Goal: Task Accomplishment & Management: Use online tool/utility

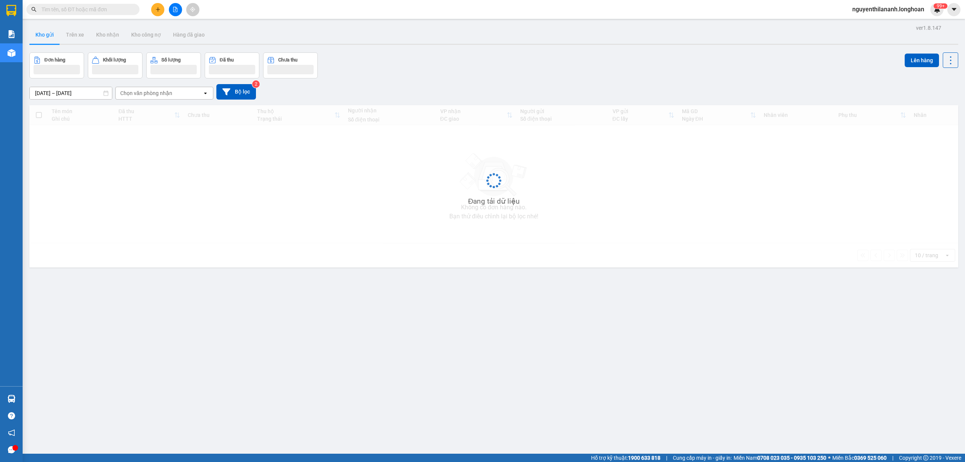
click at [96, 10] on input "text" at bounding box center [85, 9] width 89 height 8
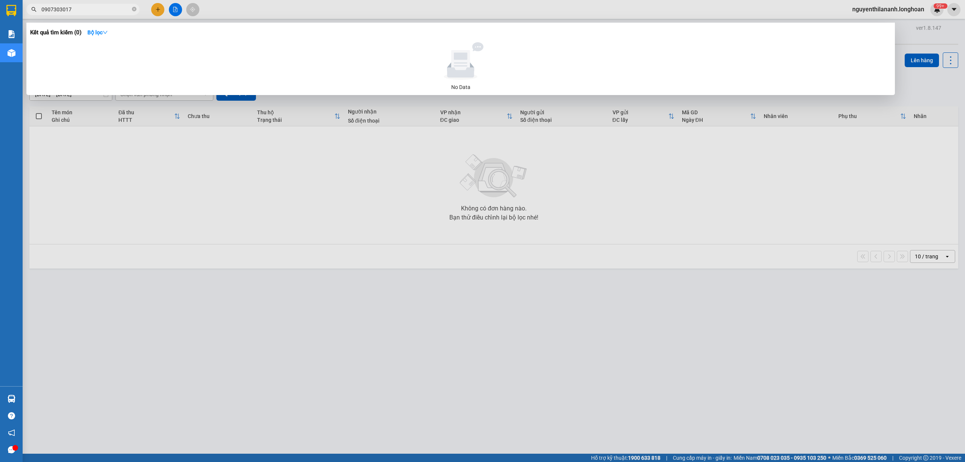
click at [52, 8] on input "0907303017" at bounding box center [85, 9] width 89 height 8
click at [60, 9] on input "0907303017" at bounding box center [85, 9] width 89 height 8
click at [70, 10] on input "0907303017" at bounding box center [85, 9] width 89 height 8
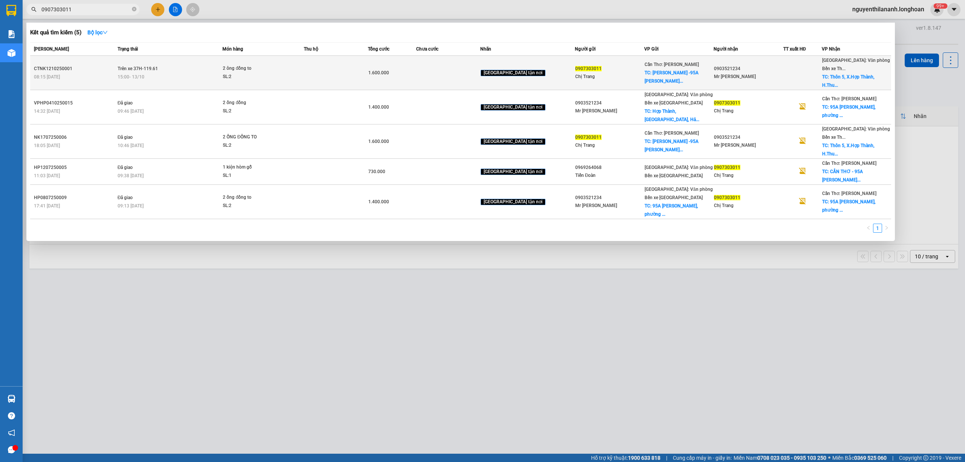
type input "0907303011"
click at [89, 65] on div "CTNK1210250001" at bounding box center [74, 69] width 81 height 8
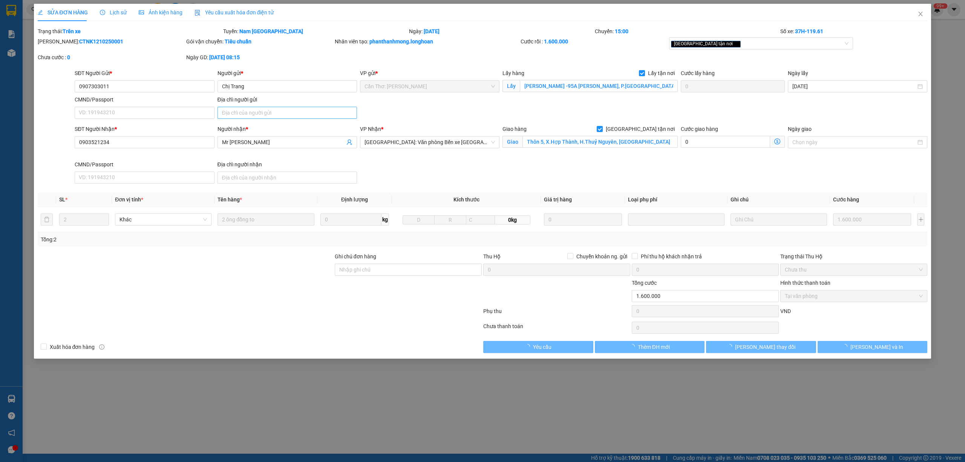
type input "0907303011"
type input "Chị Trang"
checkbox input "true"
type input "[PERSON_NAME] -95A [PERSON_NAME], P.[GEOGRAPHIC_DATA], [GEOGRAPHIC_DATA], [GEOG…"
type input "0903521234"
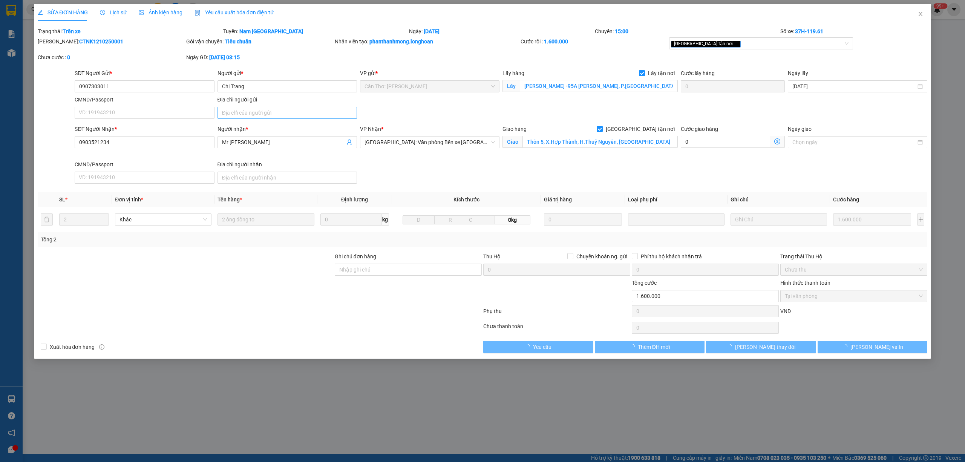
type input "Mr [PERSON_NAME]"
checkbox input "true"
type input "Thôn 5, X.Hợp Thành, H.Thuỷ Nguyên, [GEOGRAPHIC_DATA]"
type input "0"
type input "1.600.000"
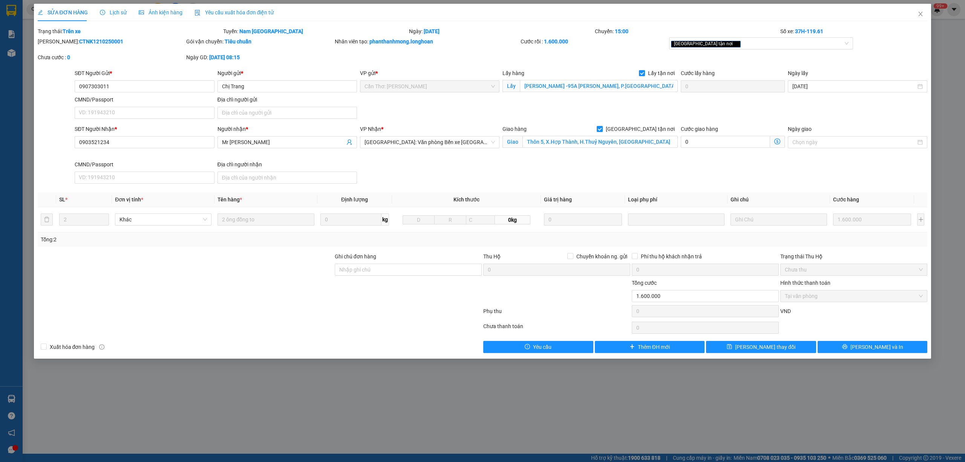
click at [116, 12] on span "Lịch sử" at bounding box center [113, 12] width 27 height 6
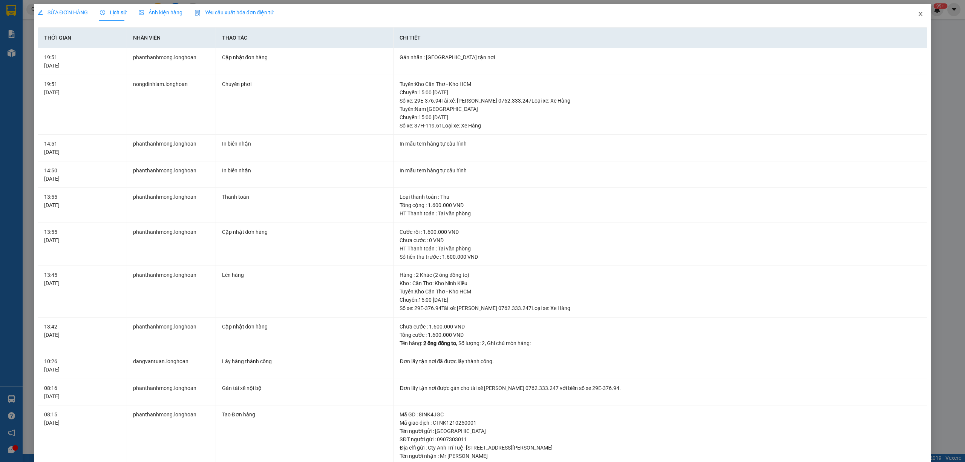
click at [917, 14] on icon "close" at bounding box center [920, 14] width 6 height 6
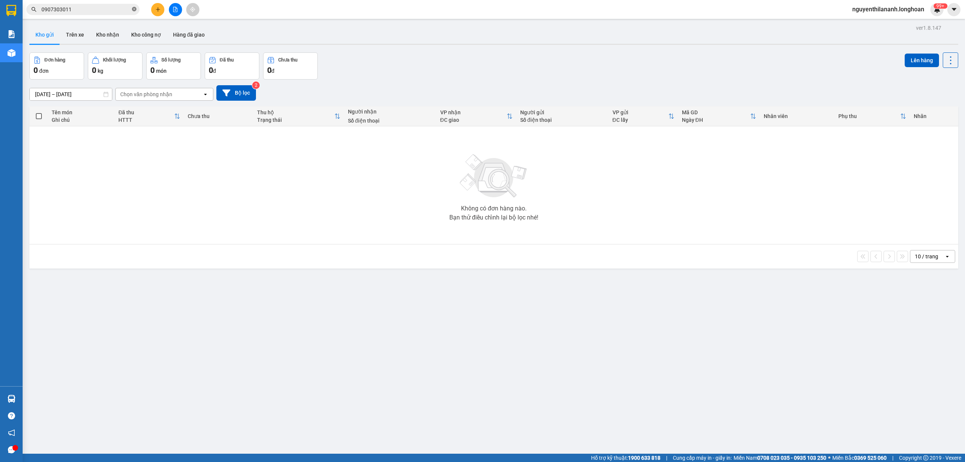
click at [132, 8] on icon "close-circle" at bounding box center [134, 9] width 5 height 5
paste input "0333 594933"
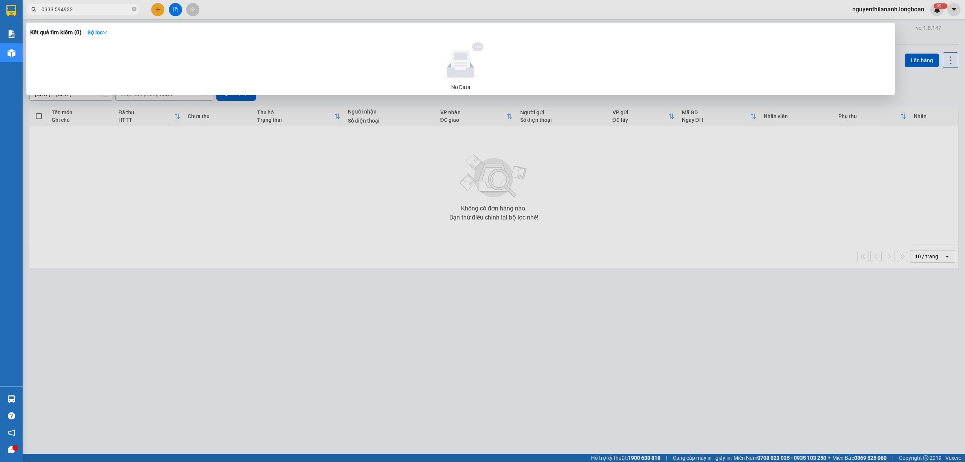
click at [57, 10] on input "0333 594933" at bounding box center [85, 9] width 89 height 8
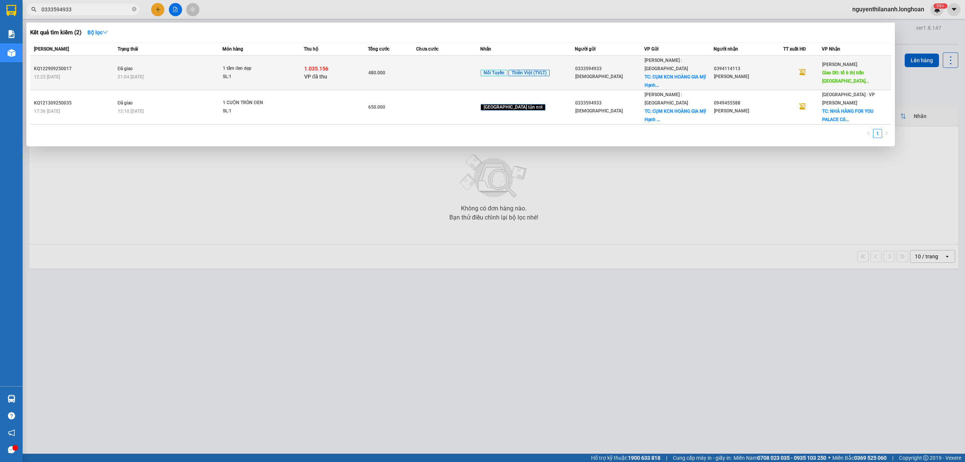
type input "0333594933"
click at [93, 65] on div "KQ122909250017" at bounding box center [74, 69] width 81 height 8
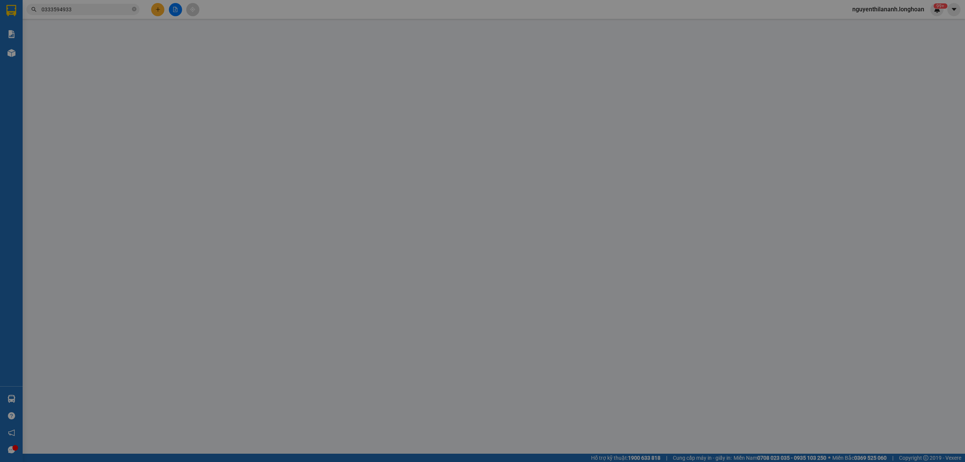
type input "0333594933"
type input "[DEMOGRAPHIC_DATA]"
checkbox input "true"
type input "CỤM KCN HOÀNG GIA Mỹ Hạnh Nam, [GEOGRAPHIC_DATA], [GEOGRAPHIC_DATA], [GEOGRAPHI…"
type input "0394114113"
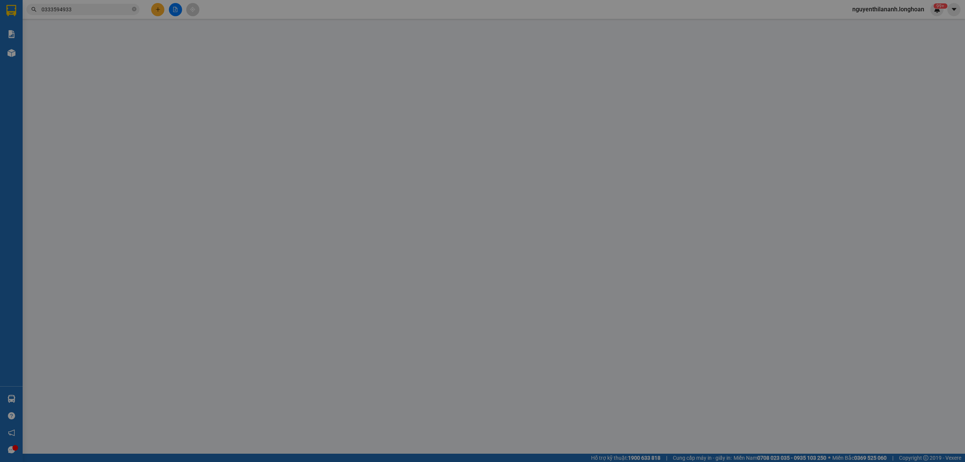
type input "[PERSON_NAME]"
type input "tổ 6 thị trấn [GEOGRAPHIC_DATA], huyện [GEOGRAPHIC_DATA] , tỉnh [GEOGRAPHIC_DAT…"
type input "200.000"
checkbox input "true"
type input "1.035.156"
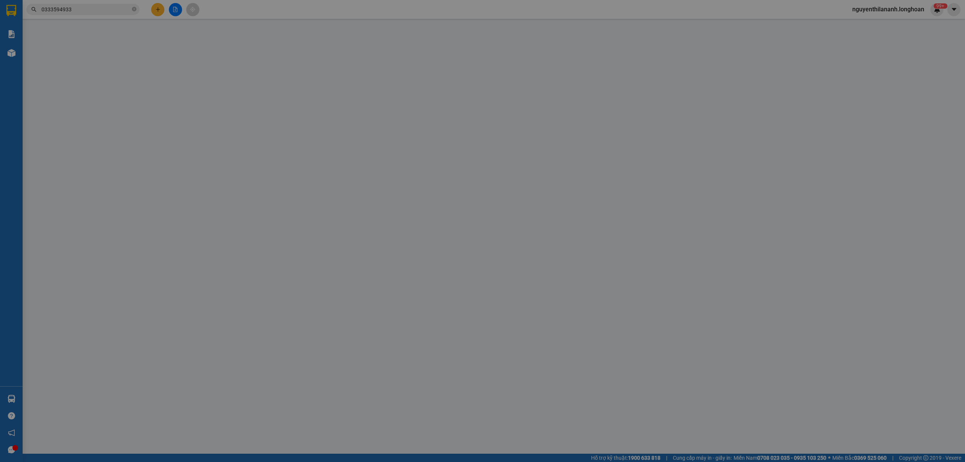
type input "10.000"
type input "480.000"
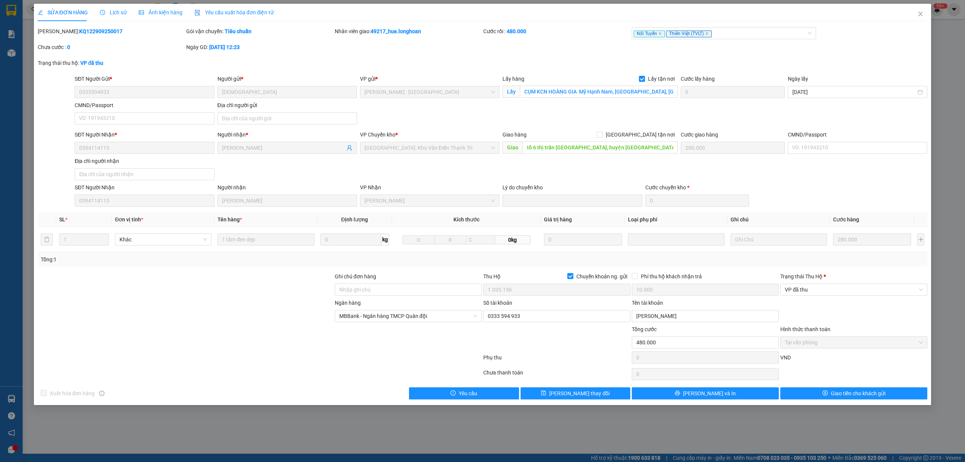
click at [118, 13] on span "Lịch sử" at bounding box center [113, 12] width 27 height 6
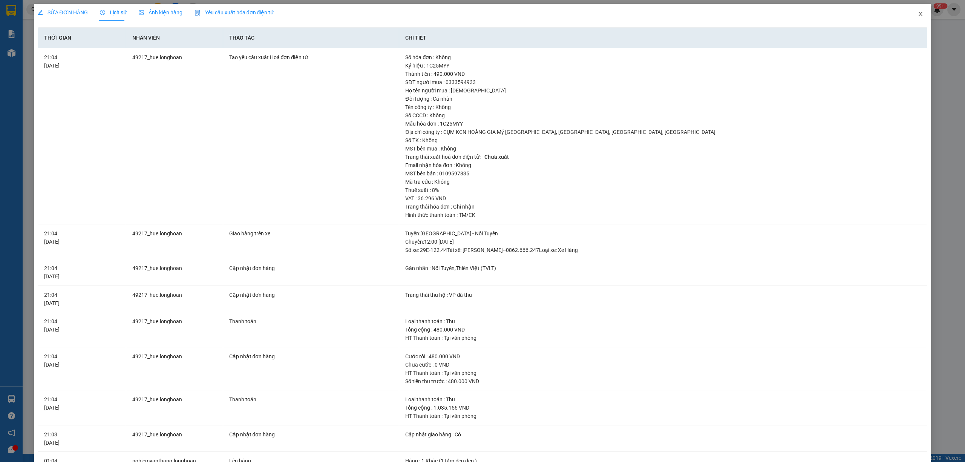
click at [917, 14] on icon "close" at bounding box center [920, 14] width 6 height 6
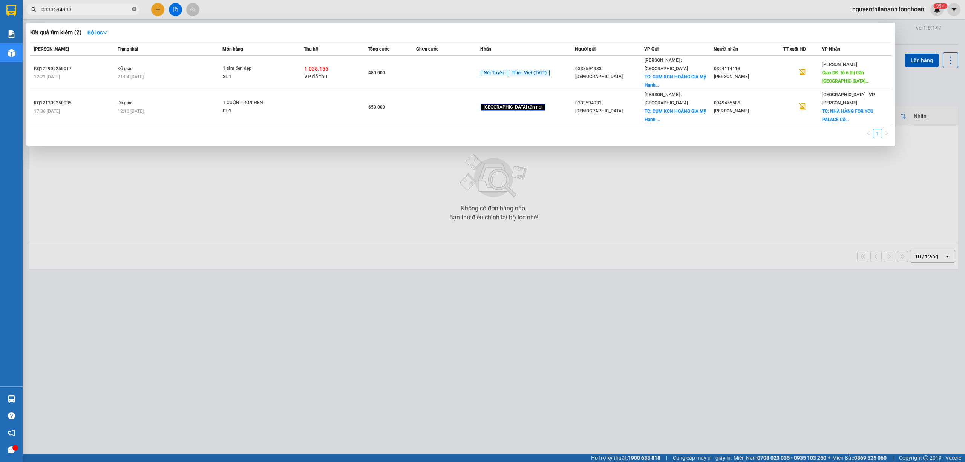
click at [133, 10] on icon "close-circle" at bounding box center [134, 9] width 5 height 5
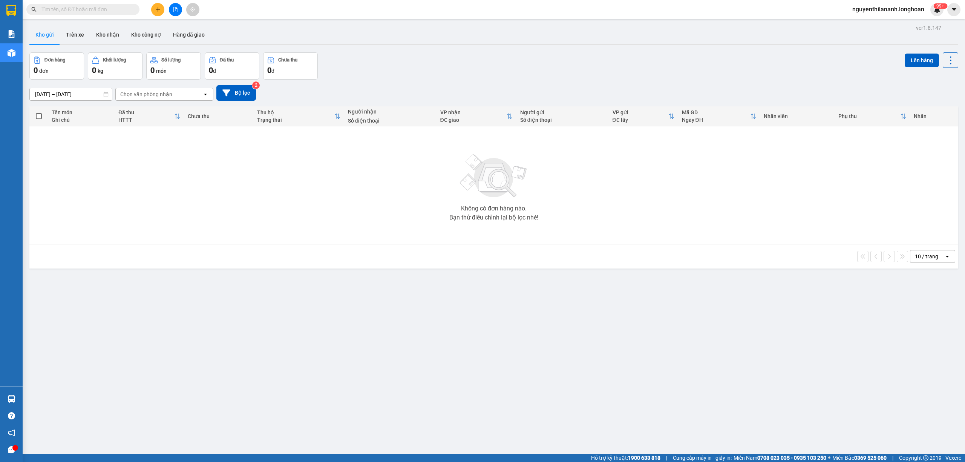
paste input "VPVD1010250042"
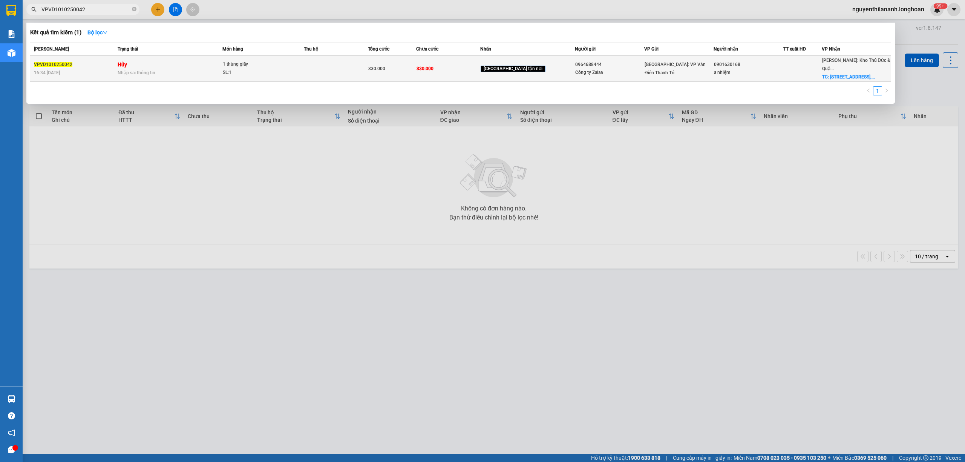
type input "VPVD1010250042"
click at [106, 69] on div "16:34 [DATE]" at bounding box center [74, 73] width 81 height 8
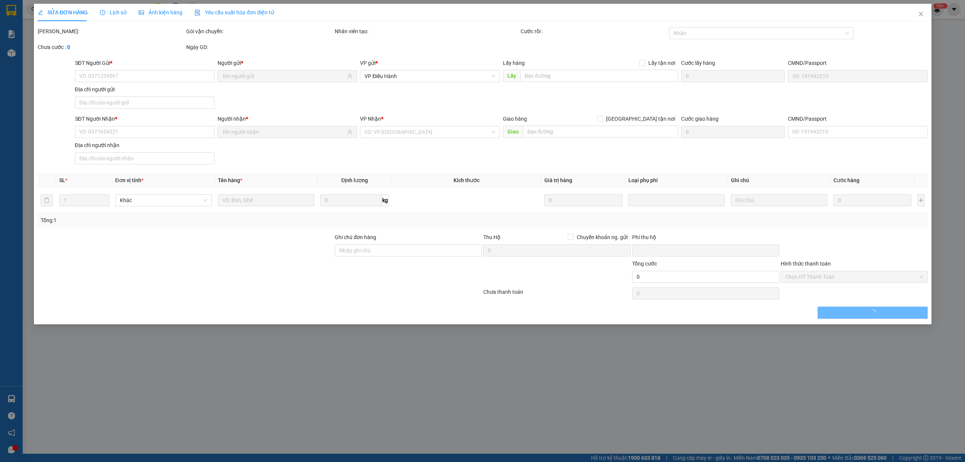
type input "0964688444"
type input "Công ty Zalaa"
type input "0901630168"
type input "a nhiệm"
checkbox input "true"
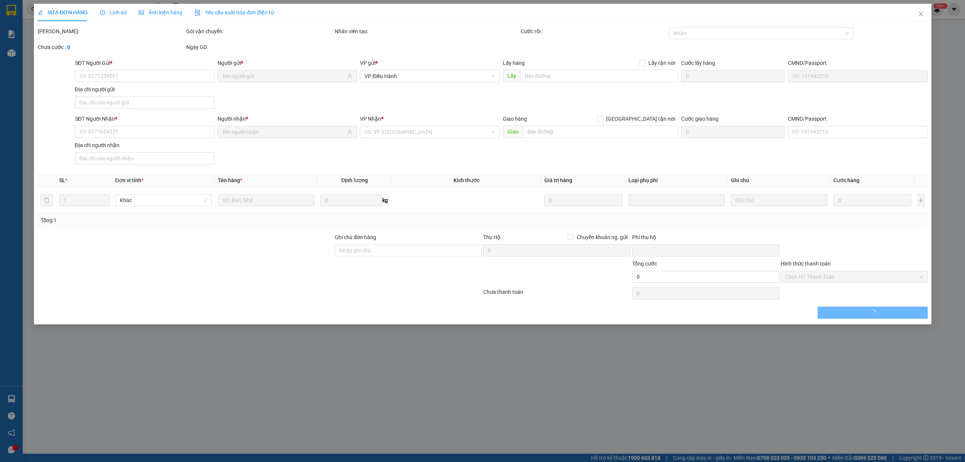
type input "[STREET_ADDRESS]"
type input "0"
type input "330.000"
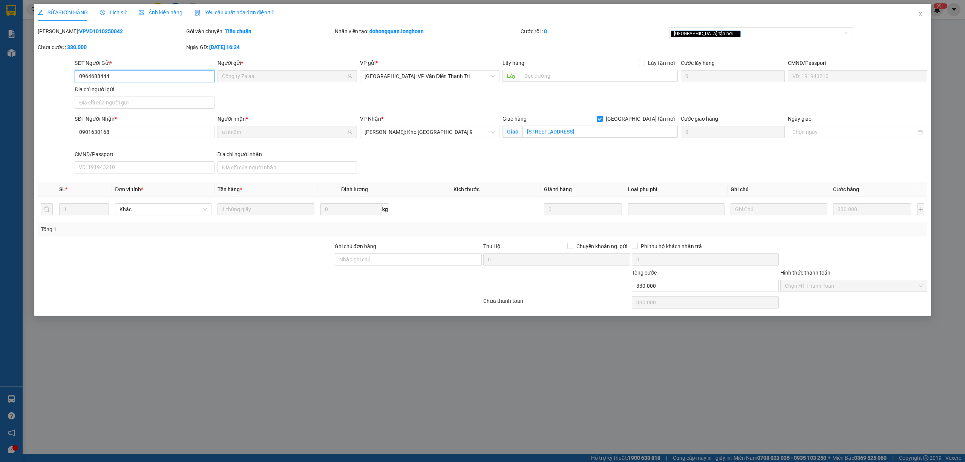
drag, startPoint x: 117, startPoint y: 76, endPoint x: 72, endPoint y: 79, distance: 44.6
click at [72, 79] on div "SĐT Người Gửi * 0964688444 0964688444 Người gửi * Công [PERSON_NAME] VP gửi * […" at bounding box center [482, 85] width 891 height 53
click at [918, 15] on icon "close" at bounding box center [920, 14] width 6 height 6
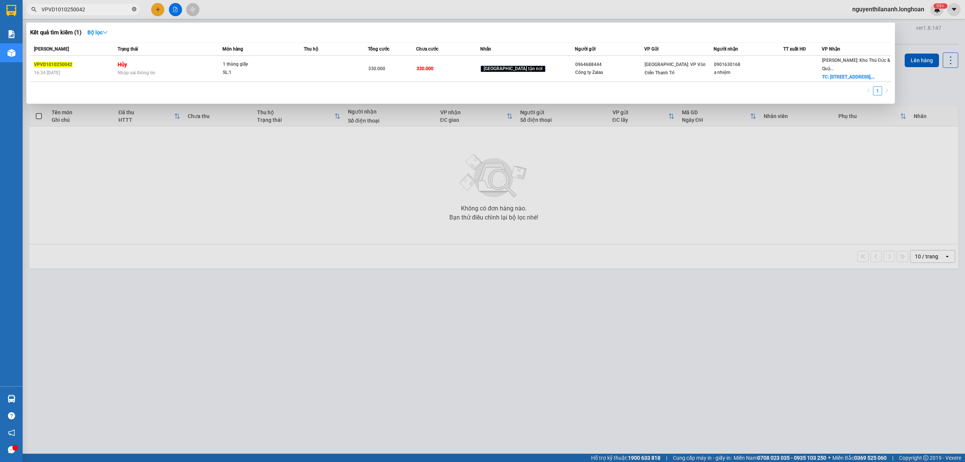
click at [135, 7] on icon "close-circle" at bounding box center [134, 9] width 5 height 5
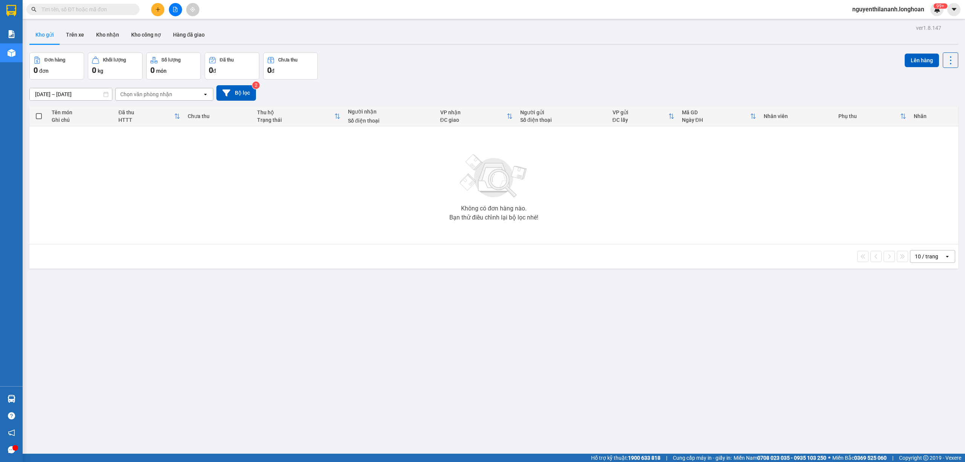
paste input "0964688444"
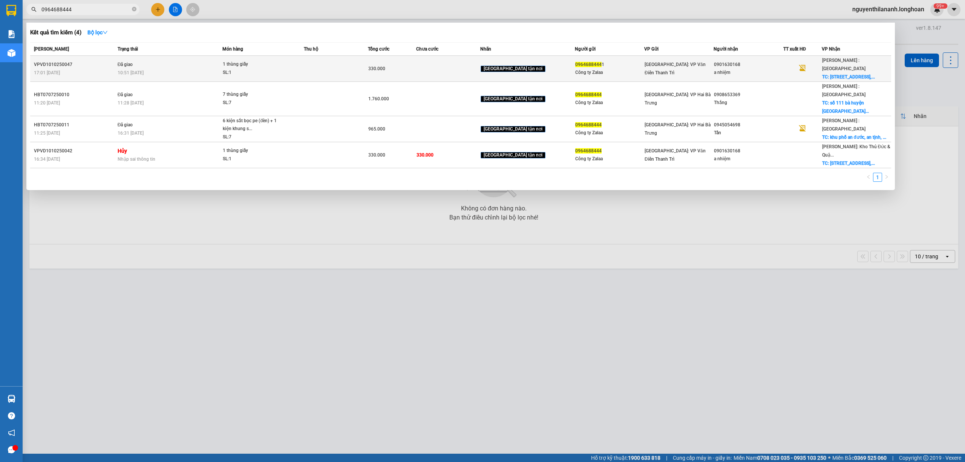
type input "0964688444"
click at [110, 61] on div "VPVD1010250047" at bounding box center [74, 65] width 81 height 8
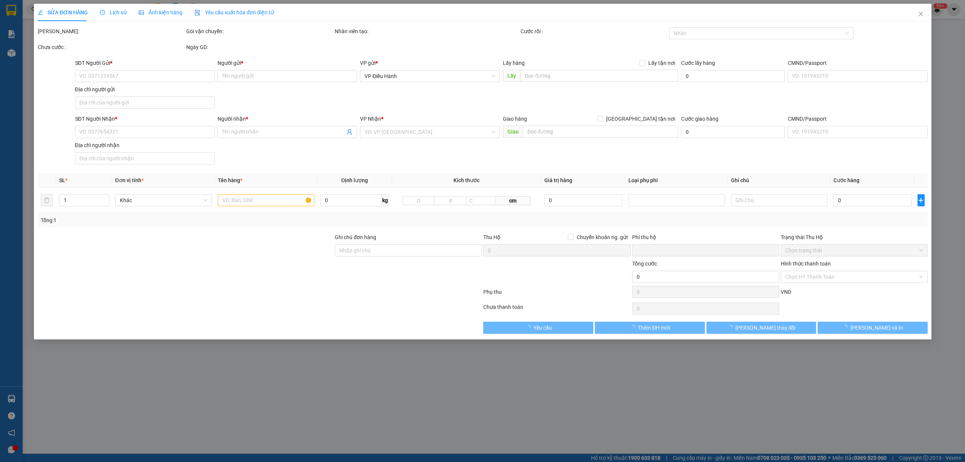
type input "09646884441"
type input "Công ty Zalaa"
type input "0901630168"
type input "a nhiệm"
checkbox input "true"
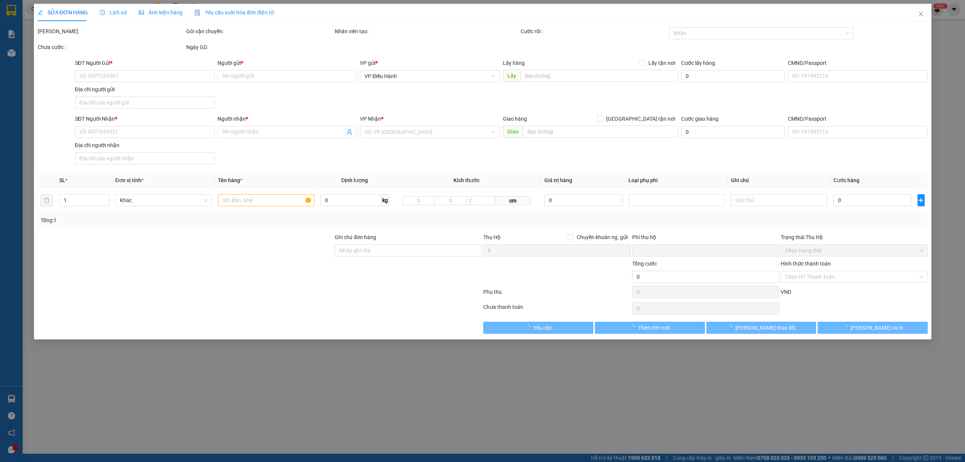
type input "[STREET_ADDRESS]"
type input "0"
type input "330.000"
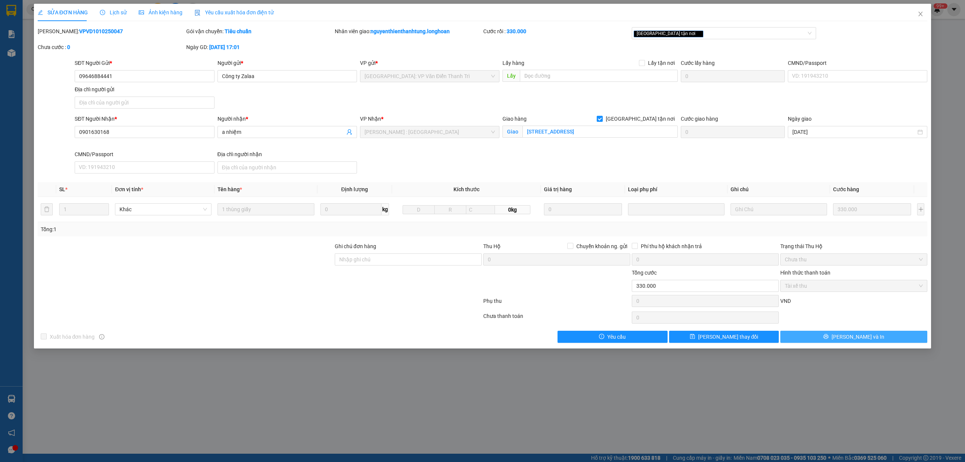
click at [846, 339] on button "[PERSON_NAME] và In" at bounding box center [853, 336] width 147 height 12
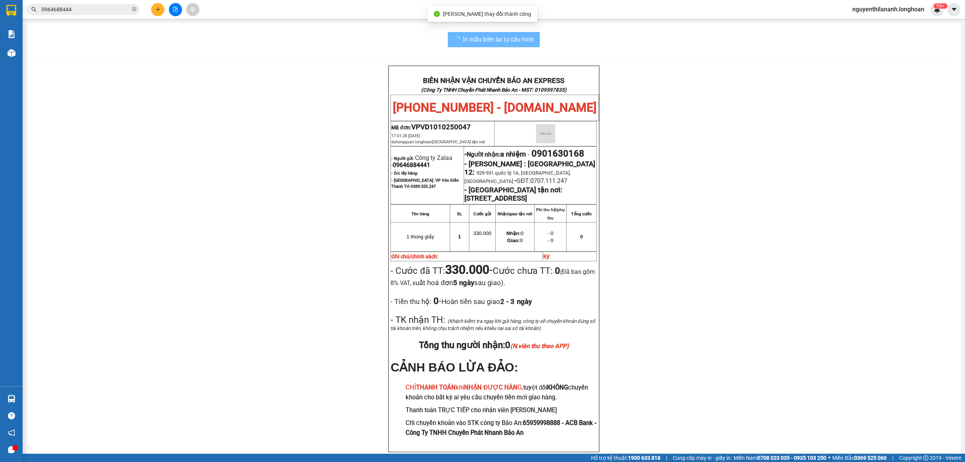
scroll to position [49, 0]
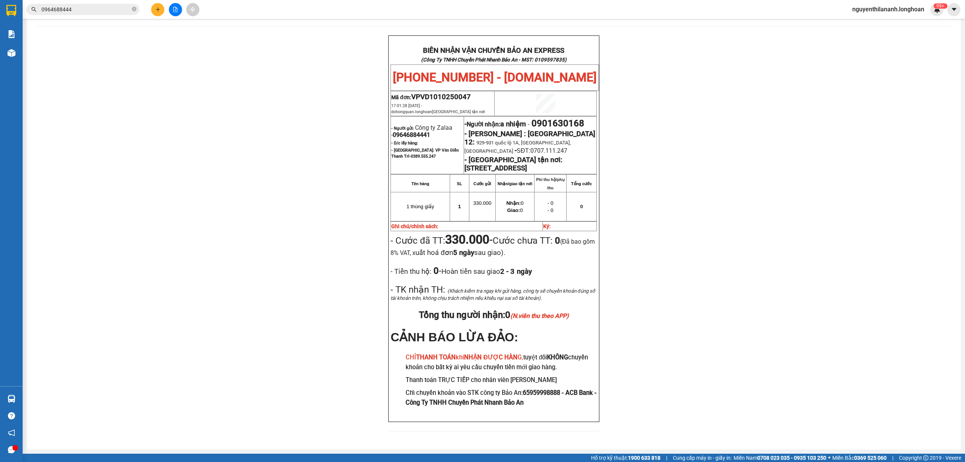
click at [119, 8] on input "0964688444" at bounding box center [85, 9] width 89 height 8
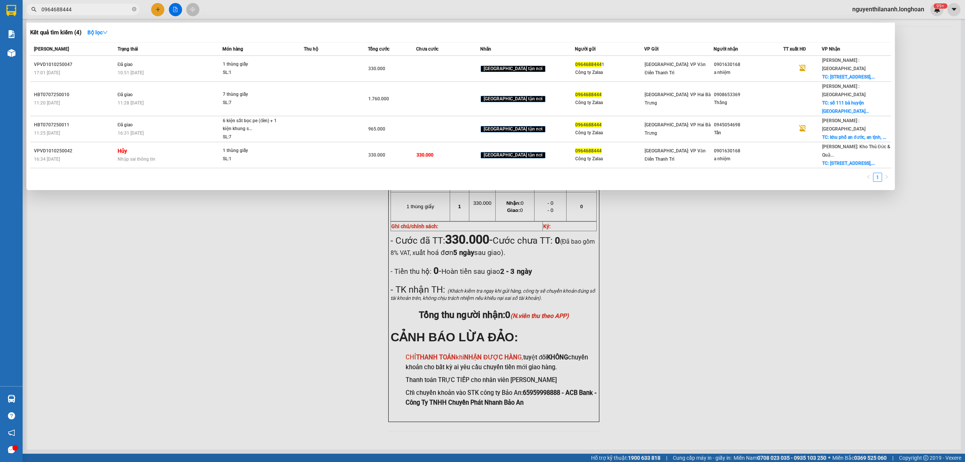
click at [131, 8] on span "0964688444" at bounding box center [82, 9] width 113 height 11
click at [135, 8] on icon "close-circle" at bounding box center [134, 9] width 5 height 5
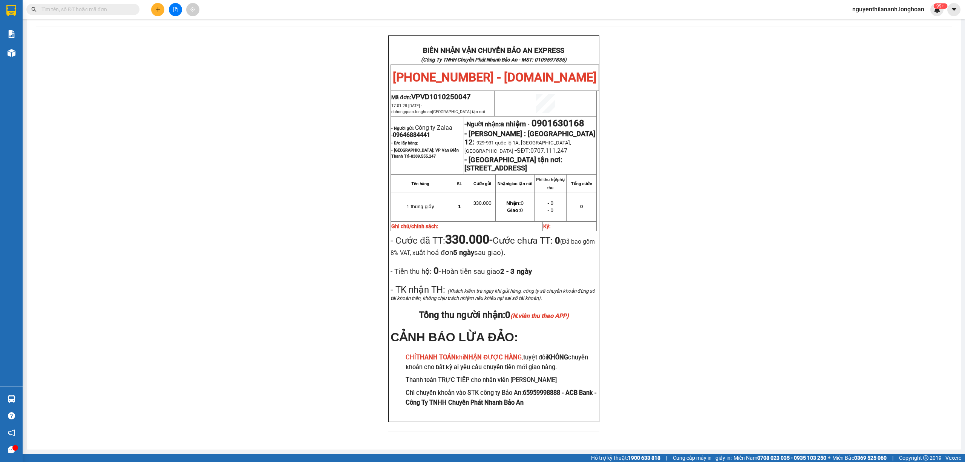
click at [68, 9] on input "text" at bounding box center [85, 9] width 89 height 8
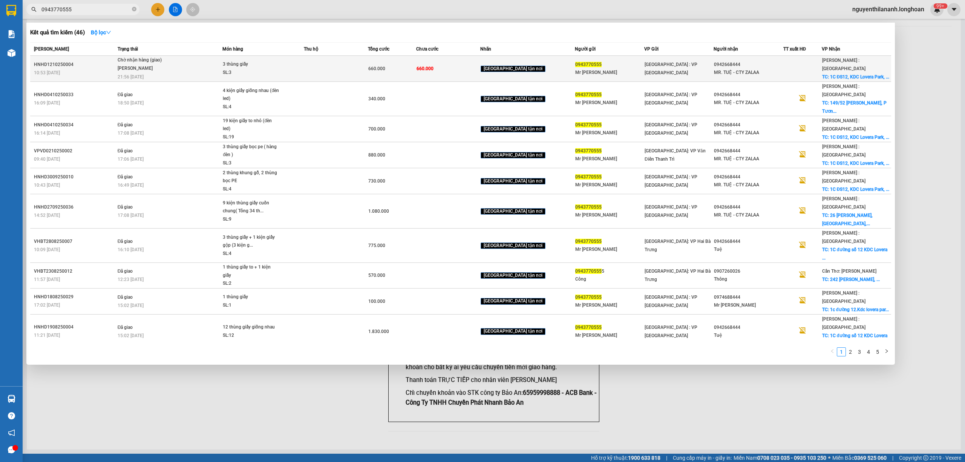
type input "0943770555"
click at [88, 66] on div "HNHD1210250004" at bounding box center [74, 65] width 81 height 8
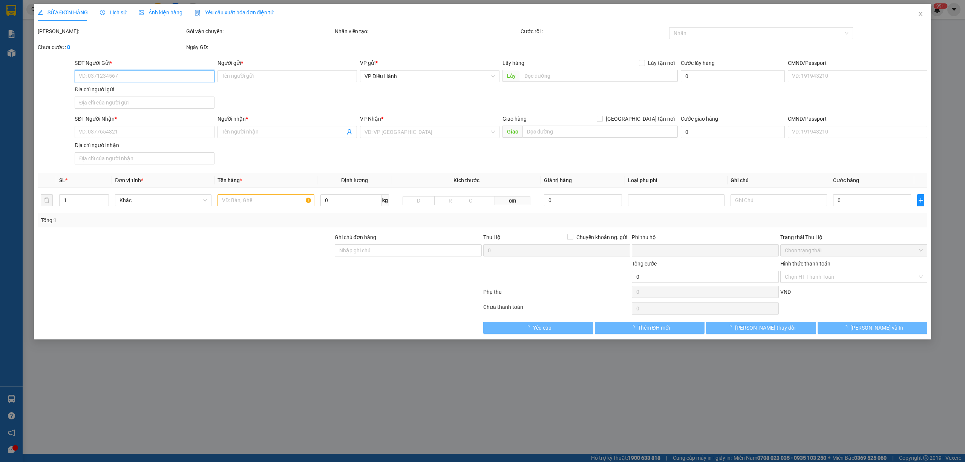
type input "0943770555"
type input "Mr [PERSON_NAME]"
type input "0942668444"
type input "MR. TUỆ - CTY ZALAA"
checkbox input "true"
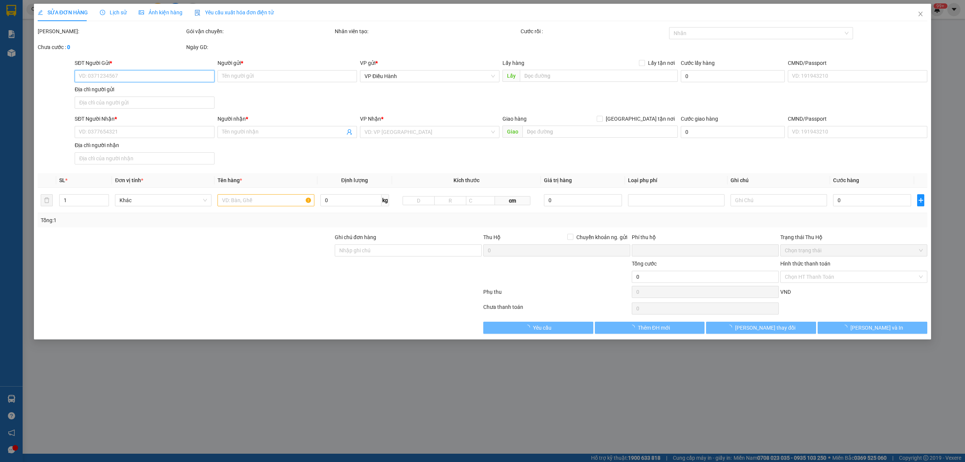
type input "1C ĐS12, KDC Lovera Park, [GEOGRAPHIC_DATA], [GEOGRAPHIC_DATA]"
type input "HÀNG DỄ VỠ CHÚ Ý BỐC XẾP NHẸ TAY KHÔNG ĐÈ HÀNG ( HƯ VỠ KHÔNG ĐỀN GIÁ TRỊ HÀNG )"
type input "0"
type input "660.000"
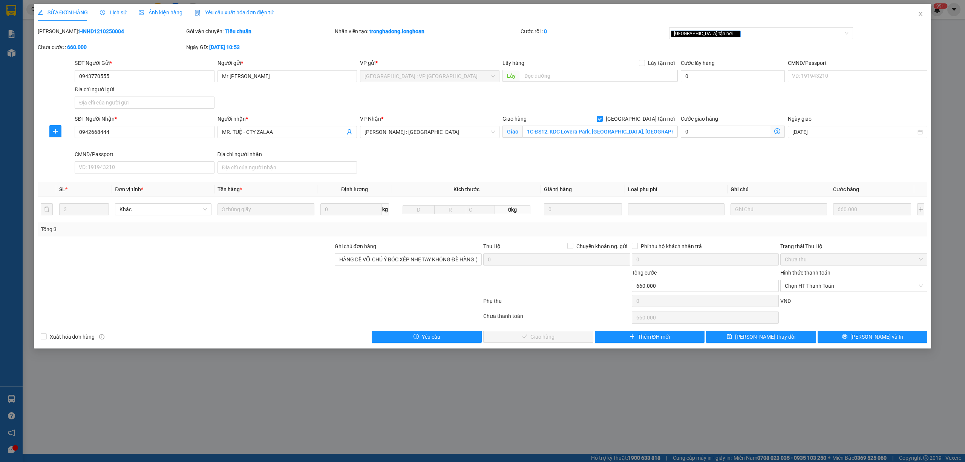
click at [107, 6] on div "Lịch sử" at bounding box center [113, 12] width 27 height 17
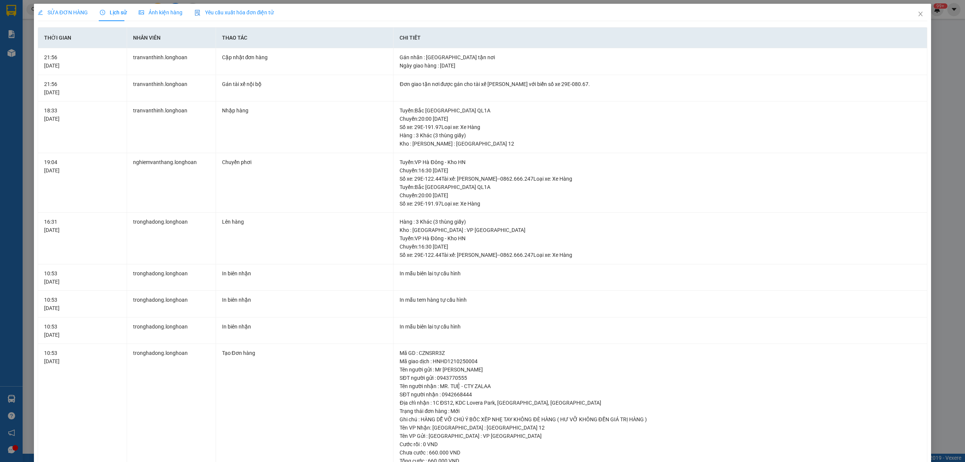
click at [79, 8] on div "SỬA ĐƠN HÀNG" at bounding box center [63, 12] width 50 height 8
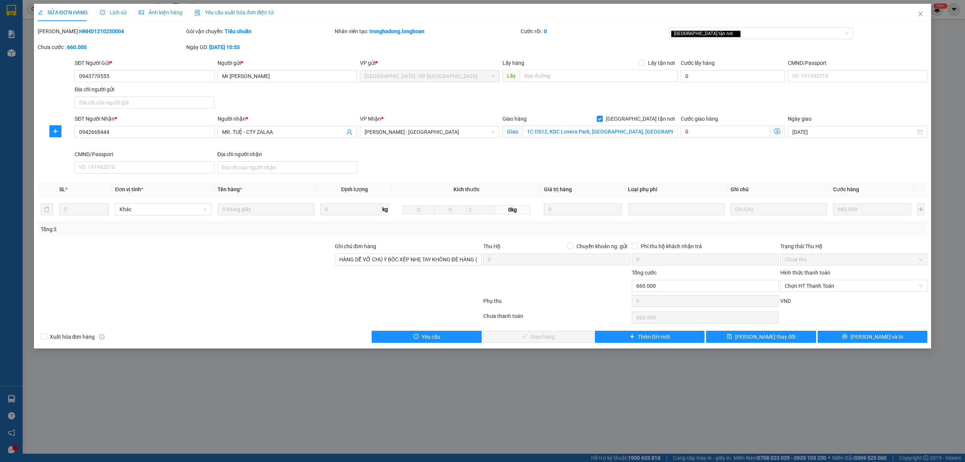
drag, startPoint x: 99, startPoint y: 34, endPoint x: 56, endPoint y: 41, distance: 44.2
click at [56, 41] on div "[PERSON_NAME]: HNHD1210250004" at bounding box center [111, 35] width 148 height 16
copy b "HNHD1210250004"
click at [919, 20] on span "Close" at bounding box center [920, 14] width 21 height 21
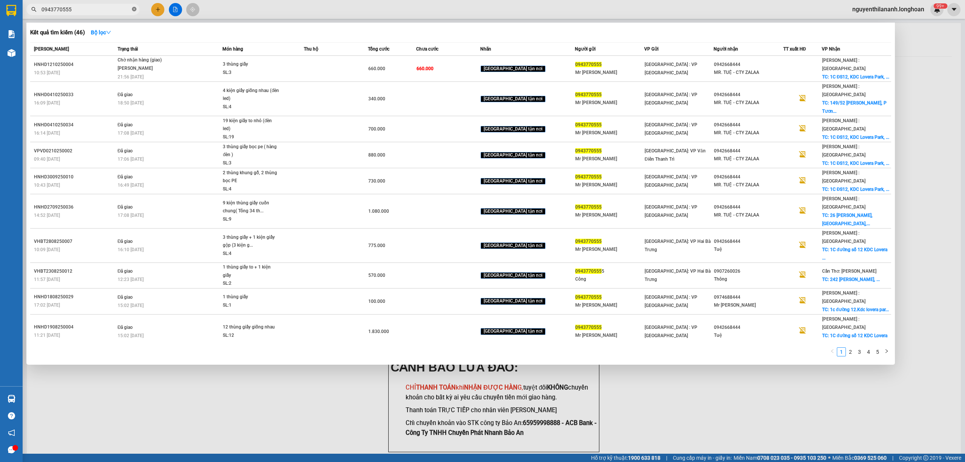
click at [132, 11] on icon "close-circle" at bounding box center [134, 9] width 5 height 5
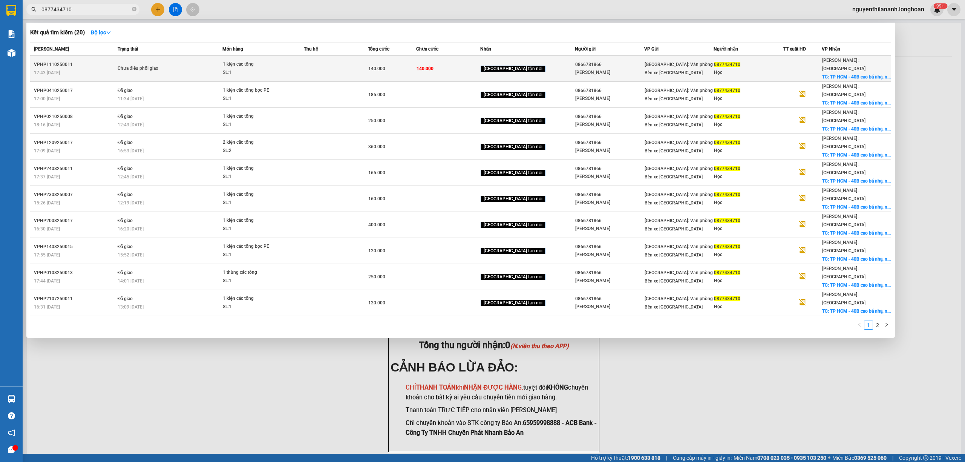
type input "0877434710"
click at [97, 61] on div "VPHP1110250011" at bounding box center [74, 65] width 81 height 8
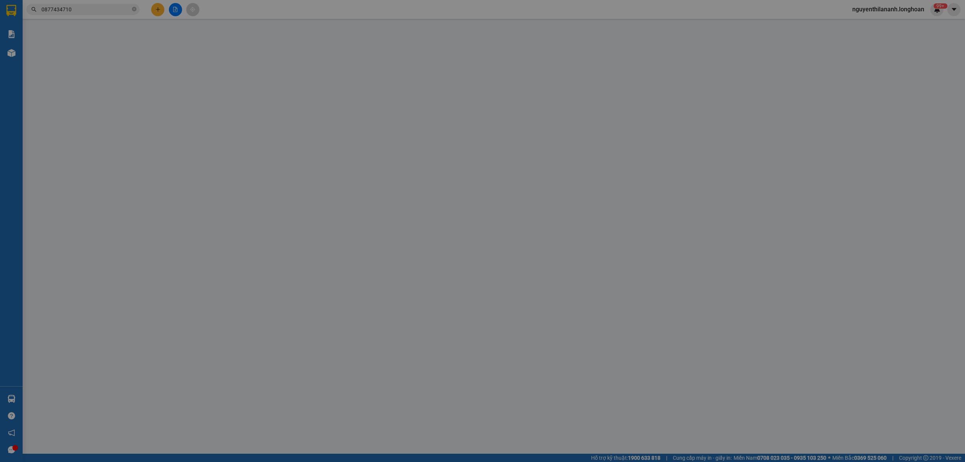
type input "0866781866"
type input "[PERSON_NAME]"
type input "0877434710"
type input "Học"
checkbox input "true"
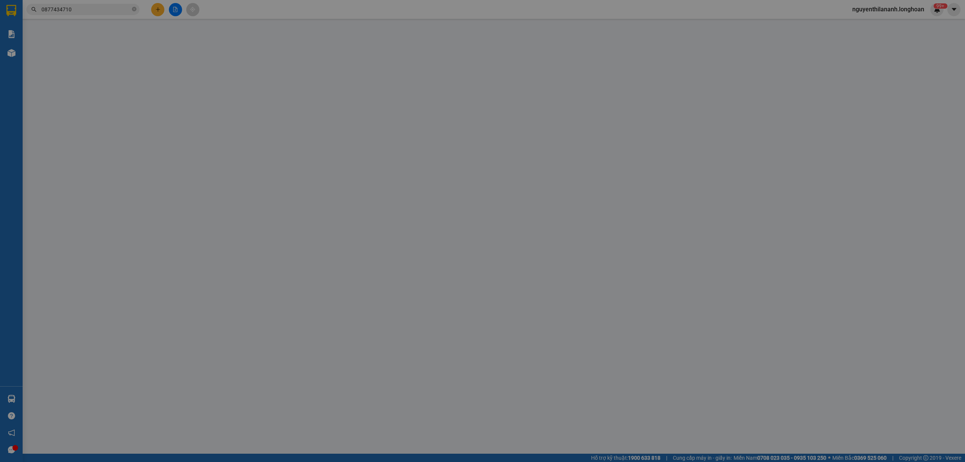
type input "TP HCM - 40B [PERSON_NAME], [PERSON_NAME], [PERSON_NAME]1"
type input "0"
type input "140.000"
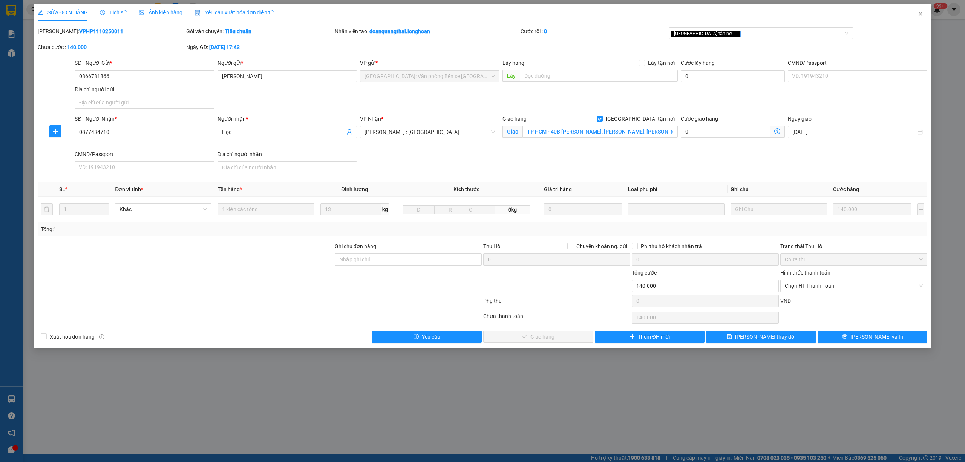
click at [121, 14] on span "Lịch sử" at bounding box center [113, 12] width 27 height 6
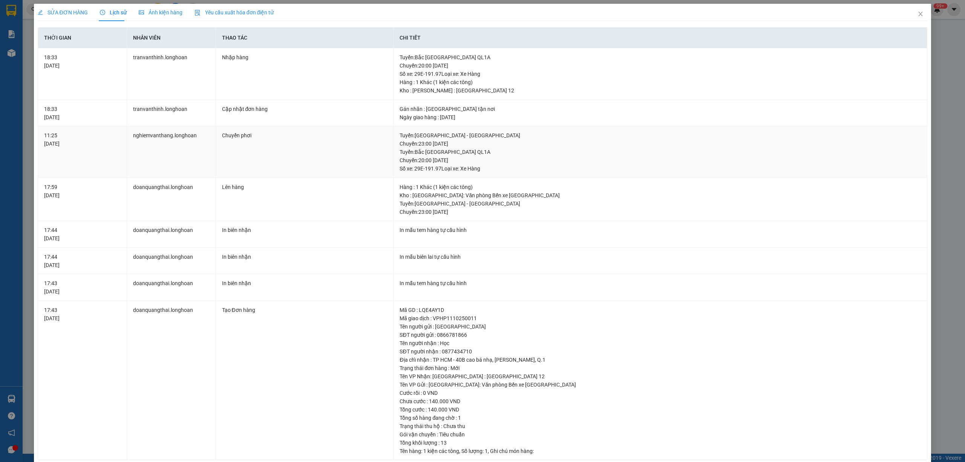
click at [463, 153] on div "Tuyến : [GEOGRAPHIC_DATA] QL1A Chuyến: 20:00 [DATE] Số xe: 29E-191.97 Loại xe: …" at bounding box center [659, 160] width 521 height 25
click at [918, 15] on icon "close" at bounding box center [920, 14] width 4 height 5
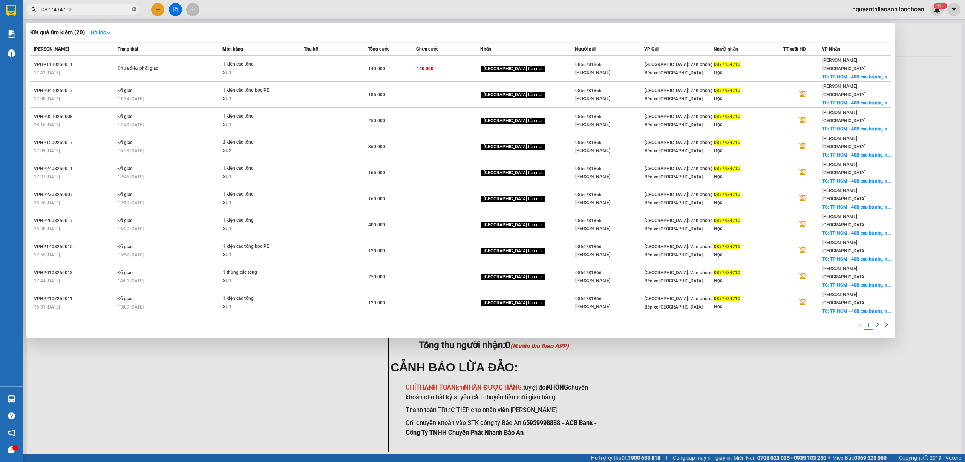
click at [133, 11] on icon "close-circle" at bounding box center [134, 9] width 5 height 5
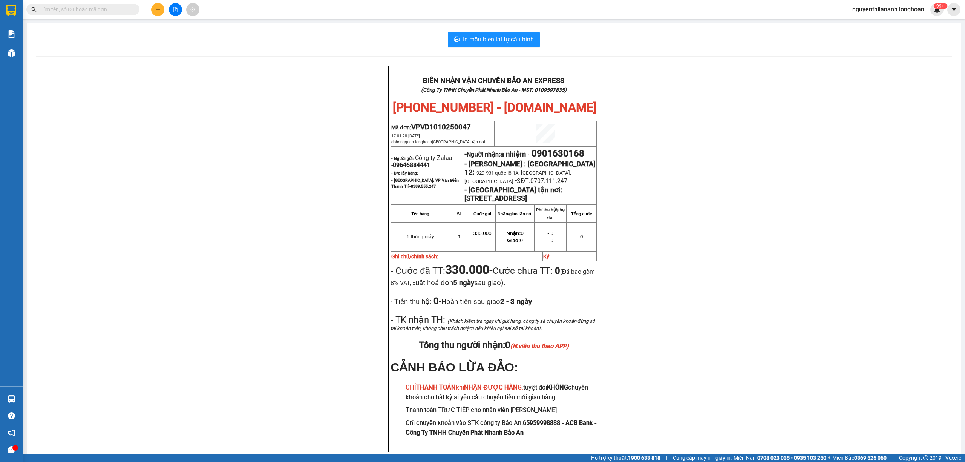
paste input "0987669037"
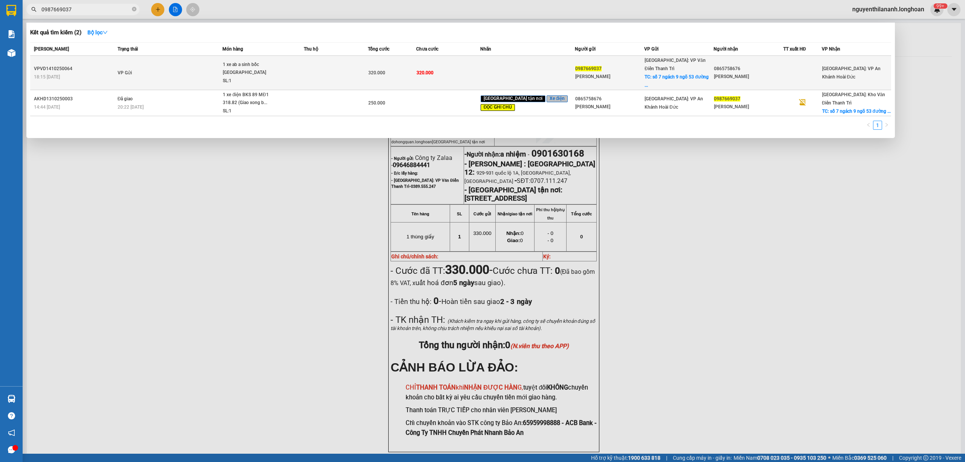
type input "0987669037"
click at [102, 65] on div "VPVD1410250064" at bounding box center [74, 69] width 81 height 8
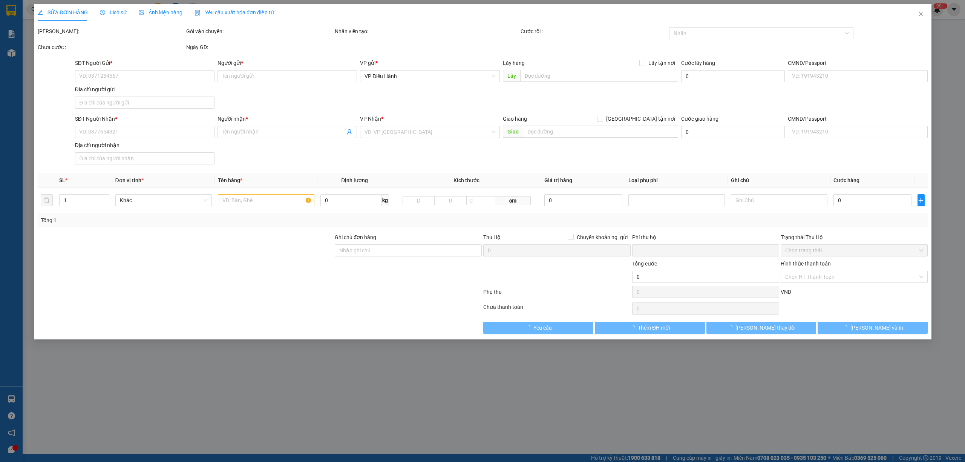
type input "0987669037"
type input "[PERSON_NAME]"
checkbox input "true"
type input "số 7 ngách 9 ngõ 53 đường [DEMOGRAPHIC_DATA] đông [GEOGRAPHIC_DATA] nam tỉnh [G…"
type input "0865758676"
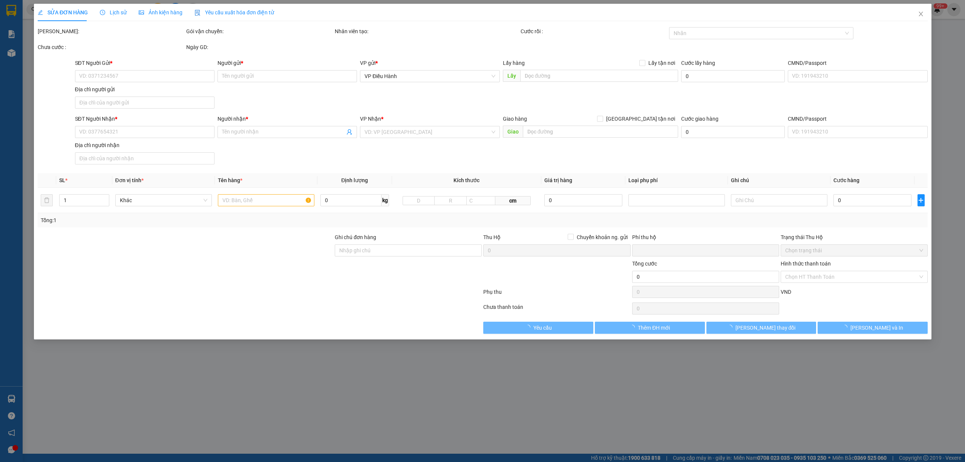
type input "[PERSON_NAME]"
type input "0"
type input "320.000"
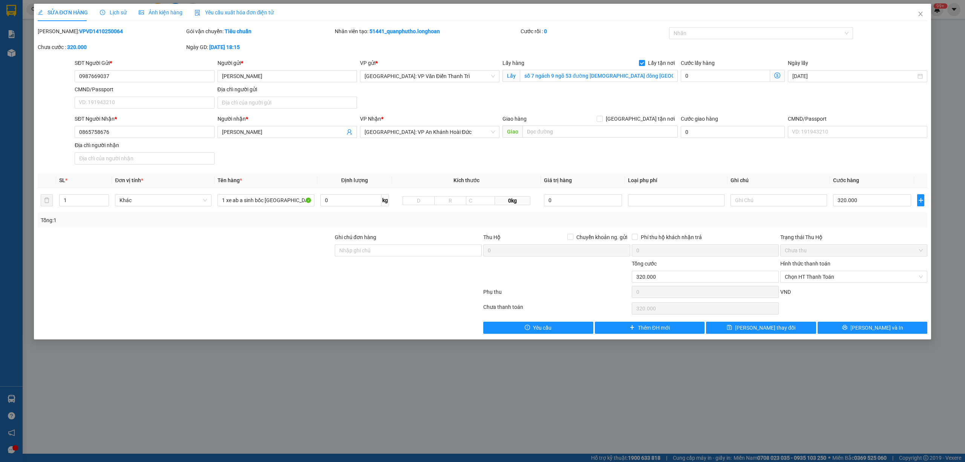
click at [121, 17] on div "Lịch sử" at bounding box center [113, 12] width 27 height 17
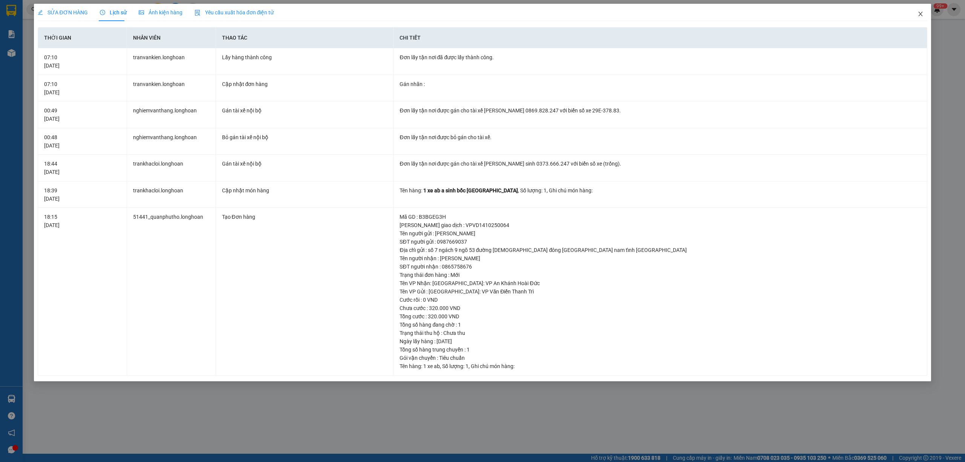
click at [921, 11] on icon "close" at bounding box center [920, 14] width 6 height 6
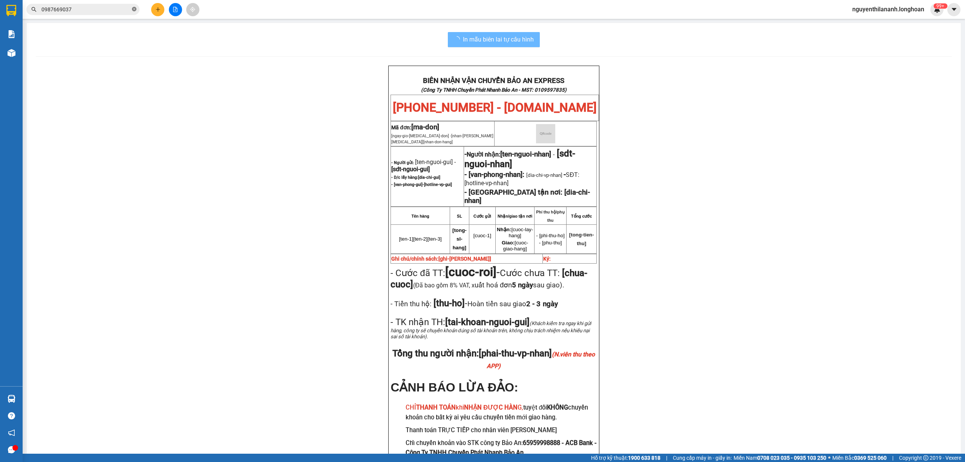
click at [133, 8] on icon "close-circle" at bounding box center [134, 9] width 5 height 5
paste input "HNHD1210250004"
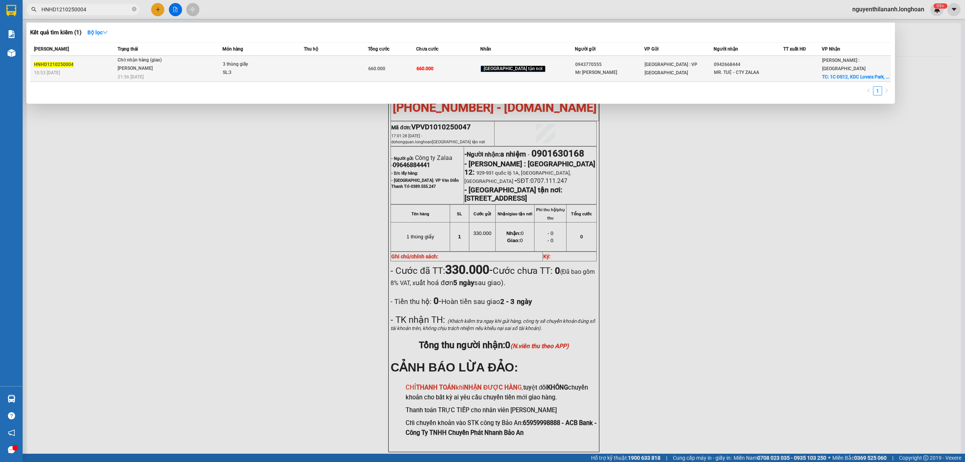
type input "HNHD1210250004"
click at [100, 72] on div "10:53 [DATE]" at bounding box center [74, 73] width 81 height 8
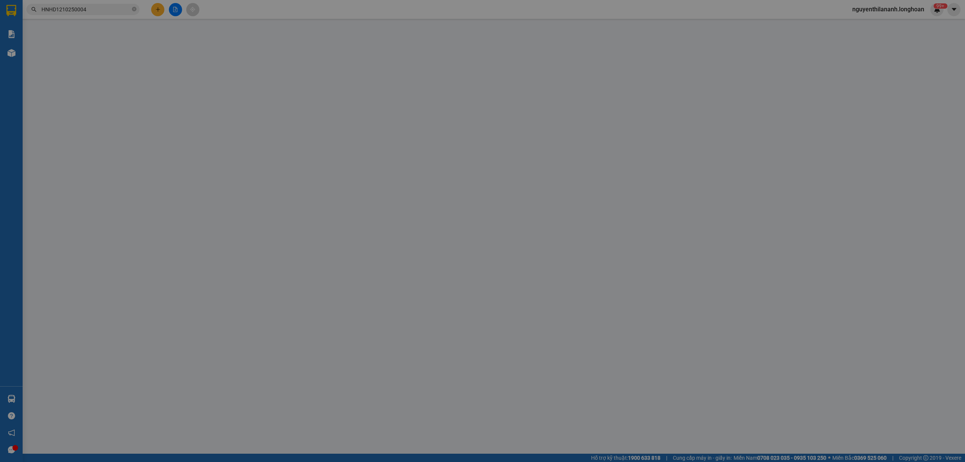
type input "0943770555"
type input "Mr [PERSON_NAME]"
type input "0942668444"
type input "MR. TUỆ - CTY ZALAA"
checkbox input "true"
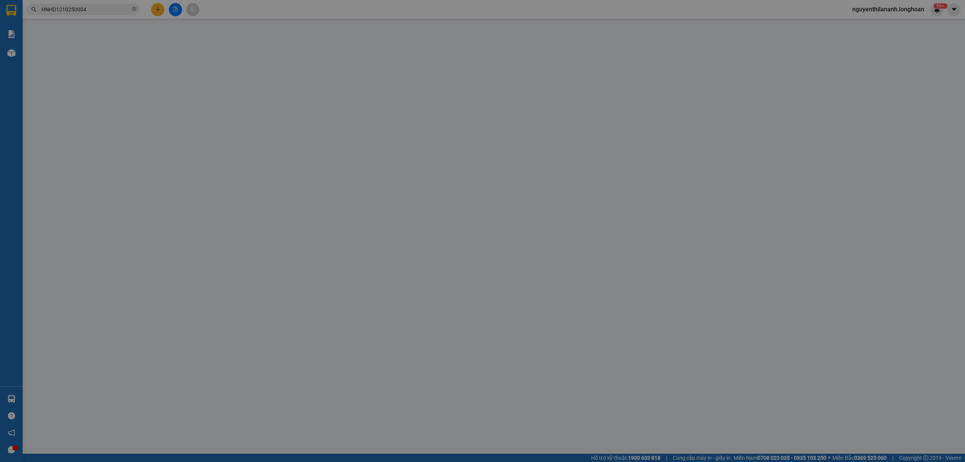
type input "1C ĐS12, KDC Lovera Park, [GEOGRAPHIC_DATA], [GEOGRAPHIC_DATA]"
type input "HÀNG DỄ VỠ CHÚ Ý BỐC XẾP NHẸ TAY KHÔNG ĐÈ HÀNG ( HƯ VỠ KHÔNG ĐỀN GIÁ TRỊ HÀNG )"
type input "0"
type input "660.000"
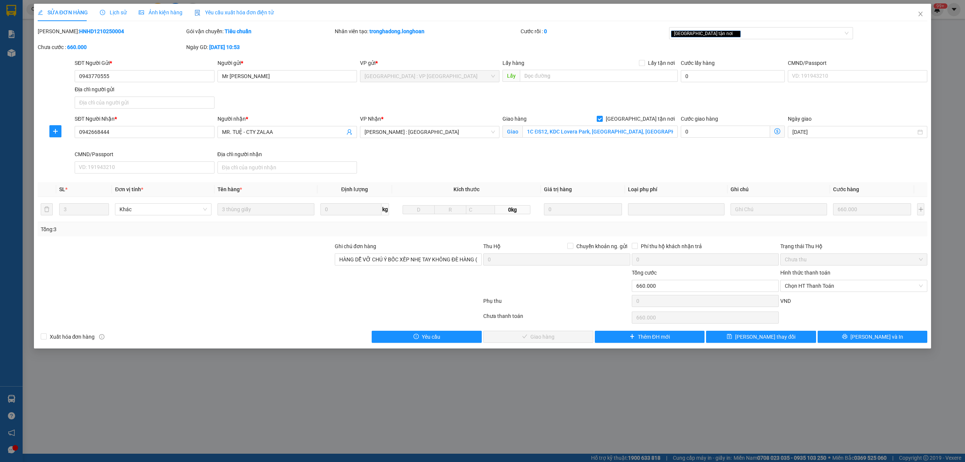
click at [110, 11] on span "Lịch sử" at bounding box center [113, 12] width 27 height 6
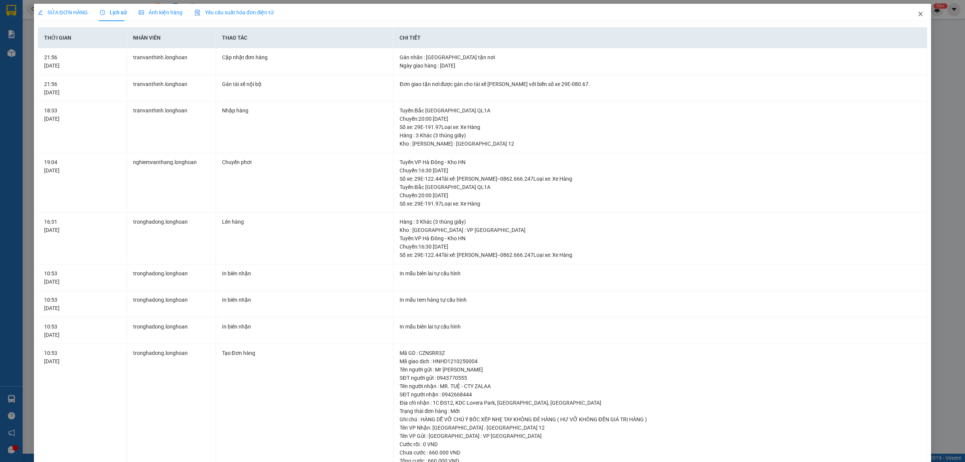
click at [917, 11] on icon "close" at bounding box center [920, 14] width 6 height 6
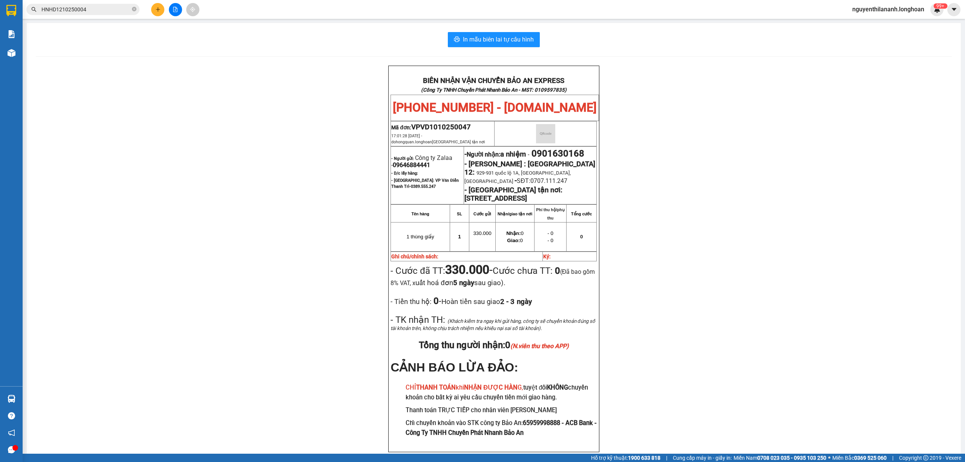
click at [136, 9] on span "HNHD1210250004" at bounding box center [82, 9] width 113 height 11
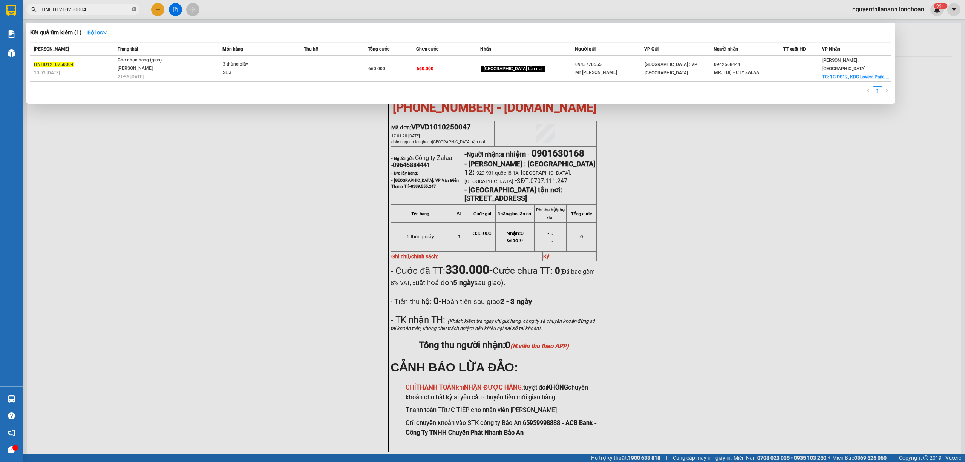
click at [135, 9] on icon "close-circle" at bounding box center [134, 9] width 5 height 5
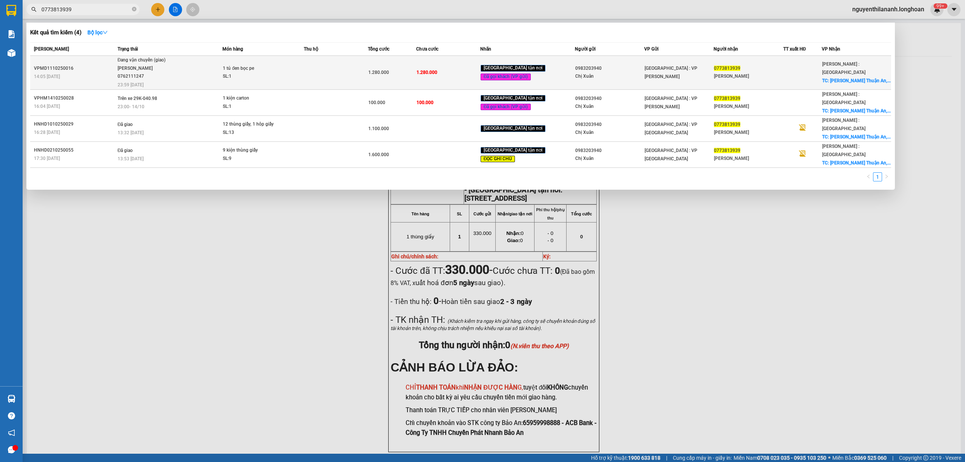
type input "0773813939"
click at [105, 72] on div "14:05 [DATE]" at bounding box center [74, 76] width 81 height 8
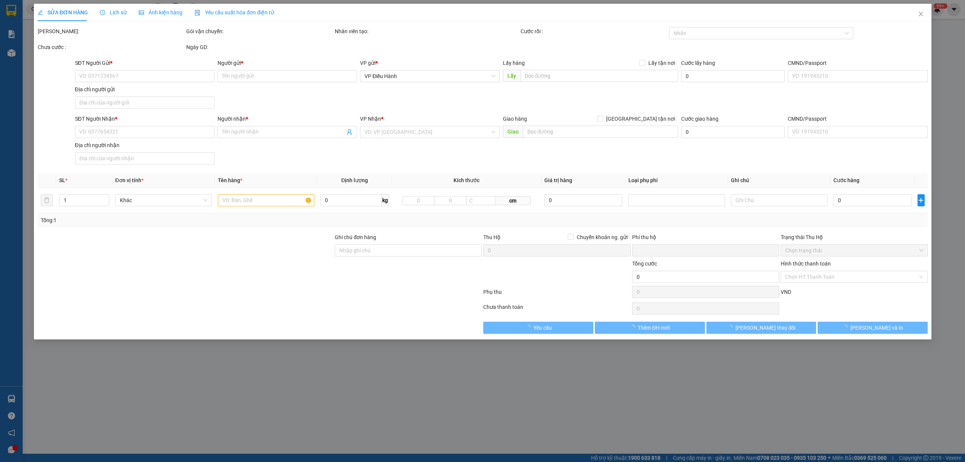
type input "0983203940"
type input "Chị Xuân"
type input "0773813939"
type input "[PERSON_NAME]"
checkbox input "true"
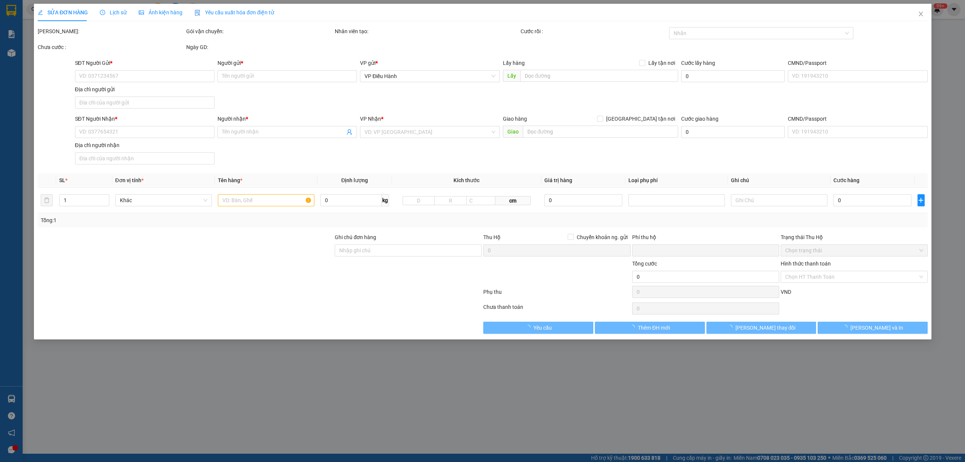
type input "Chung Cư BenHill Thuận An, mặt đường, Đ. [GEOGRAPHIC_DATA], Khu dân cư [GEOGRAP…"
type input "hư méo móp ko chịu trách nhiệm xếp hàng hết sức cẩn thận đã báo người gửi"
type input "0"
type input "1.280.000"
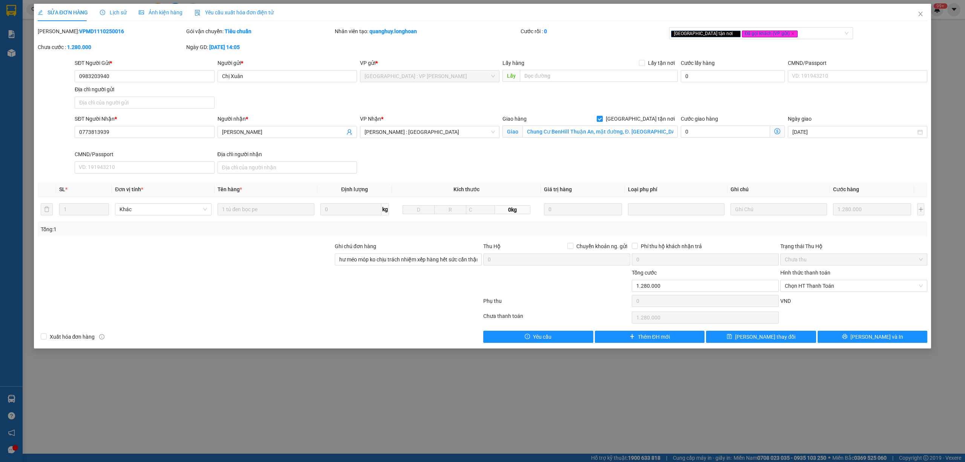
click at [105, 20] on div "Lịch sử" at bounding box center [113, 12] width 27 height 17
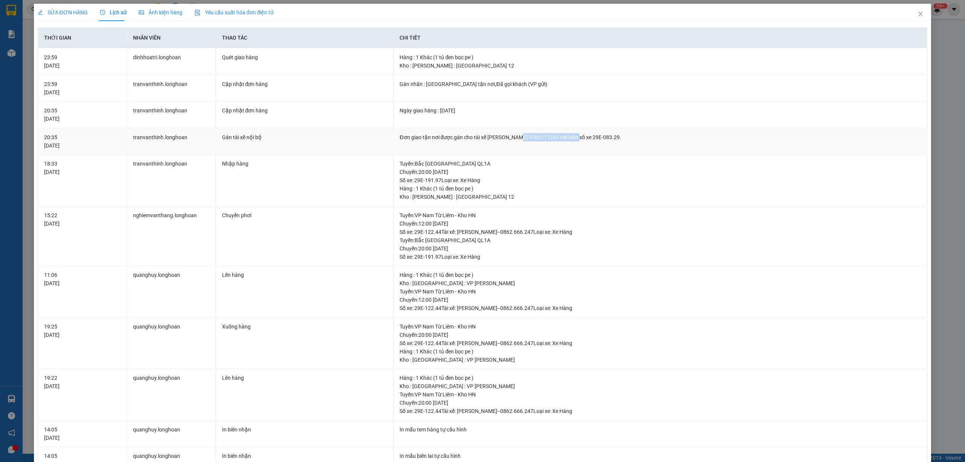
drag, startPoint x: 518, startPoint y: 137, endPoint x: 572, endPoint y: 137, distance: 53.9
click at [572, 137] on div "Đơn giao tận nơi được gán cho tài xế [PERSON_NAME] 0762111247 với biển số xe 29…" at bounding box center [659, 137] width 521 height 8
click at [915, 19] on span "Close" at bounding box center [920, 14] width 21 height 21
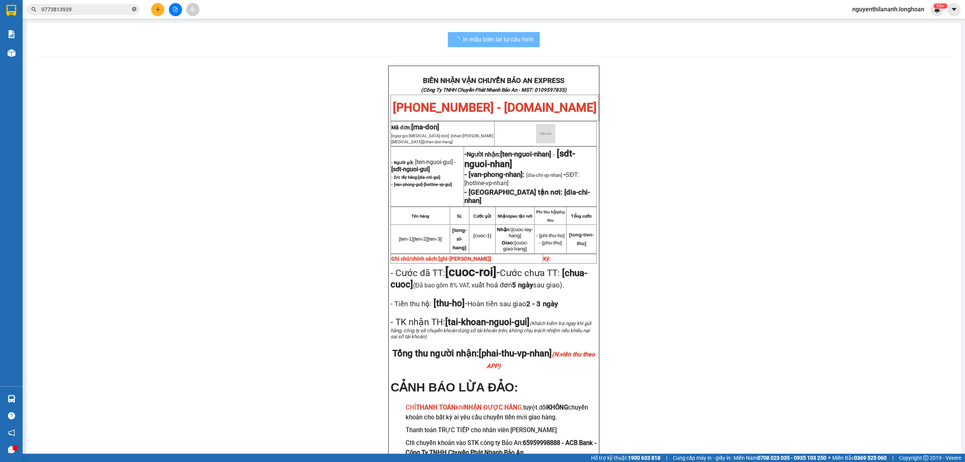
click at [133, 12] on span at bounding box center [134, 9] width 5 height 7
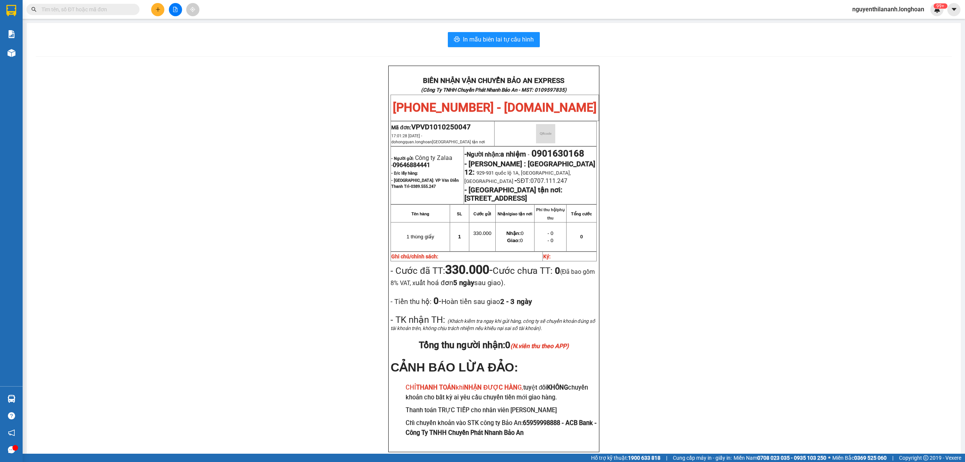
paste input "0933.571.584"
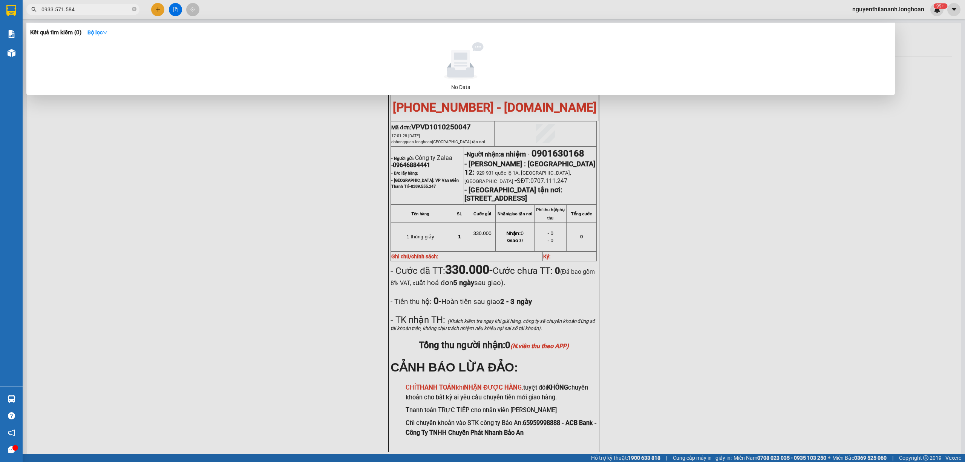
click at [64, 6] on input "0933.571.584" at bounding box center [85, 9] width 89 height 8
click at [56, 9] on input "0933.571584" at bounding box center [85, 9] width 89 height 8
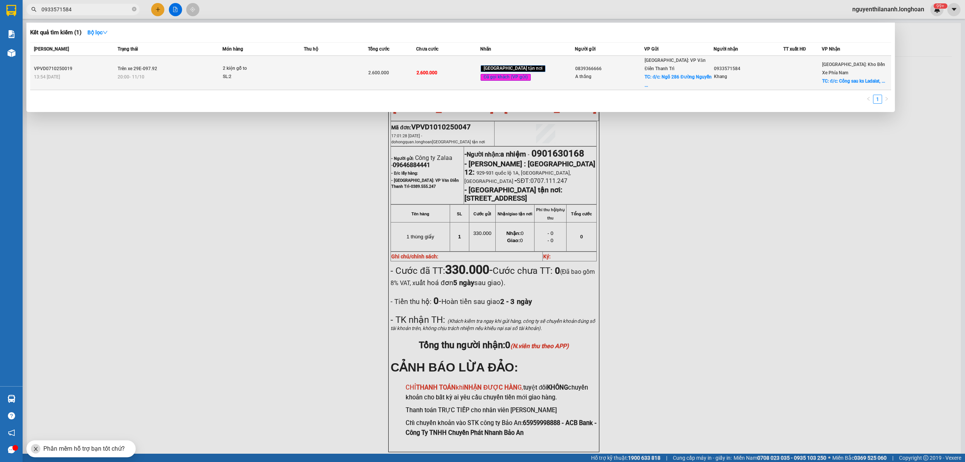
type input "0933571584"
click at [98, 76] on div "13:54 [DATE]" at bounding box center [74, 77] width 81 height 8
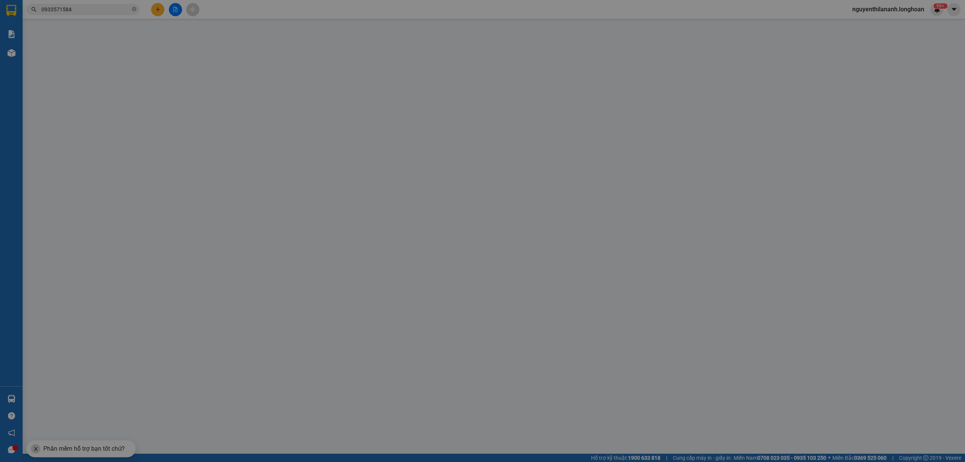
type input "0839366666"
type input "A thắng"
checkbox input "true"
type input "đ/c: Ngõ 286 [PERSON_NAME], [GEOGRAPHIC_DATA], [GEOGRAPHIC_DATA]"
type input "0933571584"
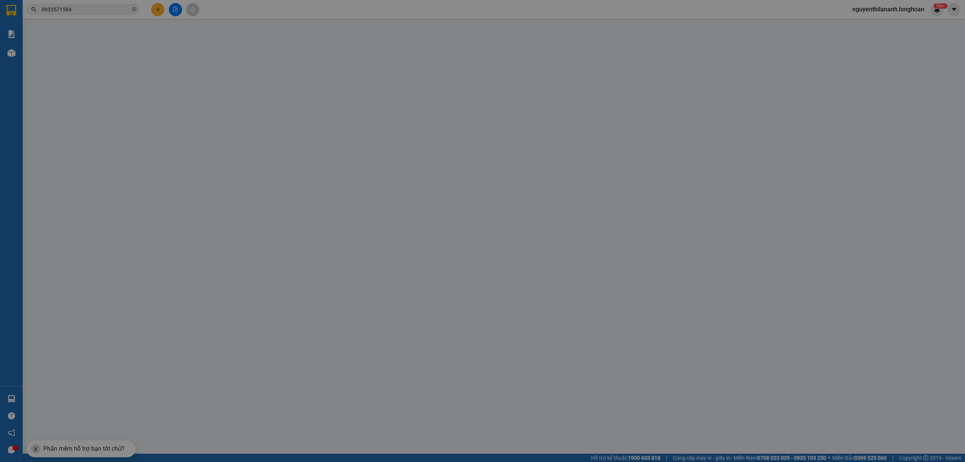
type input "Khang"
checkbox input "true"
type input "đ/c: Cổng sau ks Ladalat, Số 106A Mai Anh Đào, [GEOGRAPHIC_DATA], [GEOGRAPHIC_D…"
type input "hàng để nhầm kho nhận vào q12 cho quay đầu ra nha trang để đi [GEOGRAPHIC_DATA]"
type input "0"
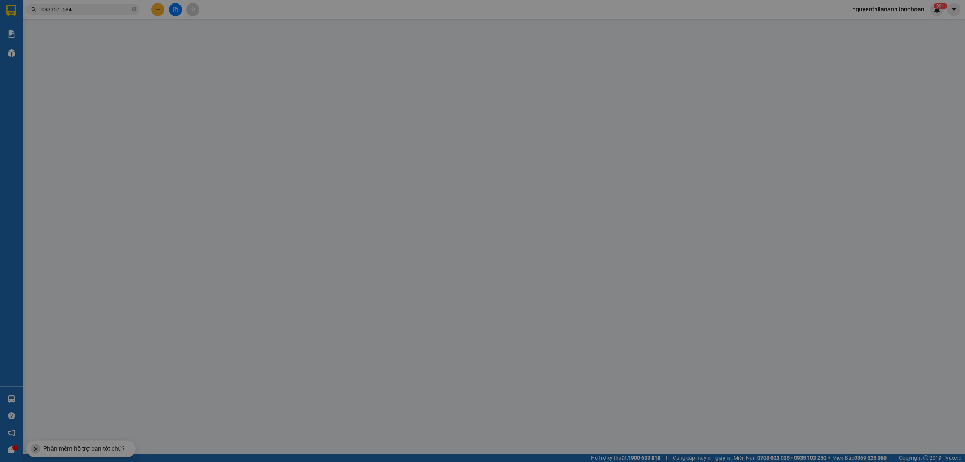
type input "2.600.000"
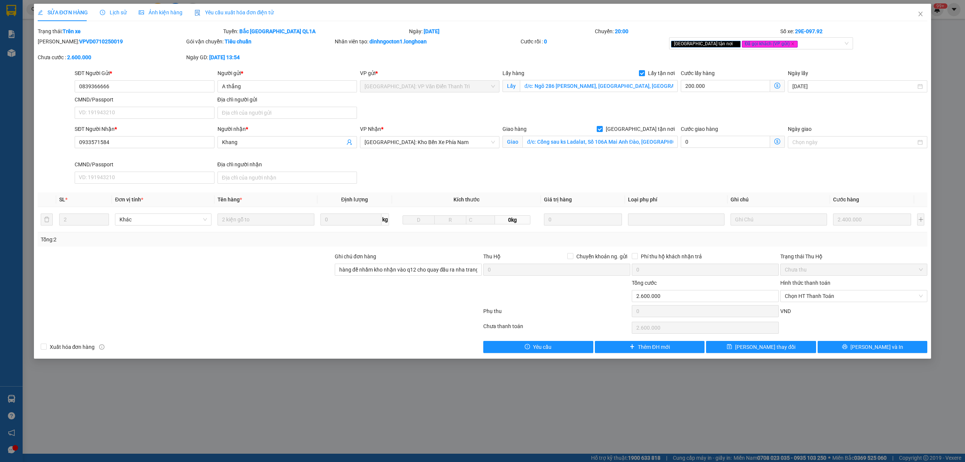
click at [113, 9] on span "Lịch sử" at bounding box center [113, 12] width 27 height 6
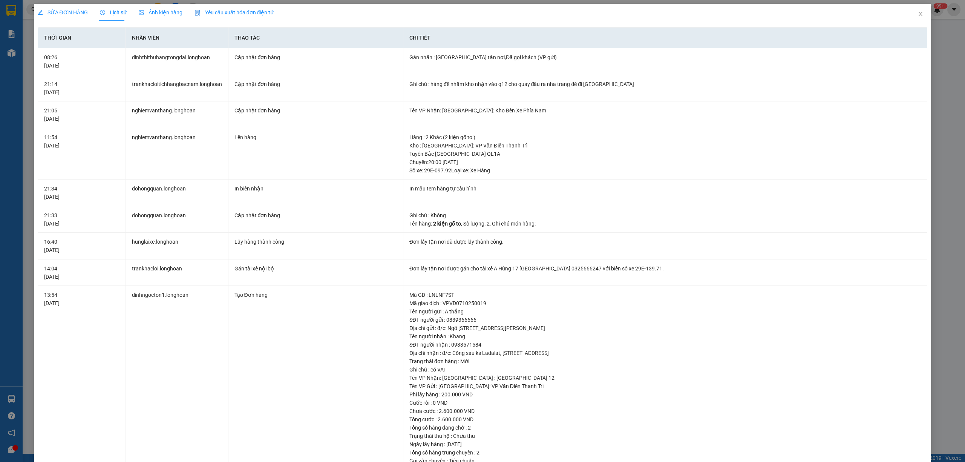
click at [51, 14] on span "SỬA ĐƠN HÀNG" at bounding box center [63, 12] width 50 height 6
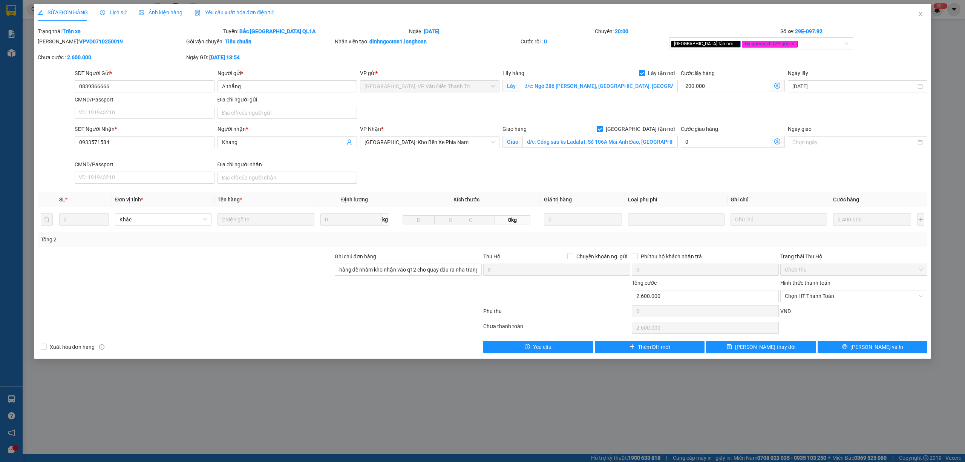
drag, startPoint x: 103, startPoint y: 39, endPoint x: 56, endPoint y: 47, distance: 48.1
click at [56, 47] on div "[PERSON_NAME]: VPVD0710250019" at bounding box center [111, 45] width 148 height 16
copy b "VPVD0710250019"
click at [110, 9] on span "Lịch sử" at bounding box center [113, 12] width 27 height 6
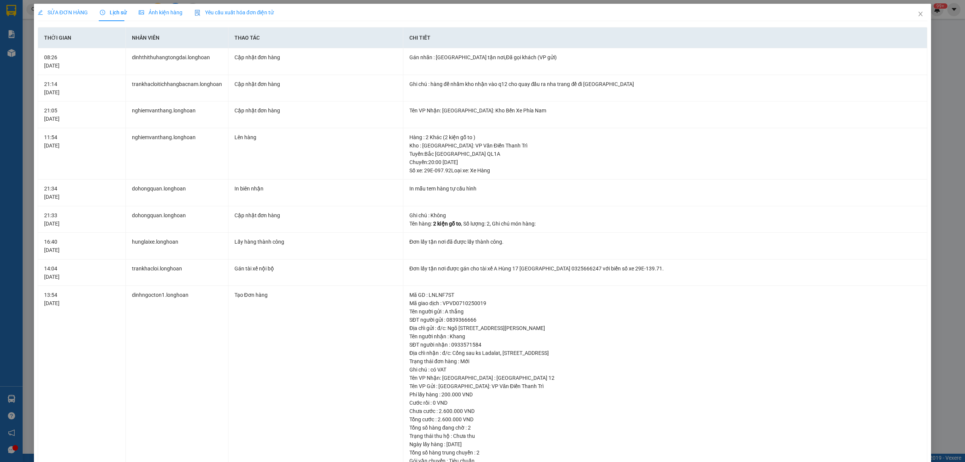
click at [68, 18] on div "SỬA ĐƠN HÀNG" at bounding box center [63, 12] width 50 height 17
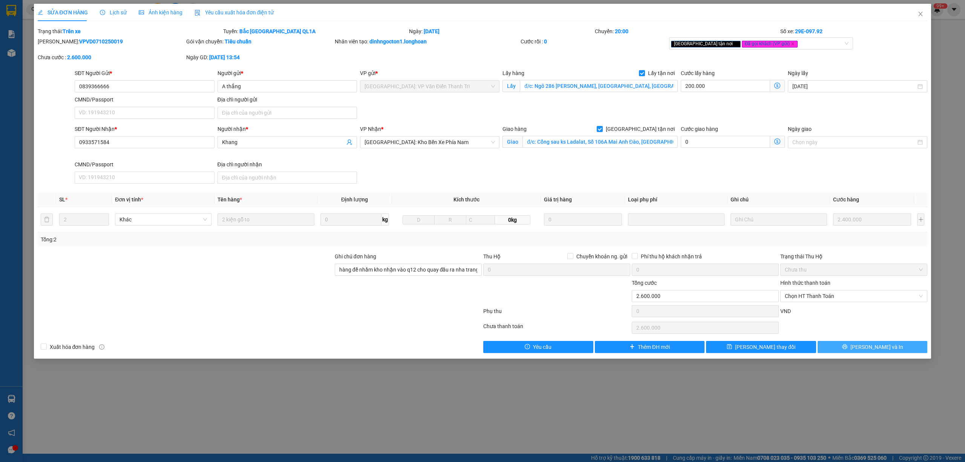
click at [851, 350] on button "[PERSON_NAME] và In" at bounding box center [872, 347] width 110 height 12
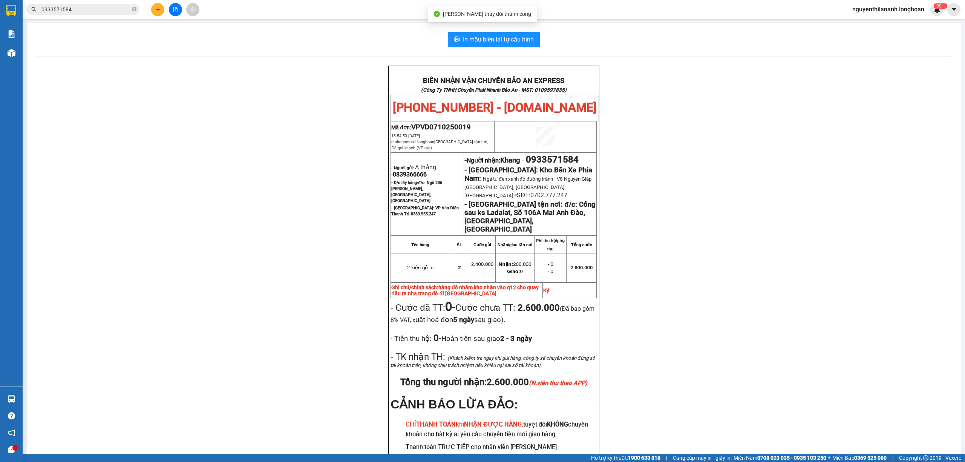
scroll to position [50, 0]
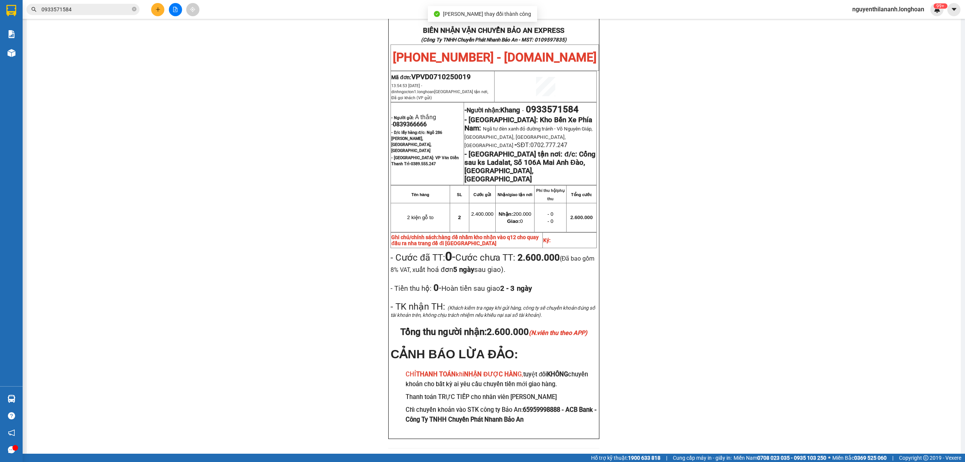
click at [832, 337] on div "BIÊN NHẬN VẬN CHUYỂN BẢO AN EXPRESS (Công Ty TNHH Chuyển Phát Nhanh Bảo An - MS…" at bounding box center [494, 236] width 916 height 442
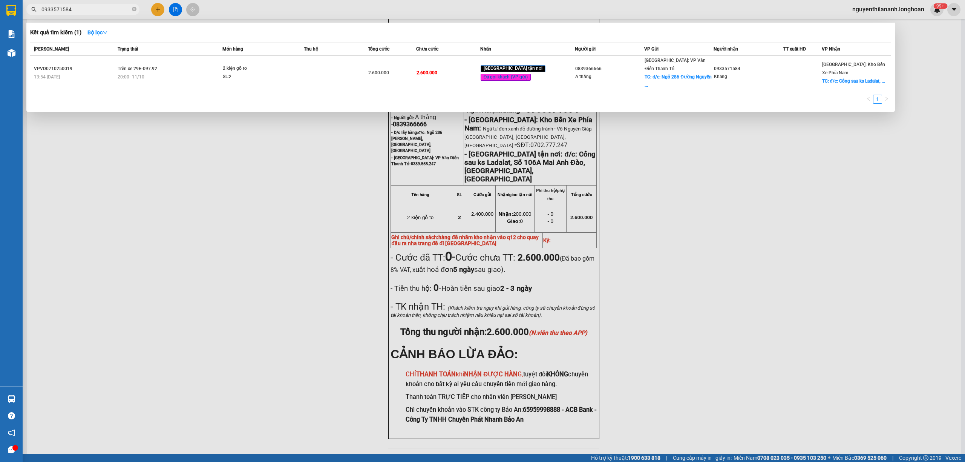
click at [99, 14] on span "0933571584" at bounding box center [82, 9] width 113 height 11
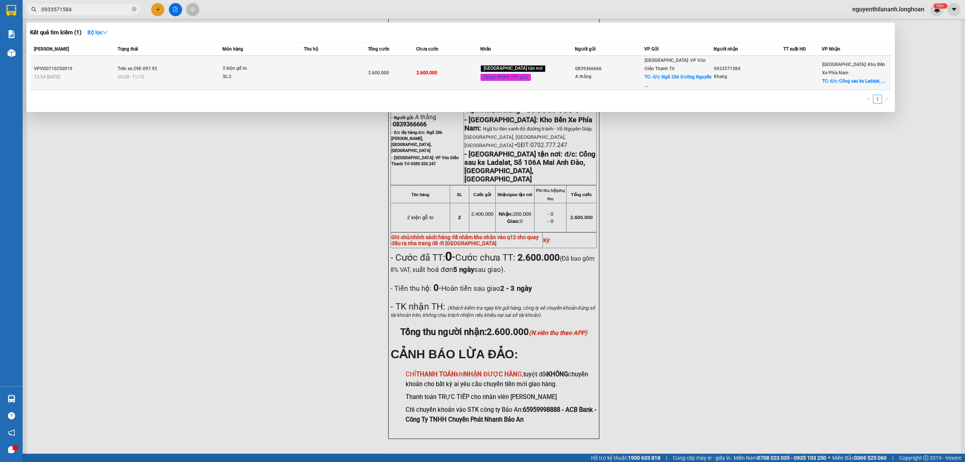
click at [93, 57] on td "VPVD0710250019 13:54 [DATE]" at bounding box center [73, 73] width 86 height 34
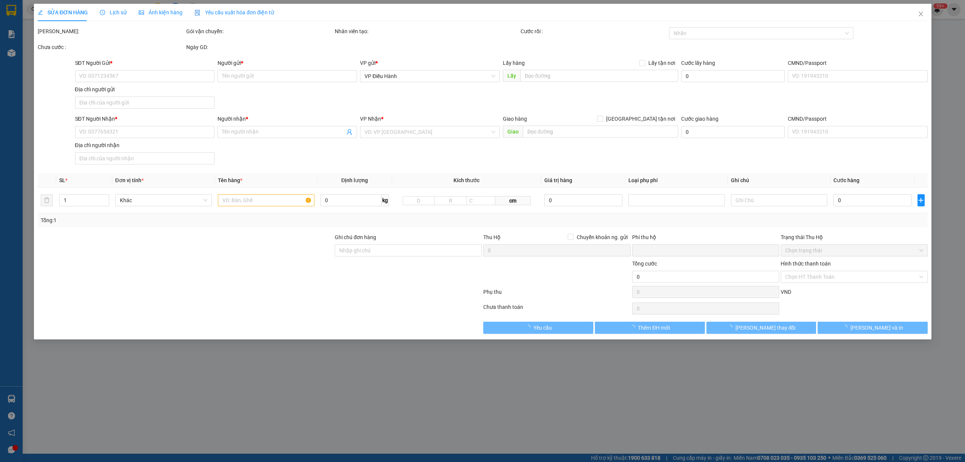
type input "0839366666"
type input "A thắng"
checkbox input "true"
type input "đ/c: Ngõ 286 [PERSON_NAME], [GEOGRAPHIC_DATA], [GEOGRAPHIC_DATA]"
type input "0933571584"
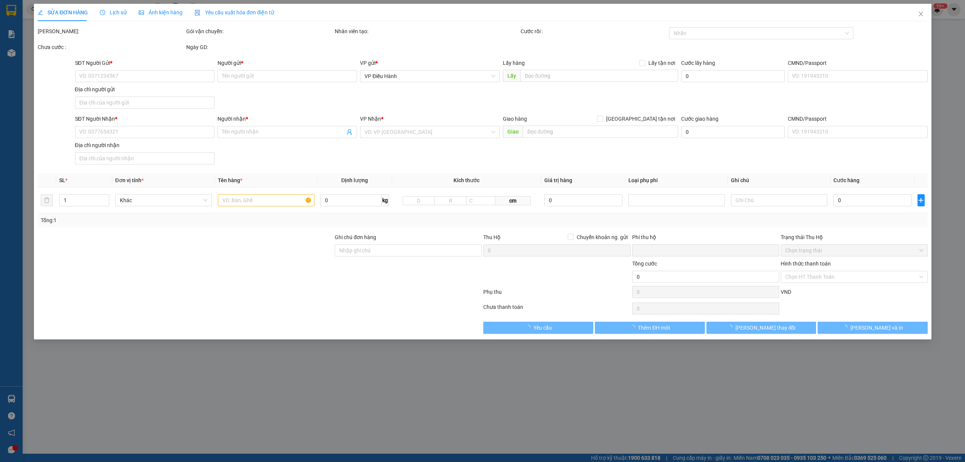
type input "Khang"
checkbox input "true"
type input "đ/c: Cổng sau ks Ladalat, Số 106A Mai Anh Đào, [GEOGRAPHIC_DATA], [GEOGRAPHIC_D…"
type input "hàng để nhầm kho nhận vào q12 cho quay đầu ra nha trang để đi [GEOGRAPHIC_DATA]"
type input "0"
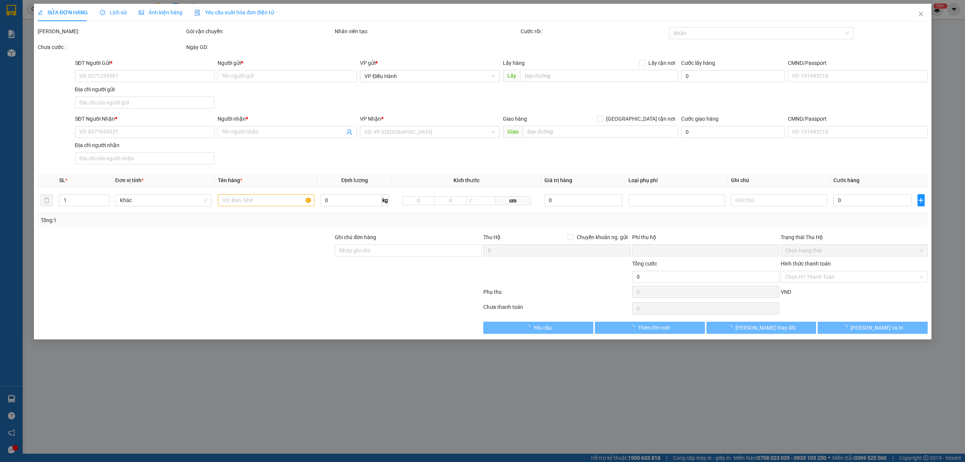
type input "2.600.000"
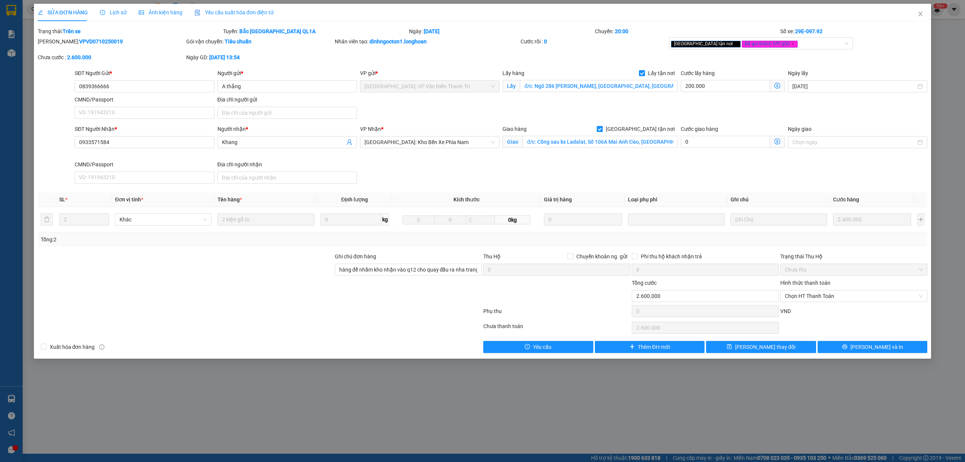
drag, startPoint x: 105, startPoint y: 42, endPoint x: 55, endPoint y: 46, distance: 49.8
click at [55, 46] on div "[PERSON_NAME]: VPVD0710250019" at bounding box center [111, 45] width 148 height 16
copy b "VPVD0710250019"
click at [920, 14] on icon "close" at bounding box center [920, 14] width 4 height 5
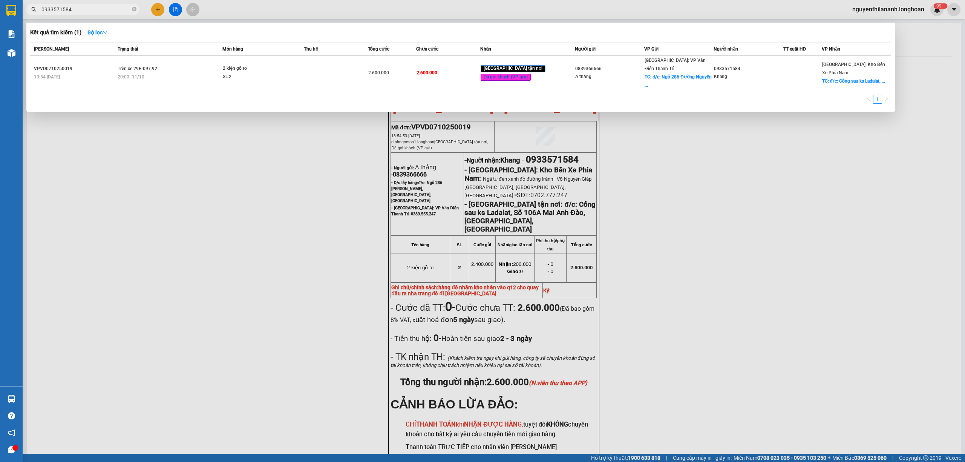
click at [130, 9] on input "0933571584" at bounding box center [85, 9] width 89 height 8
click at [134, 9] on icon "close-circle" at bounding box center [134, 9] width 5 height 5
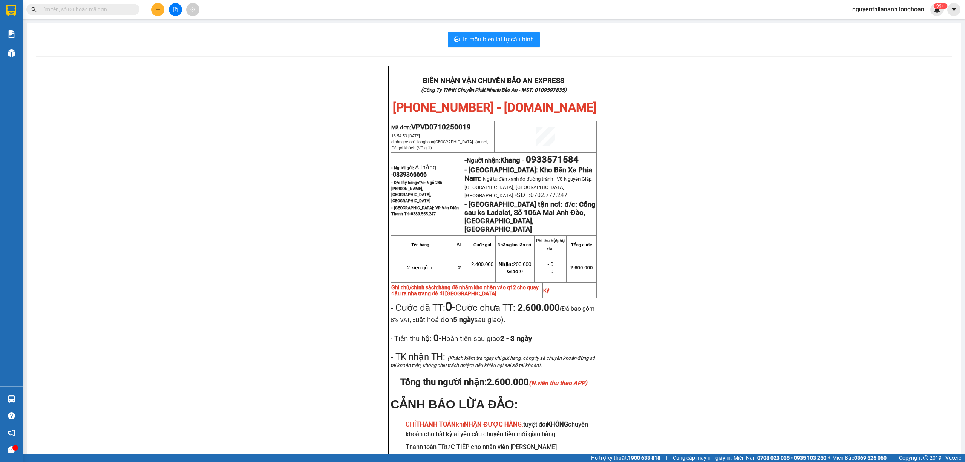
paste input "0933571584"
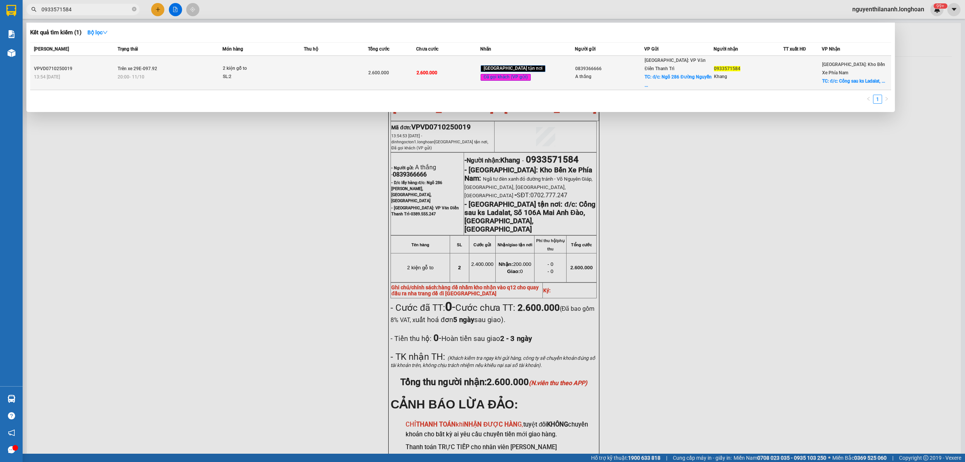
type input "0933571584"
click at [102, 65] on div "VPVD0710250019" at bounding box center [74, 69] width 81 height 8
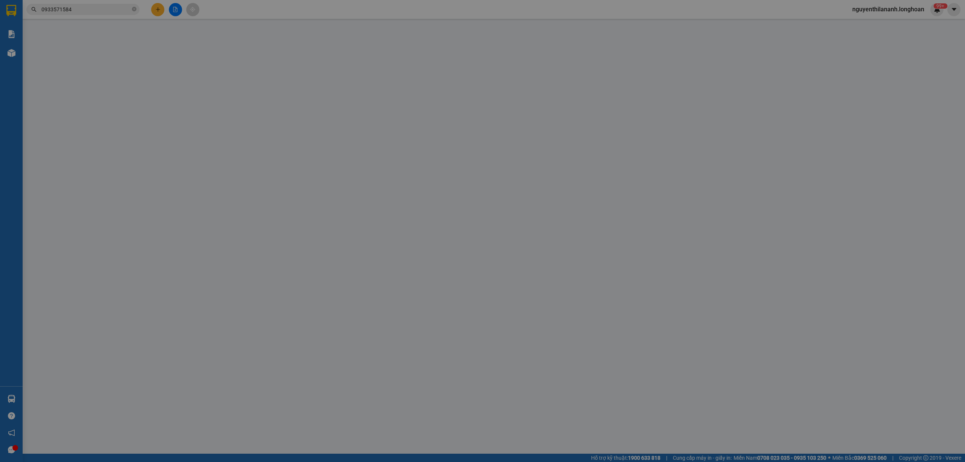
type input "0839366666"
type input "A thắng"
checkbox input "true"
type input "đ/c: Ngõ 286 [PERSON_NAME], [GEOGRAPHIC_DATA], [GEOGRAPHIC_DATA]"
type input "0933571584"
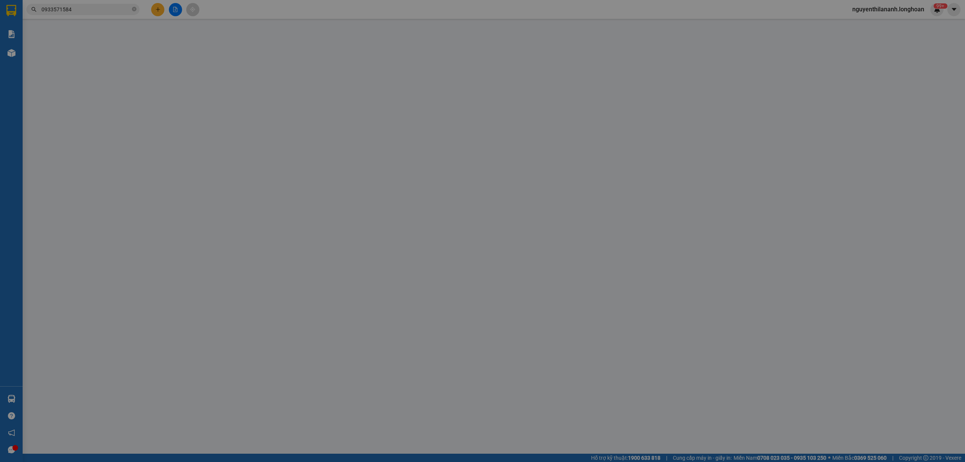
type input "Khang"
checkbox input "true"
type input "đ/c: Cổng sau ks Ladalat, Số 106A Mai Anh Đào, [GEOGRAPHIC_DATA], [GEOGRAPHIC_D…"
type input "hàng để nhầm kho nhận vào q12 cho quay đầu ra nha trang để đi [GEOGRAPHIC_DATA]"
type input "0"
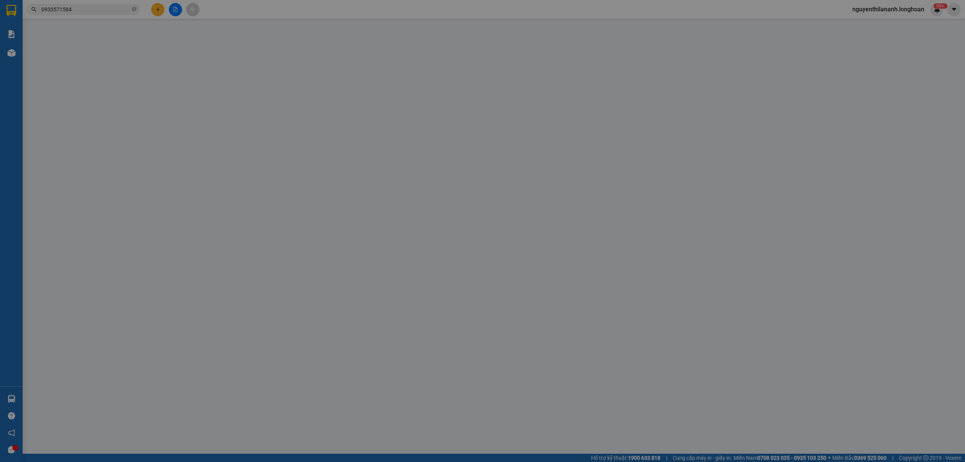
type input "2.600.000"
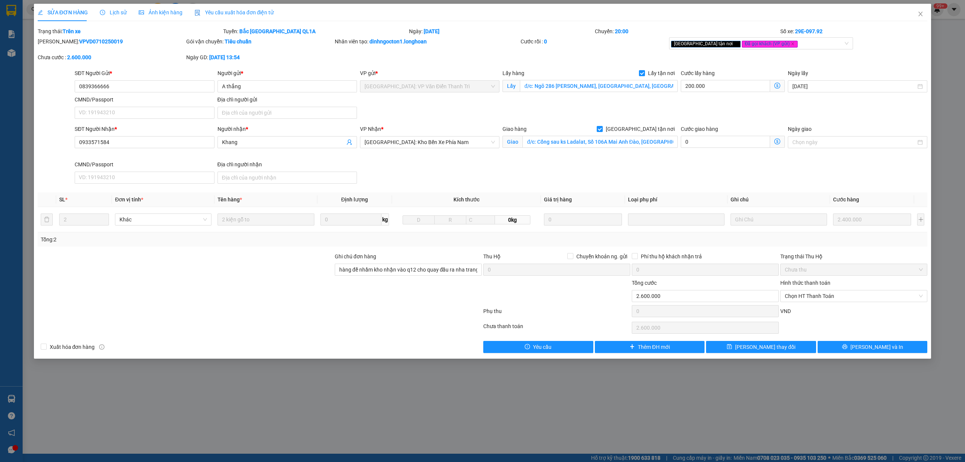
drag, startPoint x: 105, startPoint y: 40, endPoint x: 57, endPoint y: 43, distance: 48.3
click at [57, 43] on div "[PERSON_NAME]: VPVD0710250019" at bounding box center [111, 41] width 147 height 8
copy b "VPVD0710250019"
click at [917, 17] on icon "close" at bounding box center [920, 14] width 6 height 6
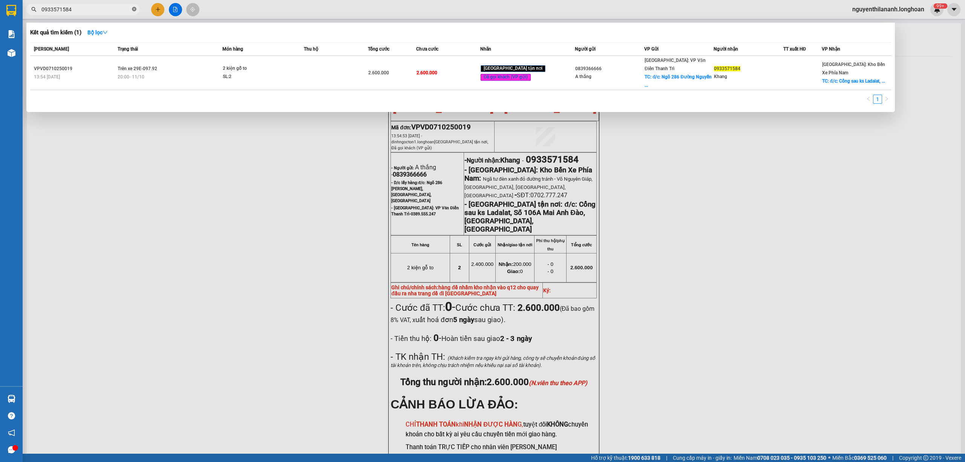
click at [133, 8] on icon "close-circle" at bounding box center [134, 9] width 5 height 5
paste input "091 7682831"
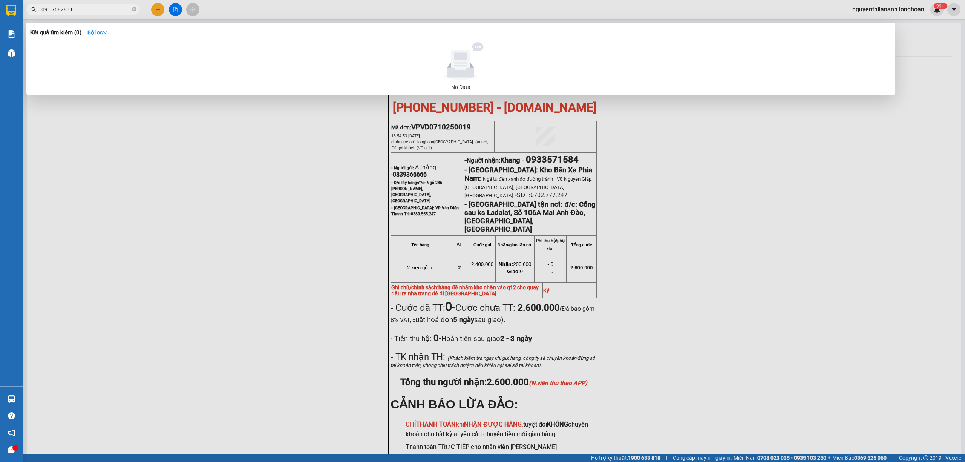
click at [52, 8] on input "091 7682831" at bounding box center [85, 9] width 89 height 8
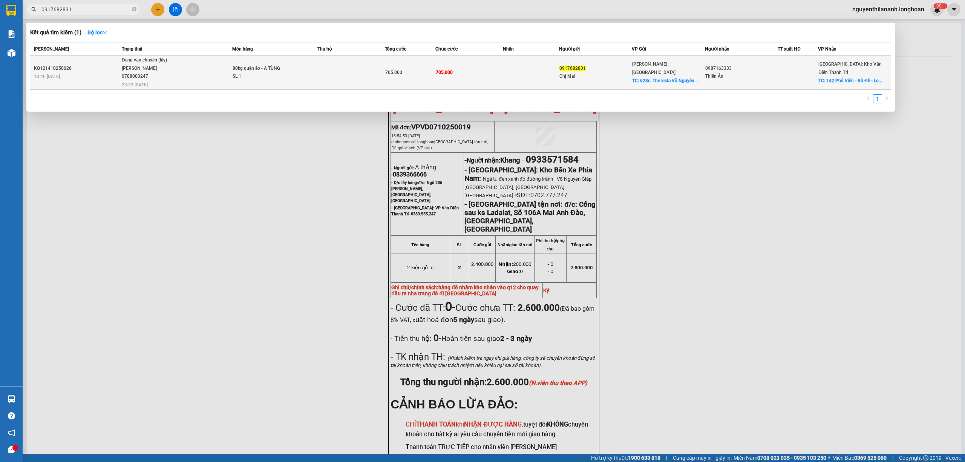
type input "0917682831"
click at [94, 66] on div "KQ121410250026" at bounding box center [77, 68] width 86 height 8
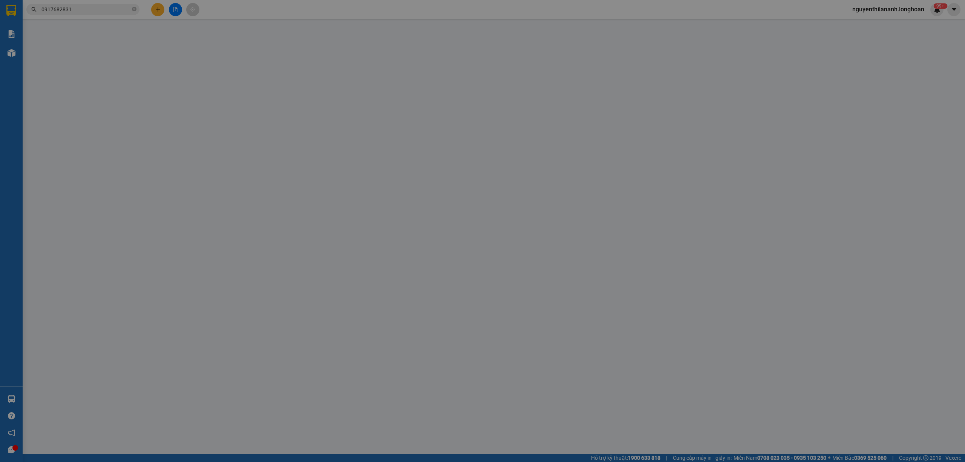
type input "0917682831"
type input "Chị Mai"
checkbox input "true"
type input "628c. The vista Võ Nguyên Giáp [GEOGRAPHIC_DATA]"
type input "0987163333"
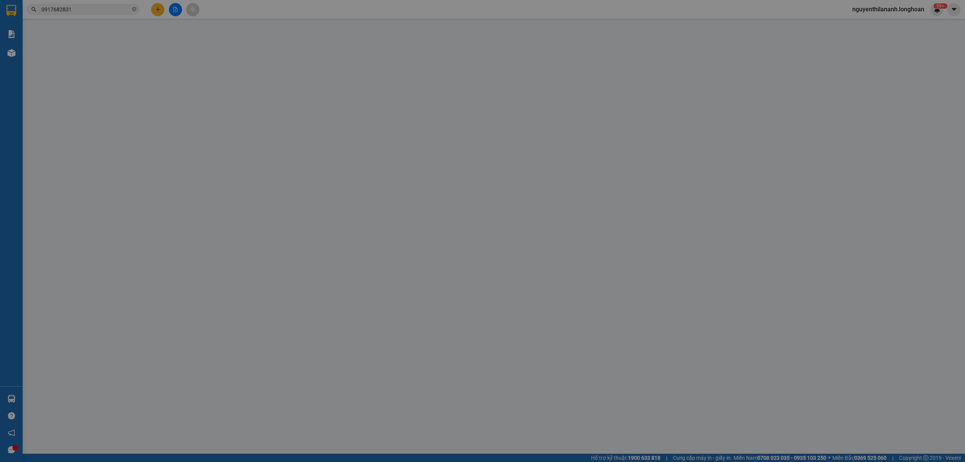
type input "Thiên Ân"
checkbox input "true"
type input "142 [GEOGRAPHIC_DATA] - [GEOGRAPHIC_DATA] - [GEOGRAPHIC_DATA] - [GEOGRAPHIC_DAT…"
type input "0"
type input "705.000"
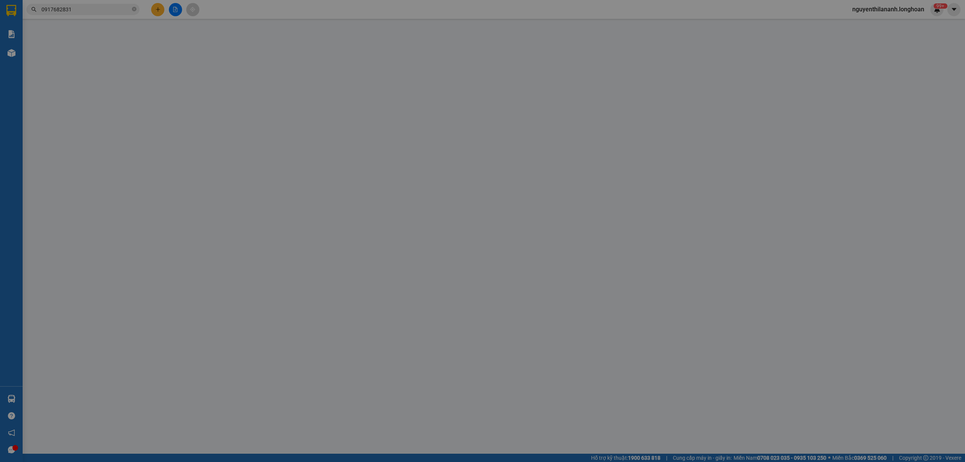
type input "705.000"
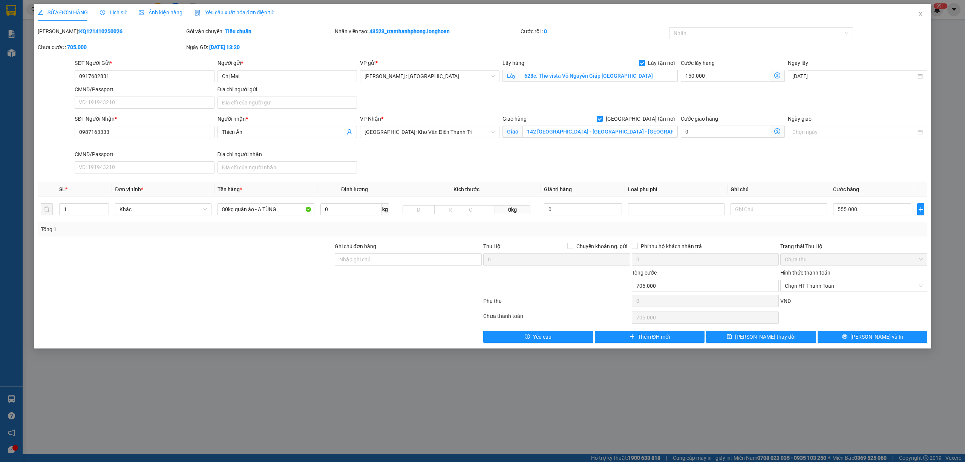
click at [118, 9] on span "Lịch sử" at bounding box center [113, 12] width 27 height 6
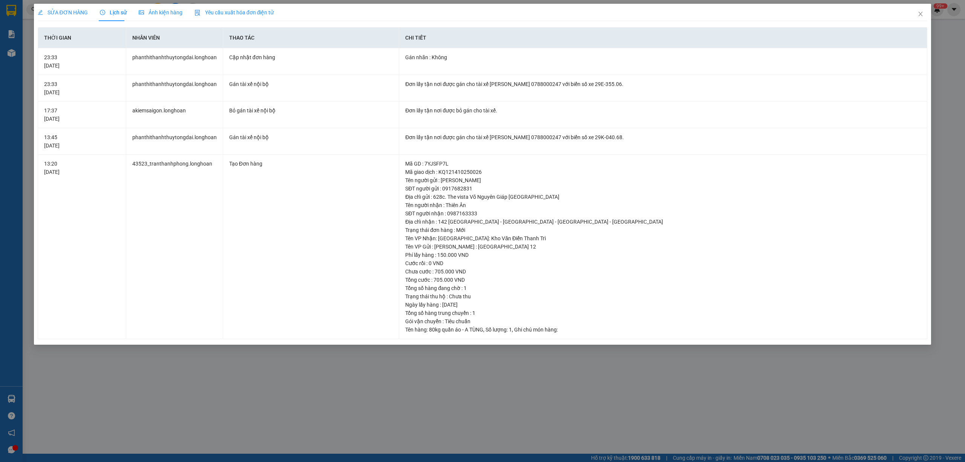
click at [62, 17] on div "SỬA ĐƠN HÀNG" at bounding box center [63, 12] width 50 height 17
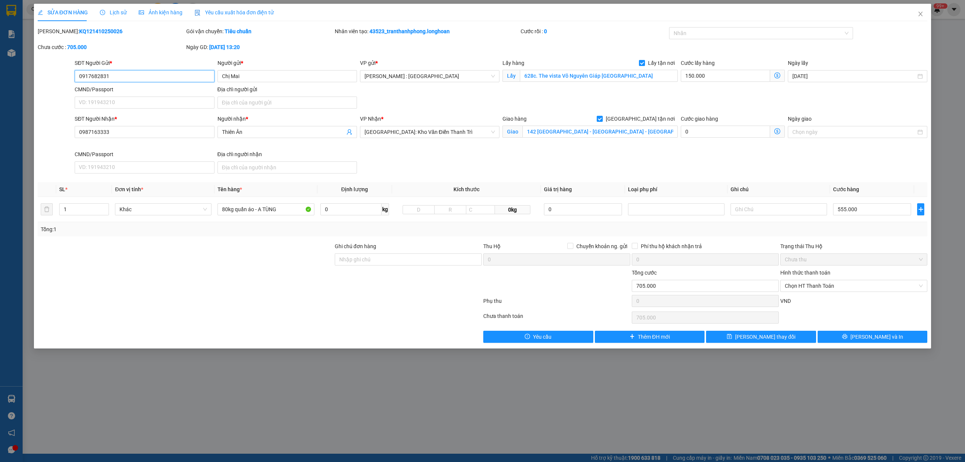
drag, startPoint x: 123, startPoint y: 78, endPoint x: 66, endPoint y: 80, distance: 56.6
click at [66, 80] on div "SĐT Người Gửi * 0917682831 0917682831 Người gửi * Chị Mai VP gửi * [GEOGRAPHIC_…" at bounding box center [482, 85] width 891 height 53
click at [921, 14] on icon "close" at bounding box center [920, 14] width 6 height 6
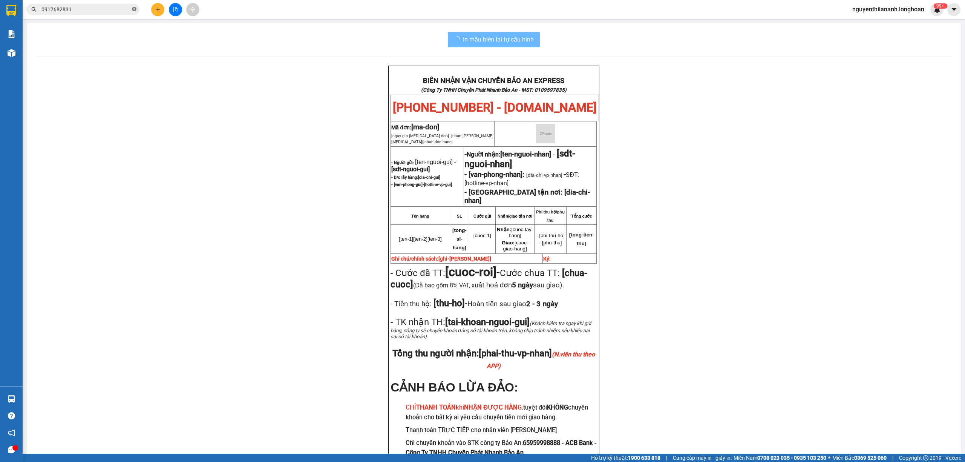
click at [132, 7] on icon "close-circle" at bounding box center [134, 9] width 5 height 5
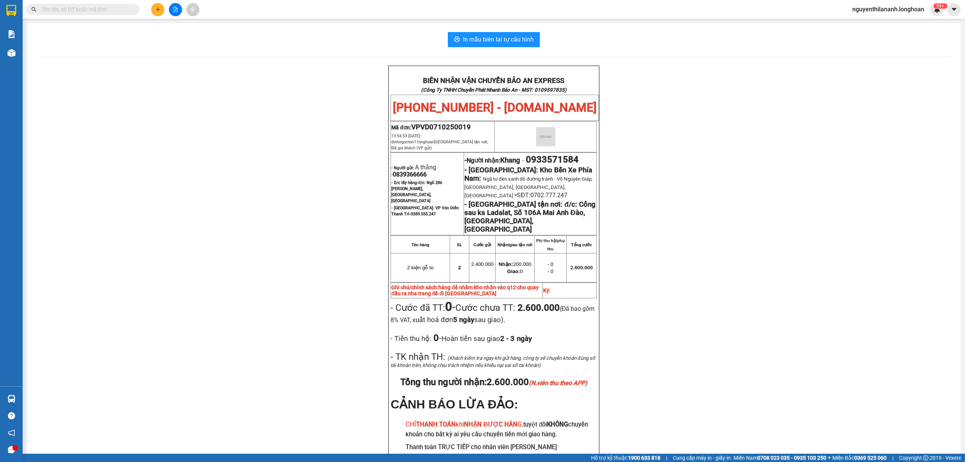
paste input "02923740309"
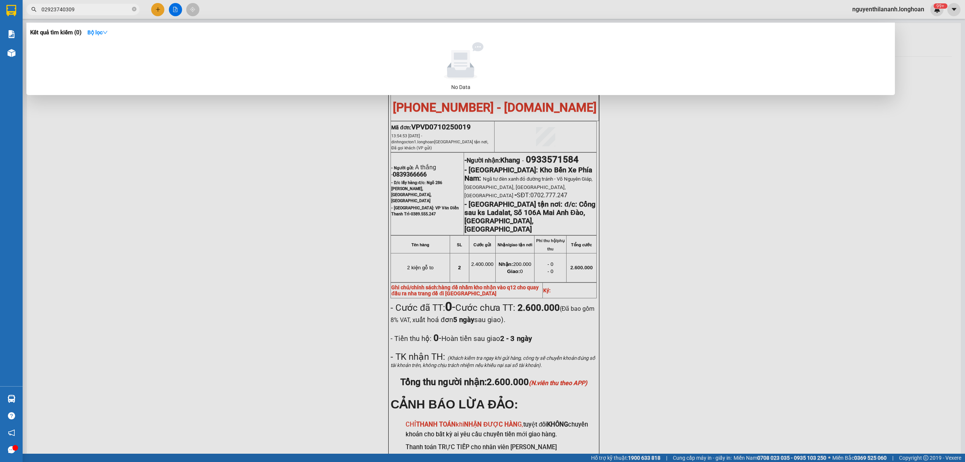
type input "02923740309"
click at [135, 13] on span at bounding box center [134, 9] width 5 height 8
click at [135, 8] on icon "close-circle" at bounding box center [134, 9] width 5 height 5
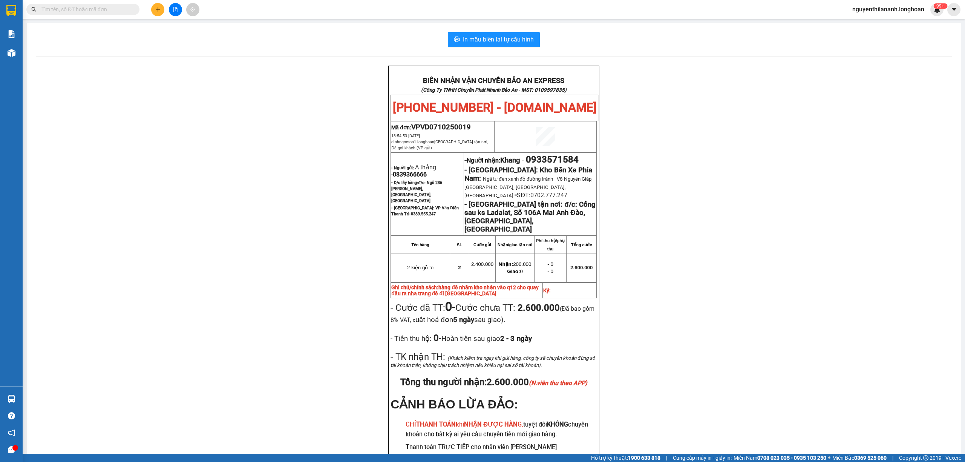
paste input "037 451 4965"
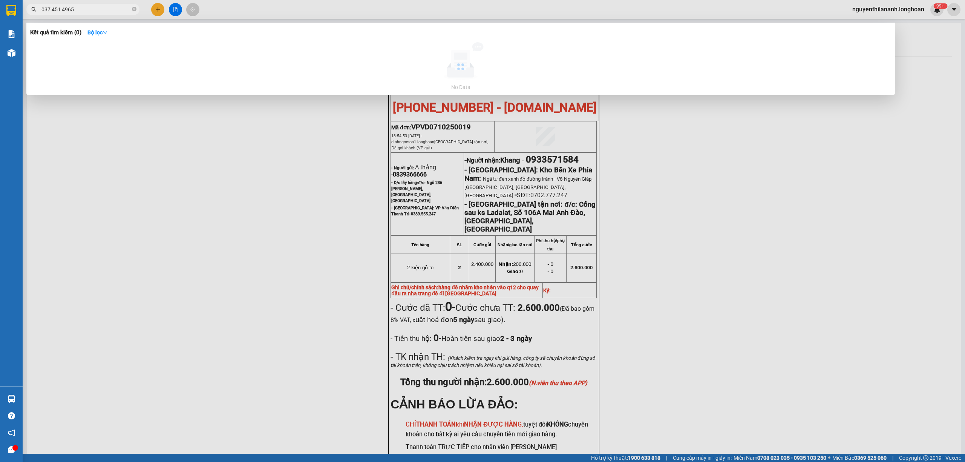
click at [62, 10] on input "037 451 4965" at bounding box center [85, 9] width 89 height 8
click at [52, 10] on input "037 4514965" at bounding box center [85, 9] width 89 height 8
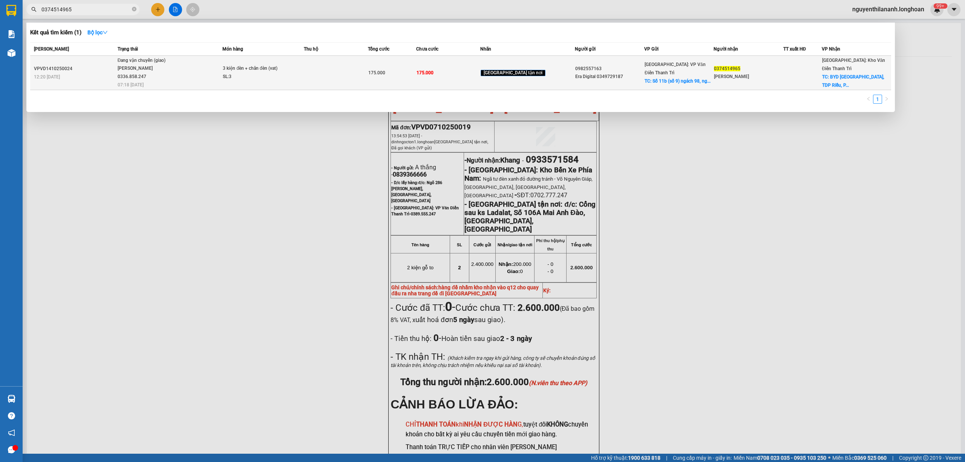
type input "0374514965"
click at [83, 70] on div "VPVD1410250024" at bounding box center [74, 69] width 81 height 8
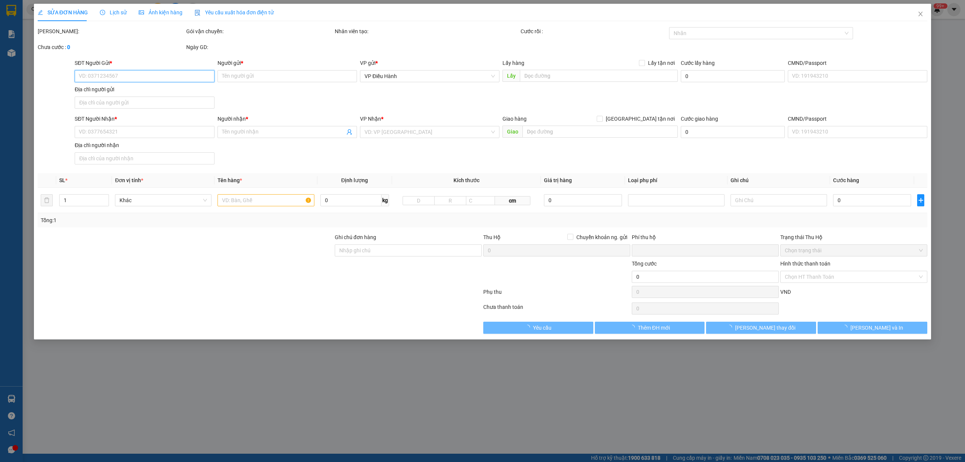
type input "0982557163"
type input "Era Digital 0349729187"
checkbox input "true"
type input "Số 11b (số 9) ngách 98, ngõ 565 Bát Khối, [GEOGRAPHIC_DATA], [GEOGRAPHIC_DATA]"
type input "0374514965"
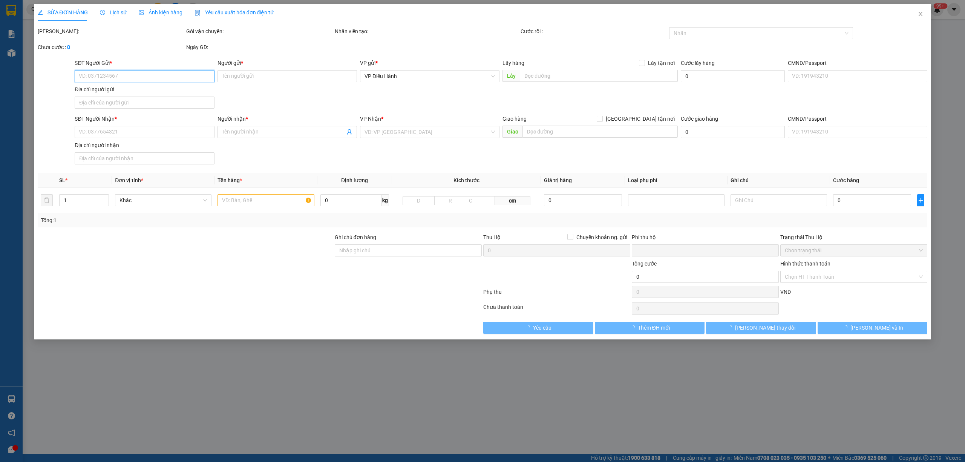
type input "[PERSON_NAME]"
checkbox input "true"
type input "BYD [GEOGRAPHIC_DATA], [GEOGRAPHIC_DATA], [GEOGRAPHIC_DATA], tỉnh [GEOGRAPHIC_D…"
type input "0"
type input "175.000"
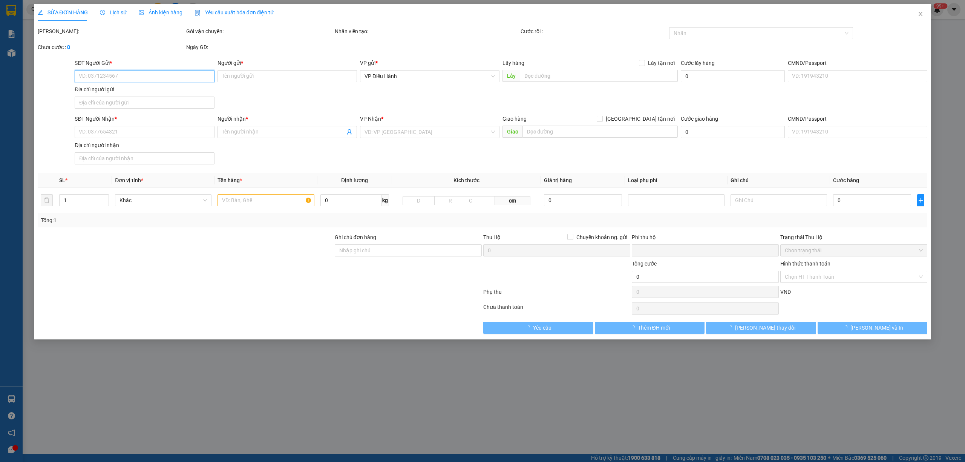
type input "175.000"
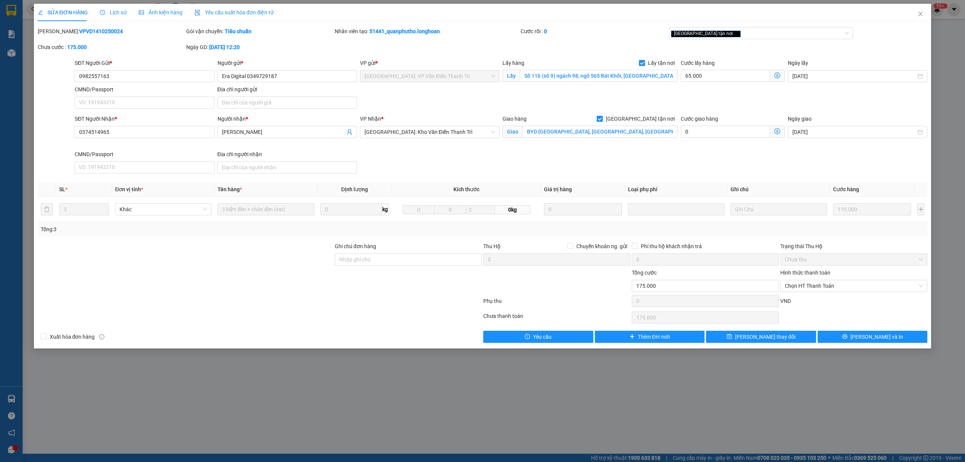
click at [109, 12] on span "Lịch sử" at bounding box center [113, 12] width 27 height 6
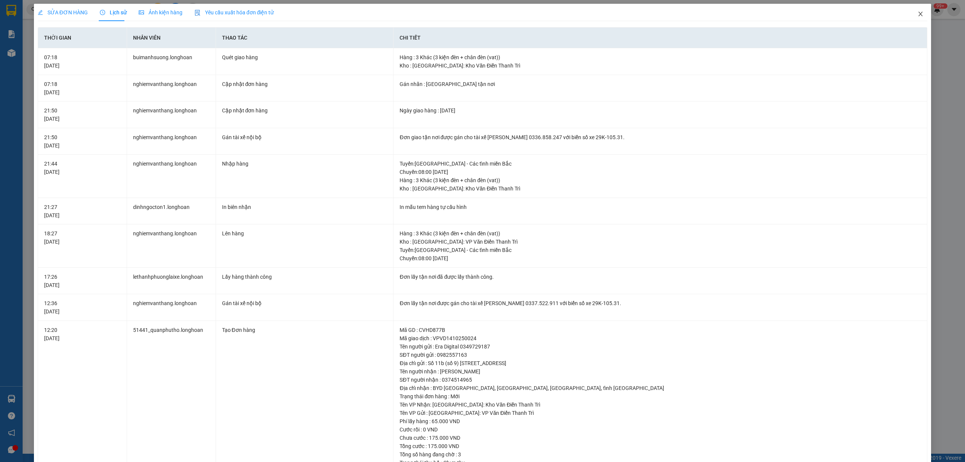
click at [911, 10] on span "Close" at bounding box center [920, 14] width 21 height 21
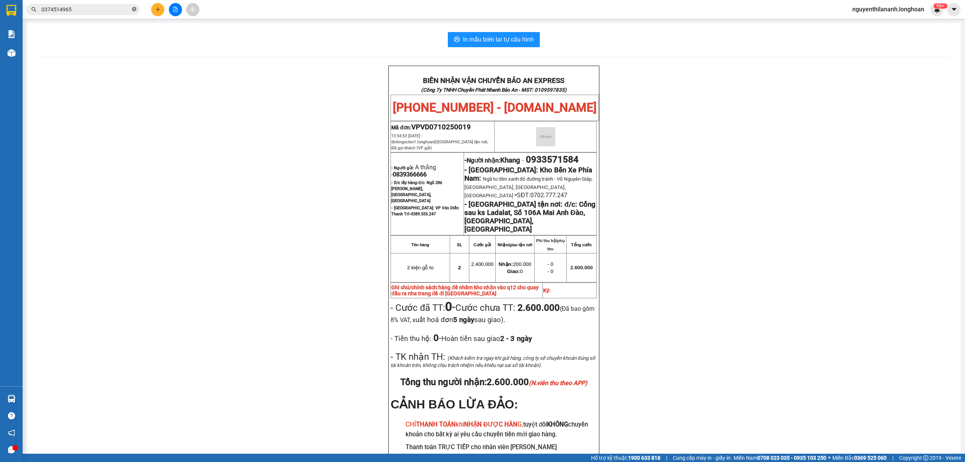
click at [133, 8] on icon "close-circle" at bounding box center [134, 9] width 5 height 5
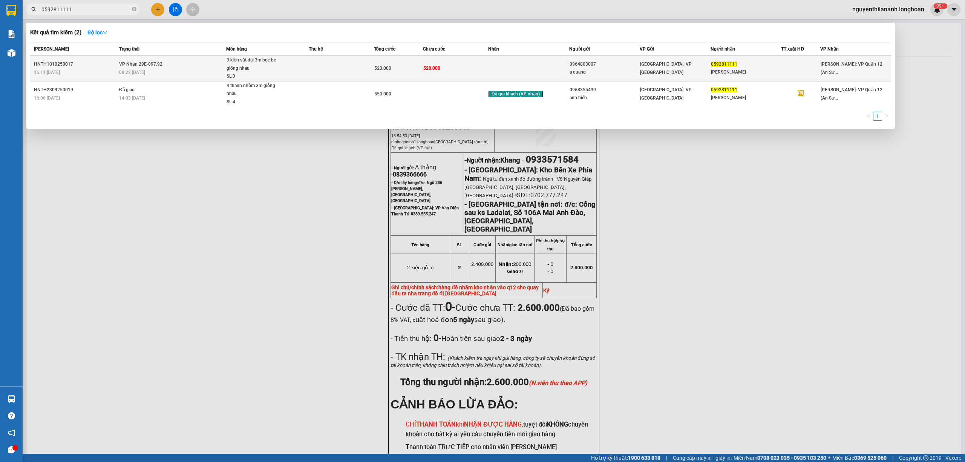
type input "0592811111"
click at [91, 63] on div "HNTH1010250017" at bounding box center [75, 64] width 83 height 8
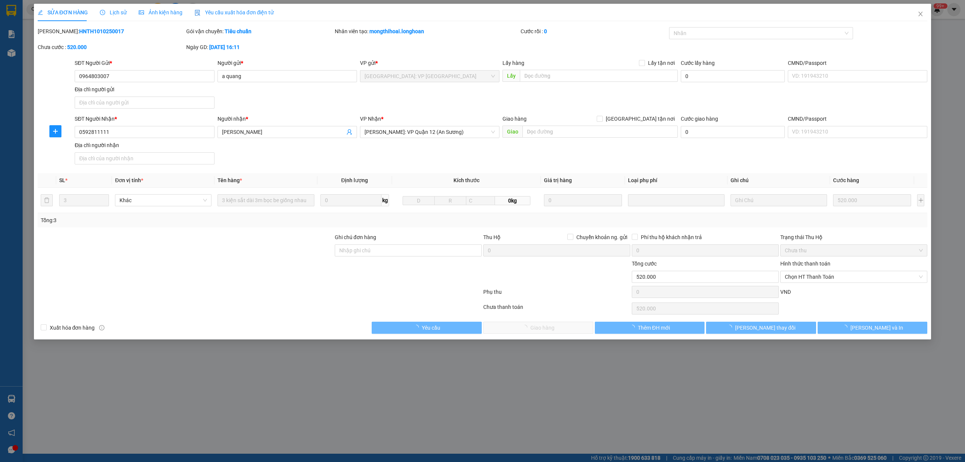
type input "0964803007"
type input "a quang"
type input "0592811111"
type input "[PERSON_NAME]"
type input "0"
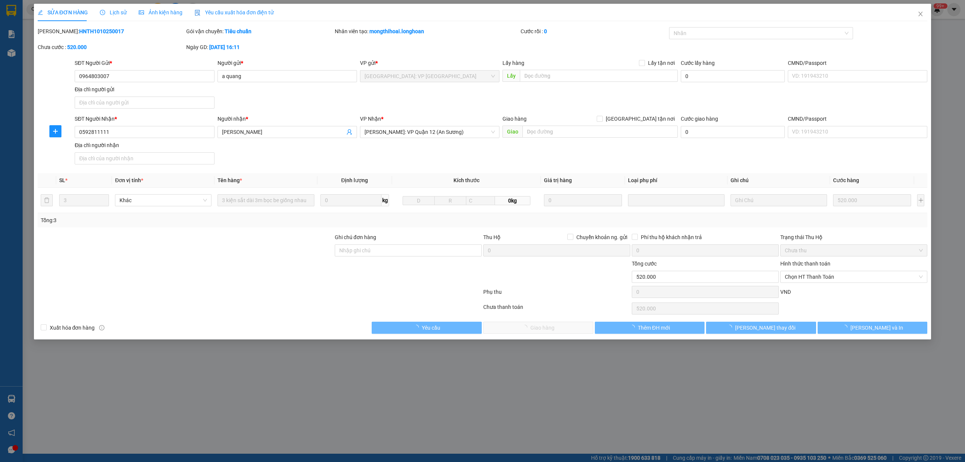
type input "520.000"
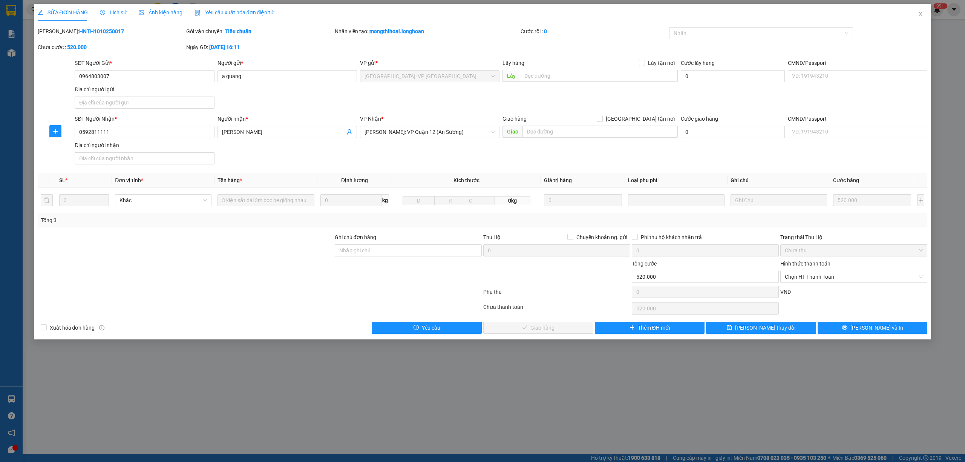
click at [112, 15] on span "Lịch sử" at bounding box center [113, 12] width 27 height 6
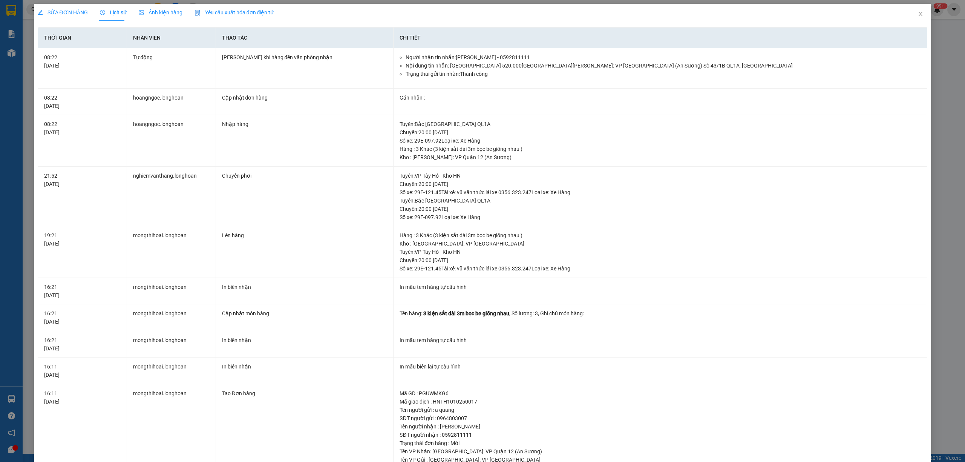
click at [74, 14] on span "SỬA ĐƠN HÀNG" at bounding box center [63, 12] width 50 height 6
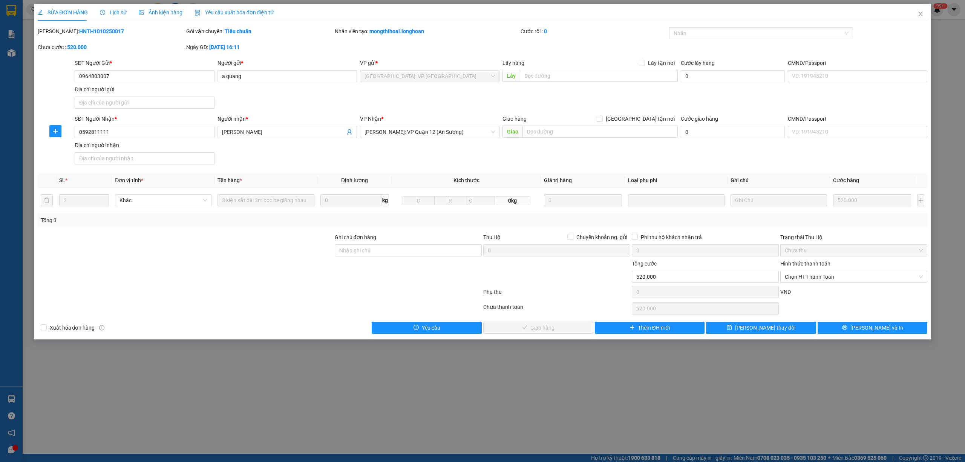
drag, startPoint x: 109, startPoint y: 35, endPoint x: 56, endPoint y: 29, distance: 53.4
click at [56, 29] on div "[PERSON_NAME]: HNTH1010250017" at bounding box center [111, 31] width 147 height 8
copy b "HNTH1010250017"
click at [925, 15] on span "Close" at bounding box center [920, 14] width 21 height 21
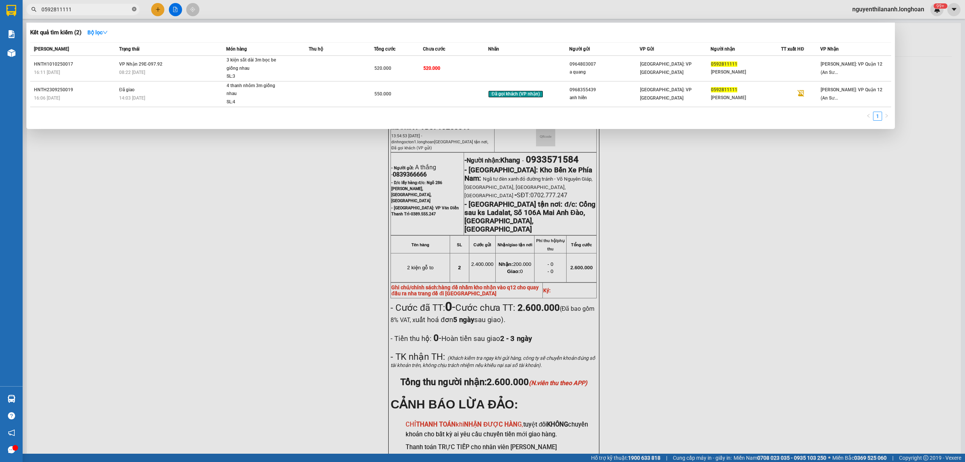
click at [136, 10] on icon "close-circle" at bounding box center [134, 9] width 5 height 5
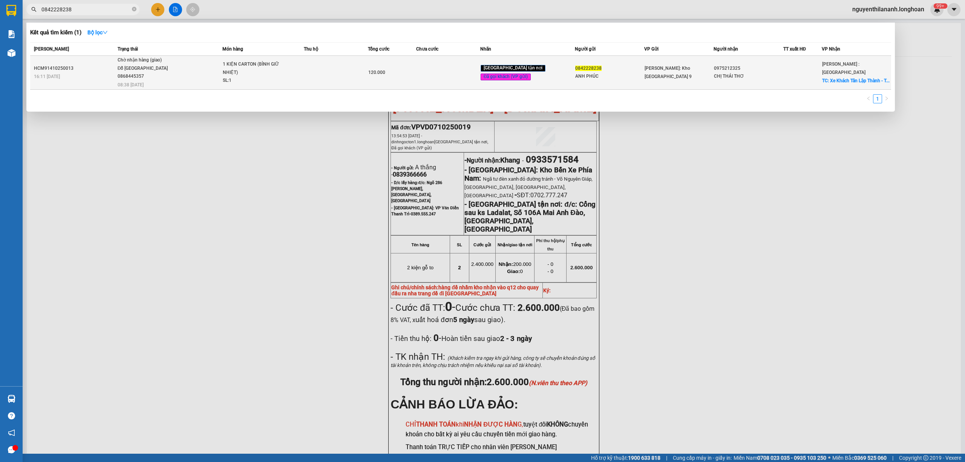
type input "0842228238"
click at [101, 67] on div "HCM91410250013" at bounding box center [74, 68] width 81 height 8
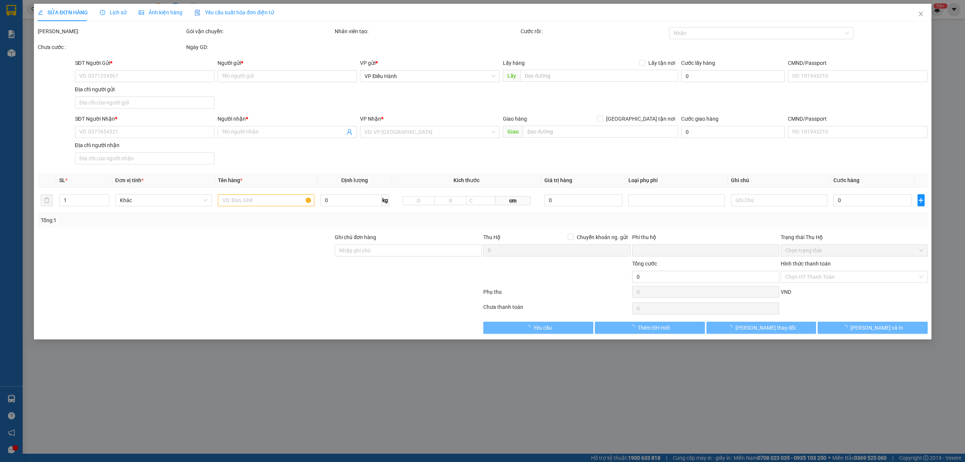
type input "0842228238"
type input "ANH PHÚC"
type input "0975212325"
type input "CHỊ THÁI THƠ"
checkbox input "true"
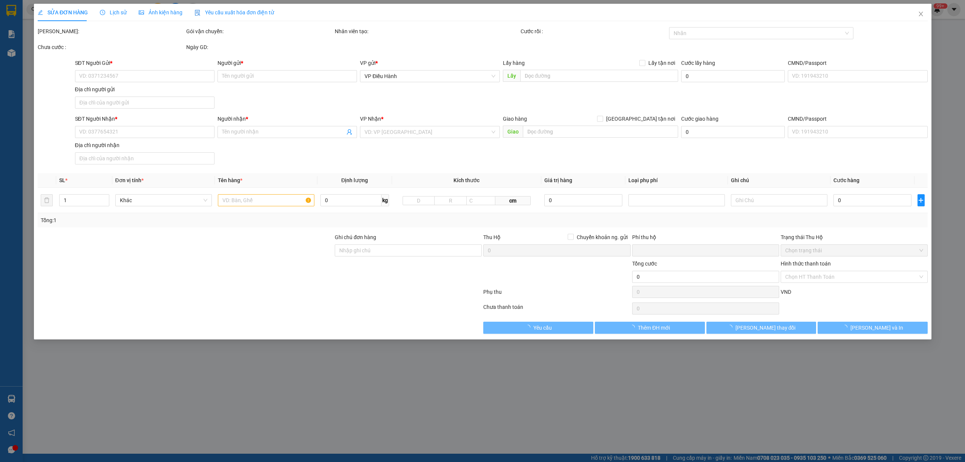
type input "Xe Khách Tân Lập Thành - Trạm Ấp Bắc, [GEOGRAPHIC_DATA], [GEOGRAPHIC_DATA], [GE…"
type input "VẬN CHUYỂN NHẸ TAY - HƯ VỠ KHÔNG ĐỀN"
type input "0"
type input "120.000"
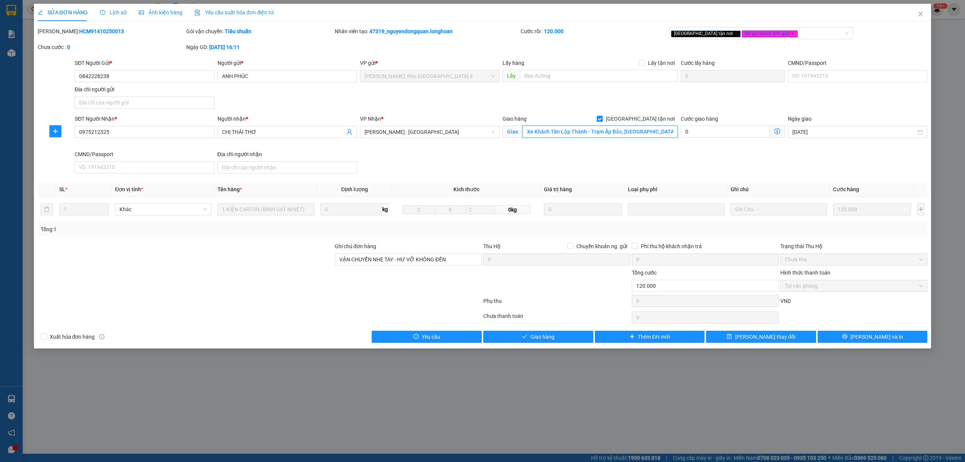
click at [612, 133] on input "Xe Khách Tân Lập Thành - Trạm Ấp Bắc, [GEOGRAPHIC_DATA], [GEOGRAPHIC_DATA], [GE…" at bounding box center [599, 131] width 155 height 12
click at [618, 133] on input "Xe Khách Tân Lập Thành - Trạm Ấp Bắc, [GEOGRAPHIC_DATA], [GEOGRAPHIC_DATA], [GE…" at bounding box center [599, 131] width 155 height 12
click at [110, 12] on span "Lịch sử" at bounding box center [113, 12] width 27 height 6
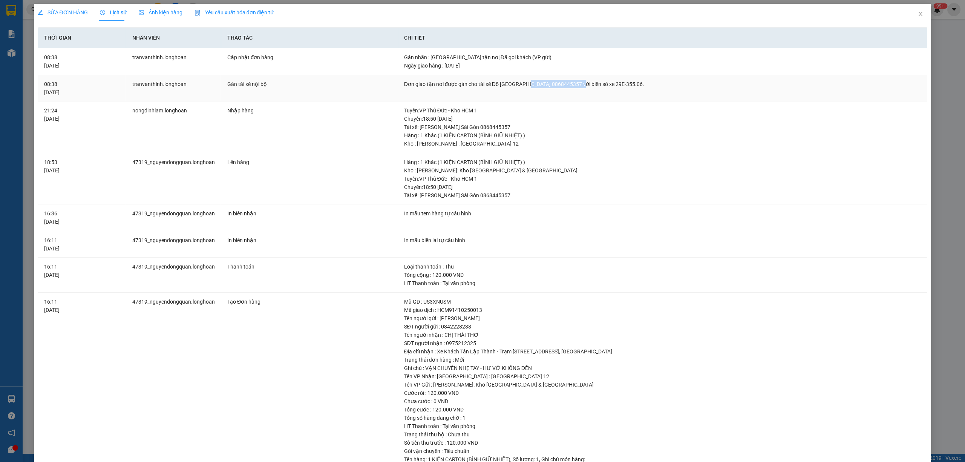
drag, startPoint x: 576, startPoint y: 86, endPoint x: 525, endPoint y: 85, distance: 51.3
click at [525, 85] on div "Đơn giao tận nơi được gán cho tài xế Đỗ [GEOGRAPHIC_DATA] 0868445357 với biển s…" at bounding box center [662, 84] width 517 height 8
click at [910, 14] on span "Close" at bounding box center [920, 14] width 21 height 21
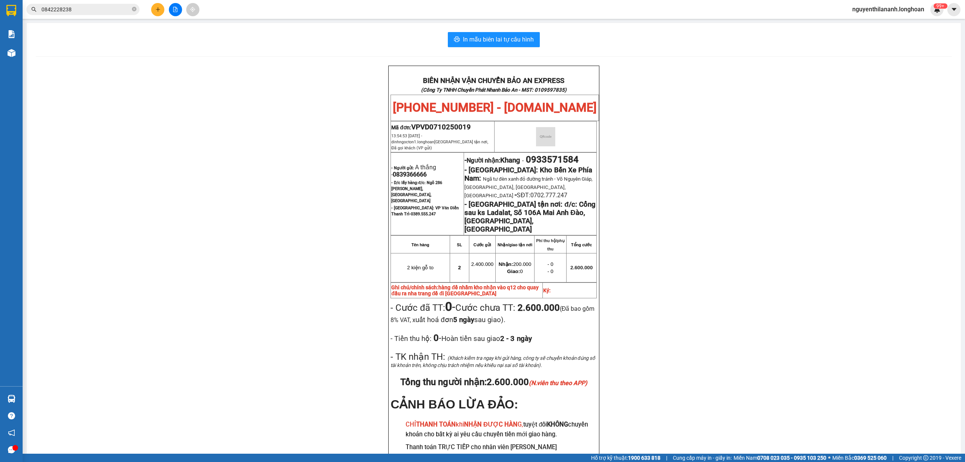
click at [131, 5] on span "0842228238" at bounding box center [82, 9] width 113 height 11
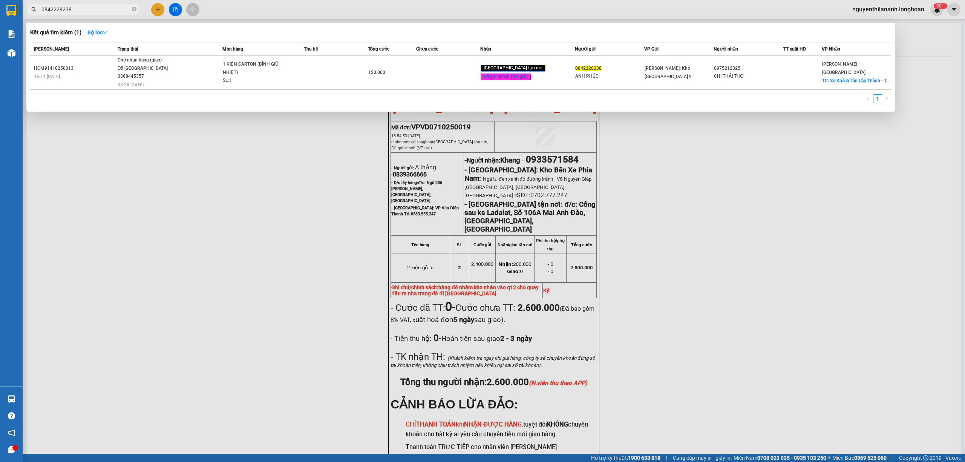
click at [136, 9] on span "0842228238" at bounding box center [82, 9] width 113 height 11
click at [135, 9] on icon "close-circle" at bounding box center [134, 9] width 5 height 5
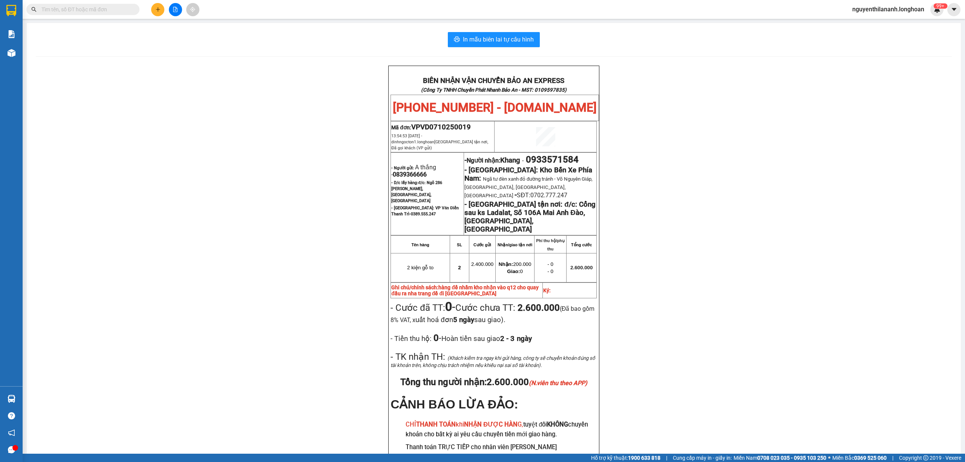
paste input "037 451 4965"
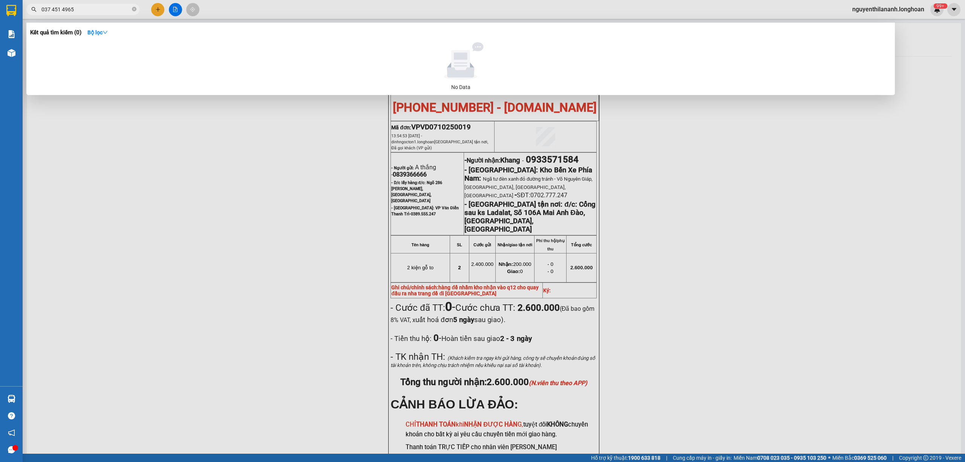
click at [55, 12] on input "037 451 4965" at bounding box center [85, 9] width 89 height 8
click at [61, 13] on input "037451 4965" at bounding box center [85, 9] width 89 height 8
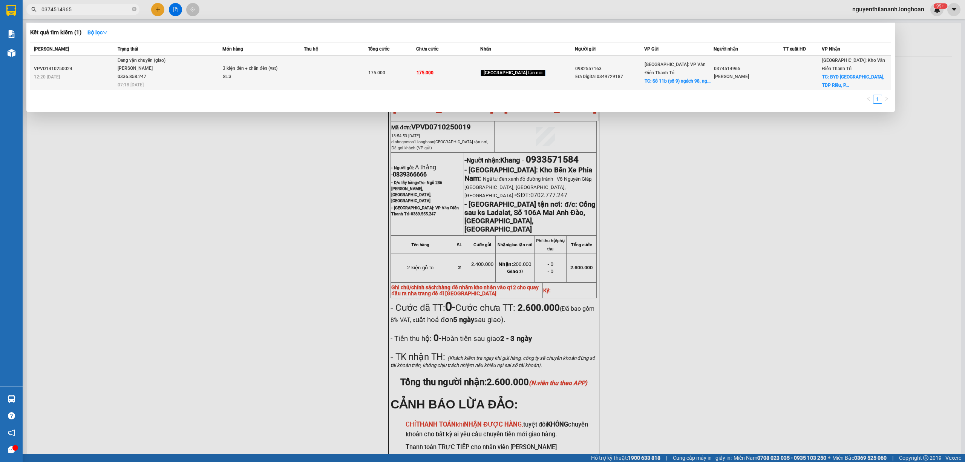
type input "0374514965"
click at [79, 76] on div "12:20 [DATE]" at bounding box center [74, 77] width 81 height 8
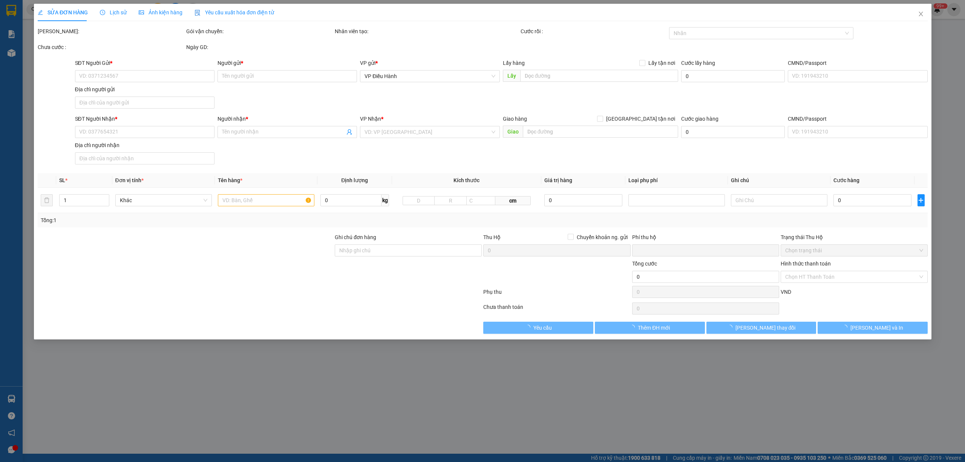
type input "0982557163"
type input "Era Digital 0349729187"
checkbox input "true"
type input "Số 11b (số 9) ngách 98, ngõ 565 Bát Khối, [GEOGRAPHIC_DATA], [GEOGRAPHIC_DATA]"
type input "0374514965"
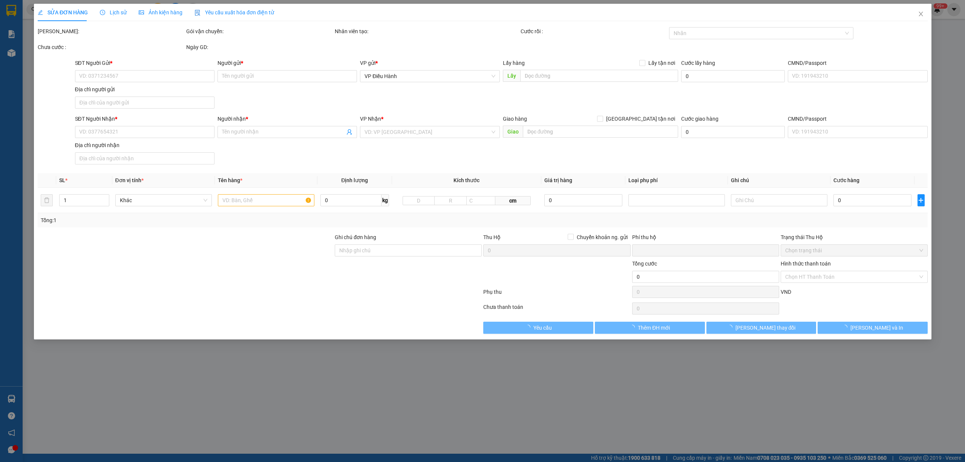
type input "[PERSON_NAME]"
checkbox input "true"
type input "BYD [GEOGRAPHIC_DATA], [GEOGRAPHIC_DATA], [GEOGRAPHIC_DATA], tỉnh [GEOGRAPHIC_D…"
type input "0"
type input "175.000"
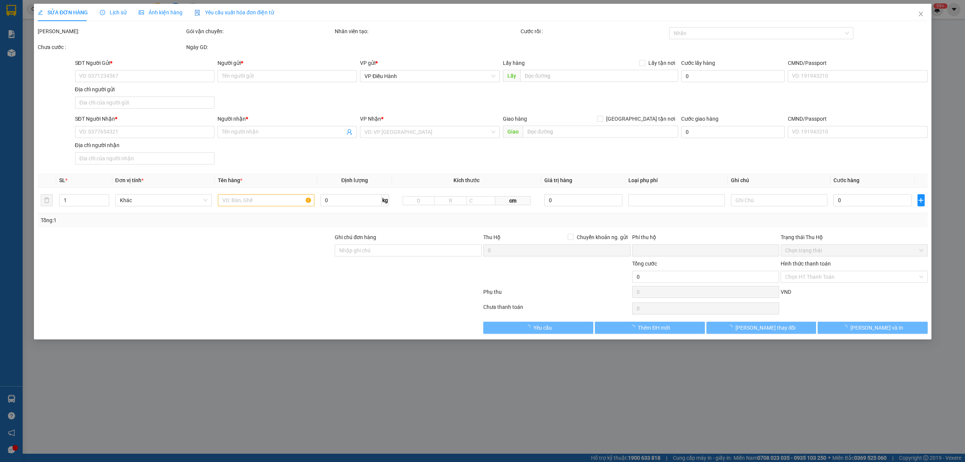
type input "175.000"
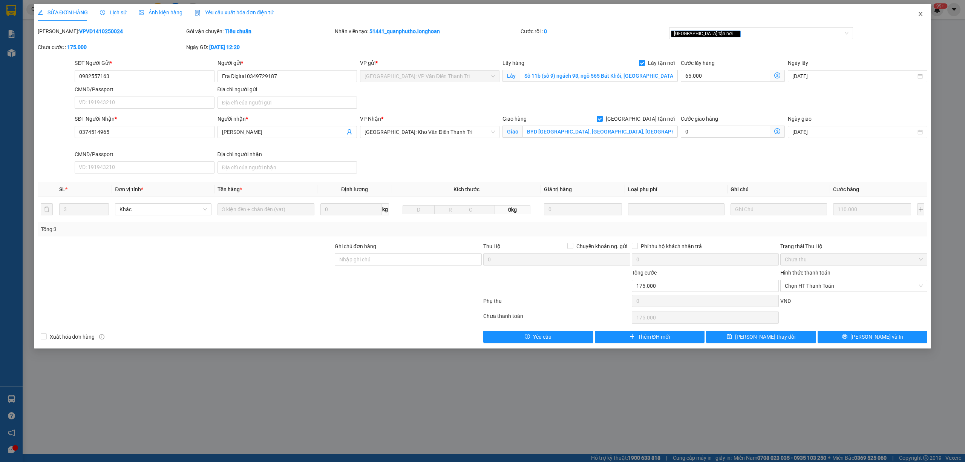
click at [925, 15] on span "Close" at bounding box center [920, 14] width 21 height 21
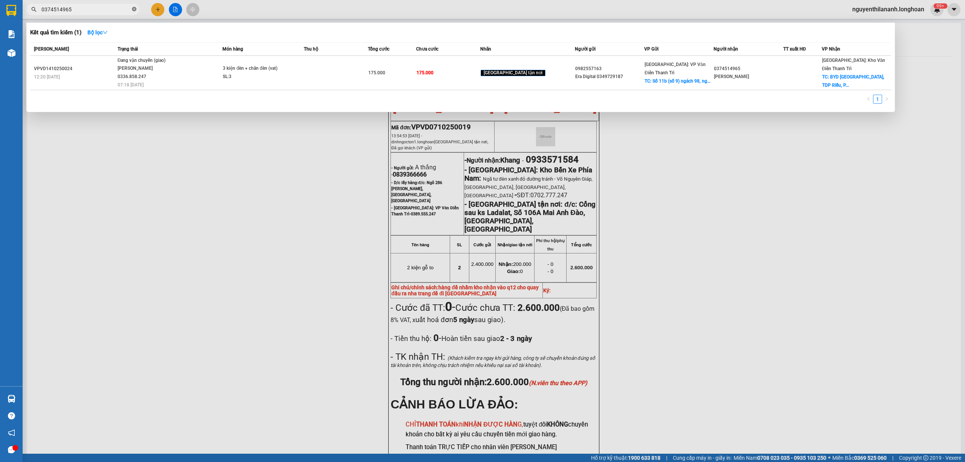
click at [133, 8] on icon "close-circle" at bounding box center [134, 9] width 5 height 5
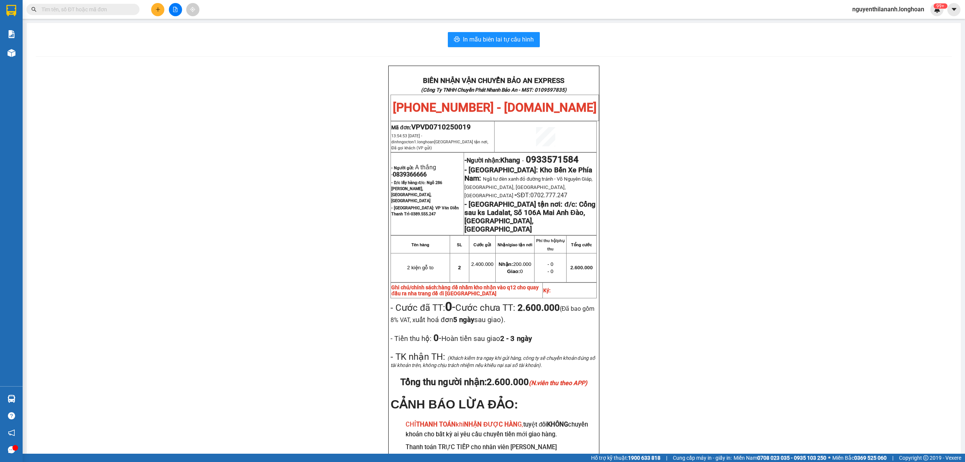
paste input "0394650499"
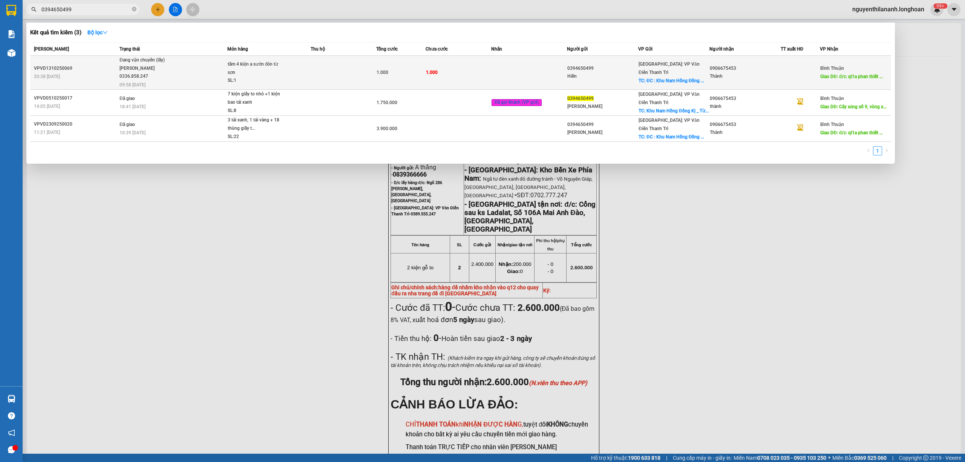
type input "0394650499"
click at [98, 71] on div "VPVD1310250069" at bounding box center [75, 68] width 83 height 8
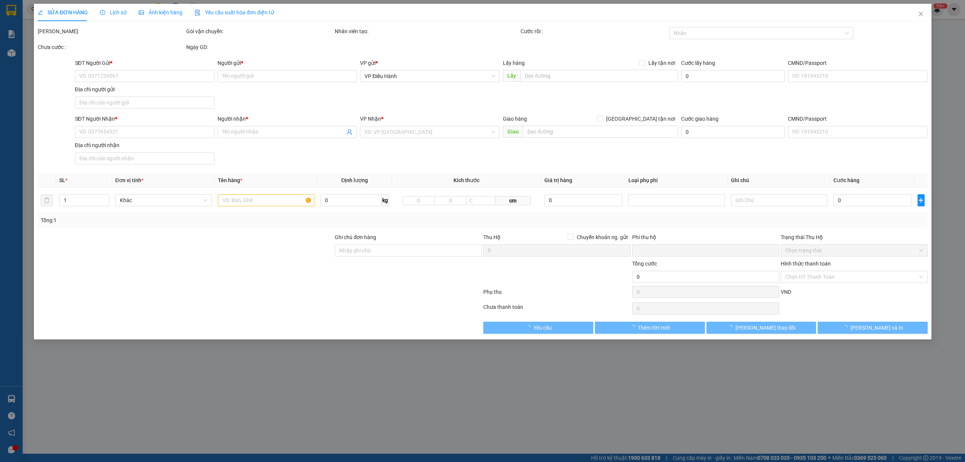
type input "0394650499"
type input "Hiền"
checkbox input "true"
type input "ĐC : Khu Nam Hồng Đồng Kị _ [GEOGRAPHIC_DATA] _ [GEOGRAPHIC_DATA]"
type input "0906675453"
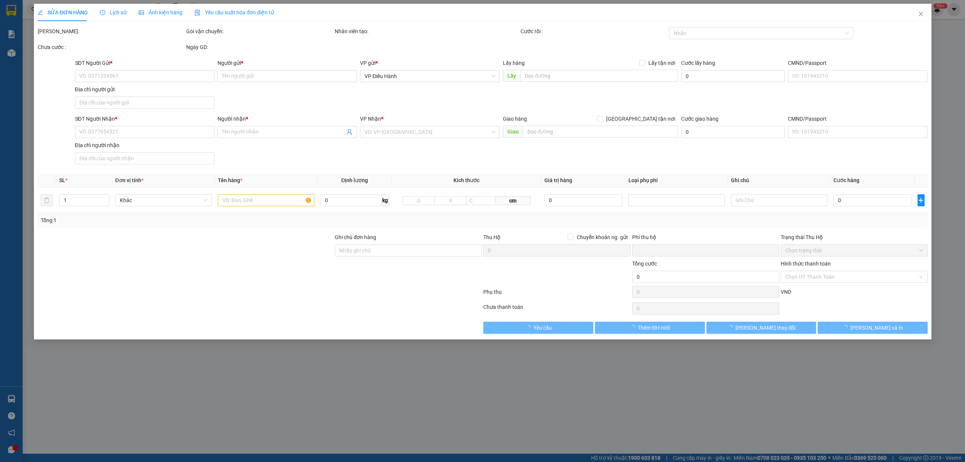
type input "Thành"
type input "đ/c: ql1a phan thiết (Cây xăng số 9, vòng xoay [GEOGRAPHIC_DATA], thành phố [GE…"
type input "0"
type input "1.000"
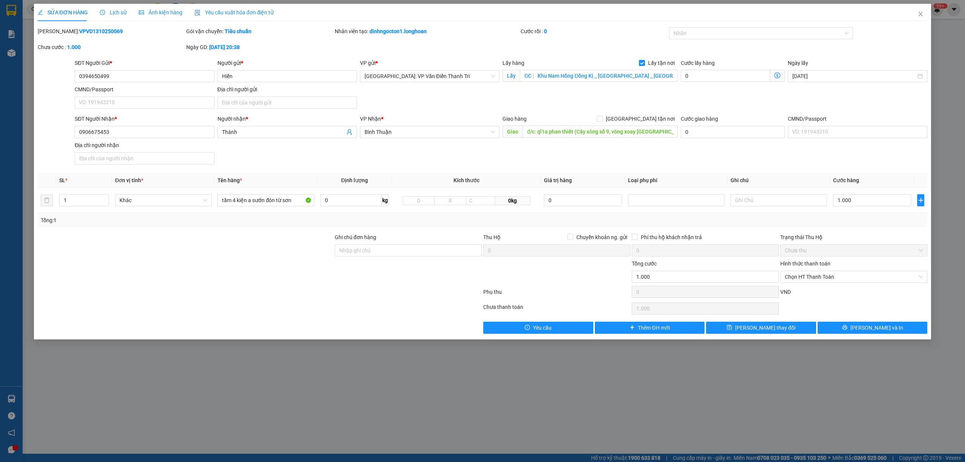
click at [107, 10] on span "Lịch sử" at bounding box center [113, 12] width 27 height 6
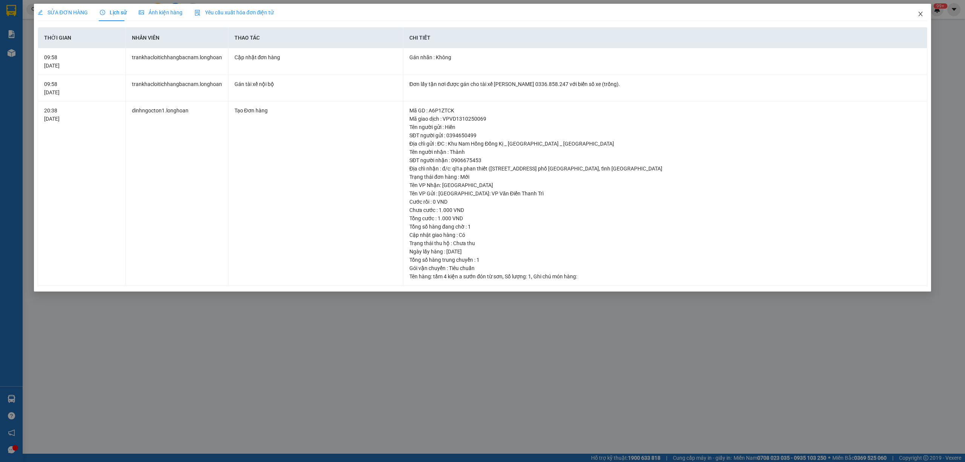
click at [919, 16] on icon "close" at bounding box center [920, 14] width 6 height 6
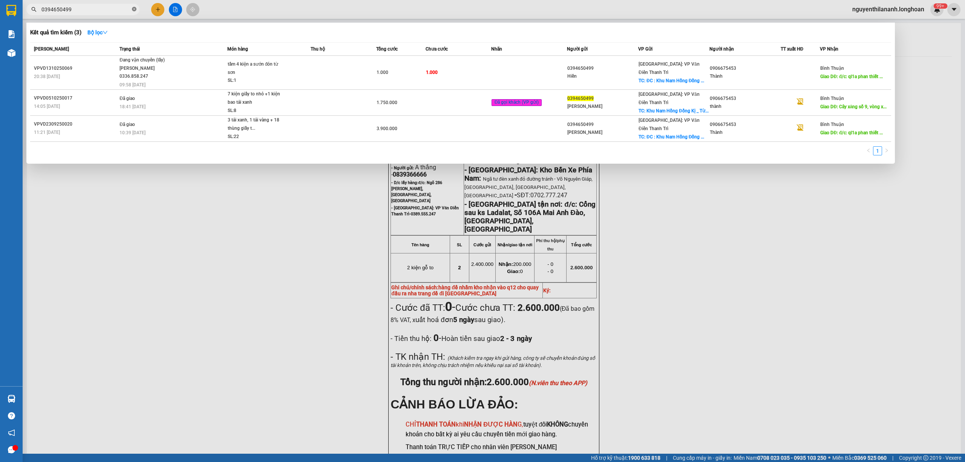
click at [136, 8] on icon "close-circle" at bounding box center [134, 9] width 5 height 5
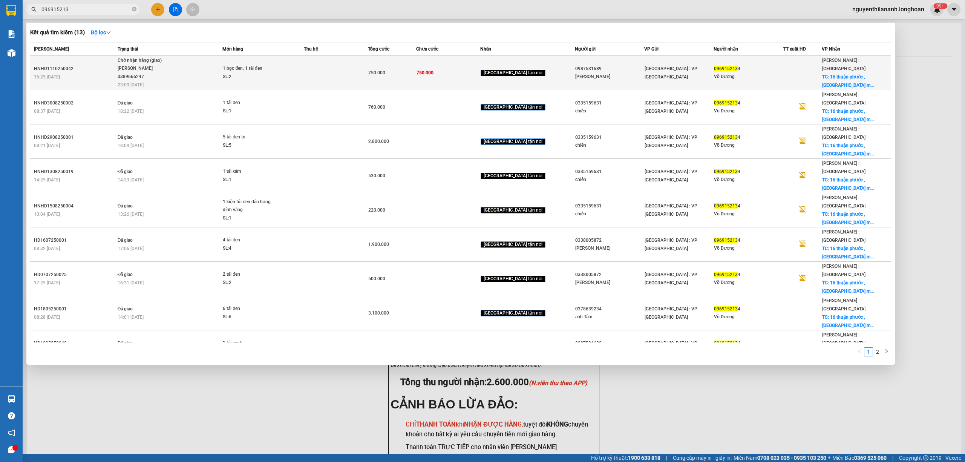
click at [87, 61] on td "HNHD1110250042 16:25 [DATE]" at bounding box center [73, 73] width 86 height 34
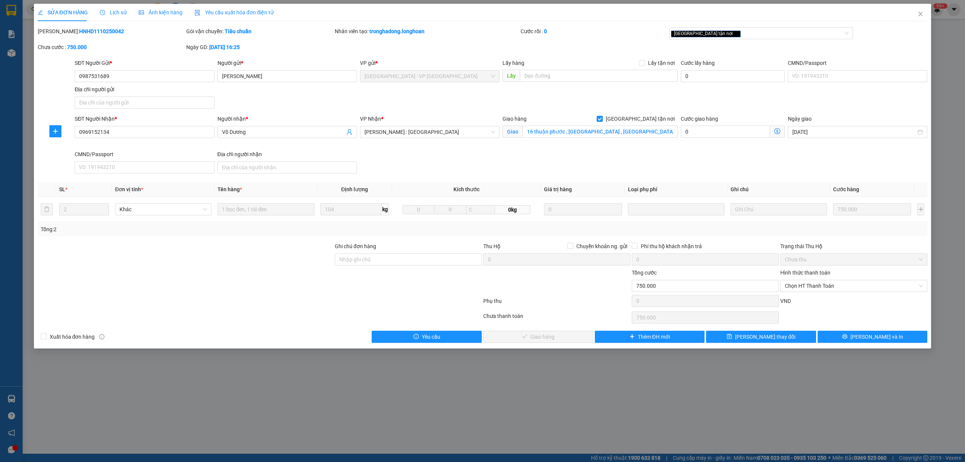
click at [120, 12] on span "Lịch sử" at bounding box center [113, 12] width 27 height 6
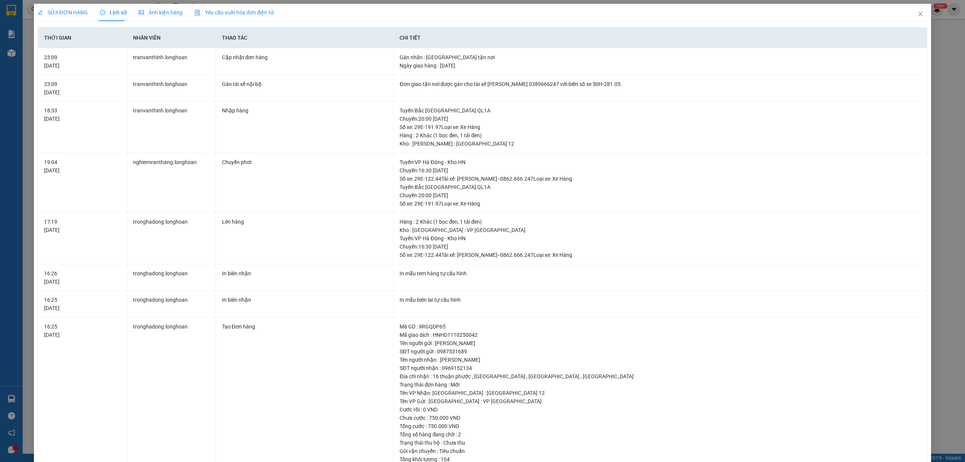
click at [53, 14] on span "SỬA ĐƠN HÀNG" at bounding box center [63, 12] width 50 height 6
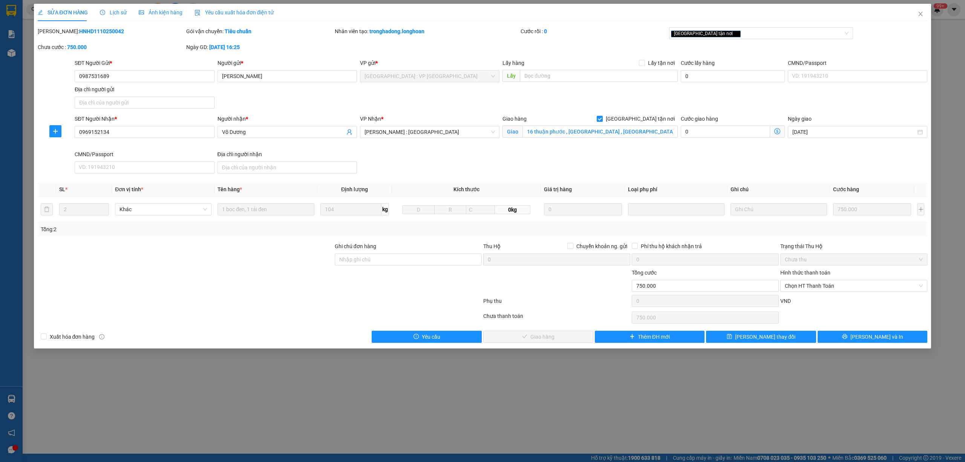
drag, startPoint x: 109, startPoint y: 35, endPoint x: 58, endPoint y: 32, distance: 51.3
click at [58, 32] on div "[PERSON_NAME]: HNHD1110250042" at bounding box center [111, 31] width 147 height 8
copy b "HNHD1110250042"
click at [925, 11] on span "Close" at bounding box center [920, 14] width 21 height 21
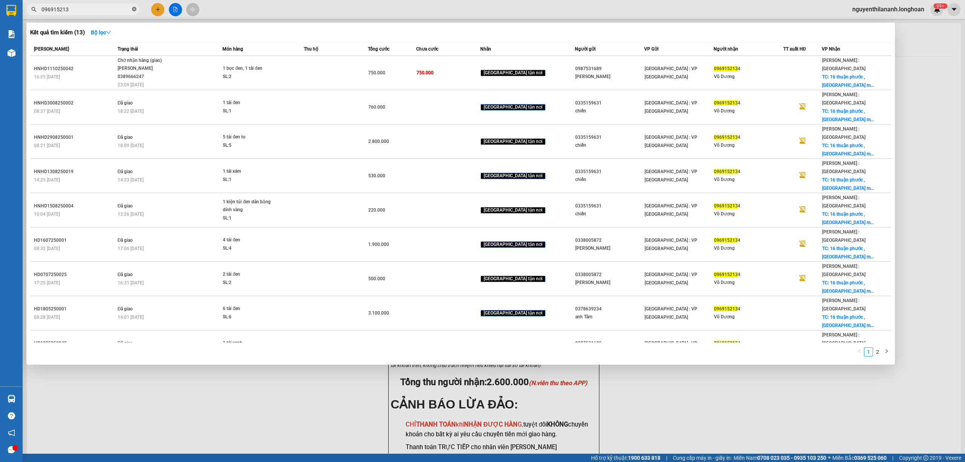
click at [134, 9] on icon "close-circle" at bounding box center [134, 9] width 5 height 5
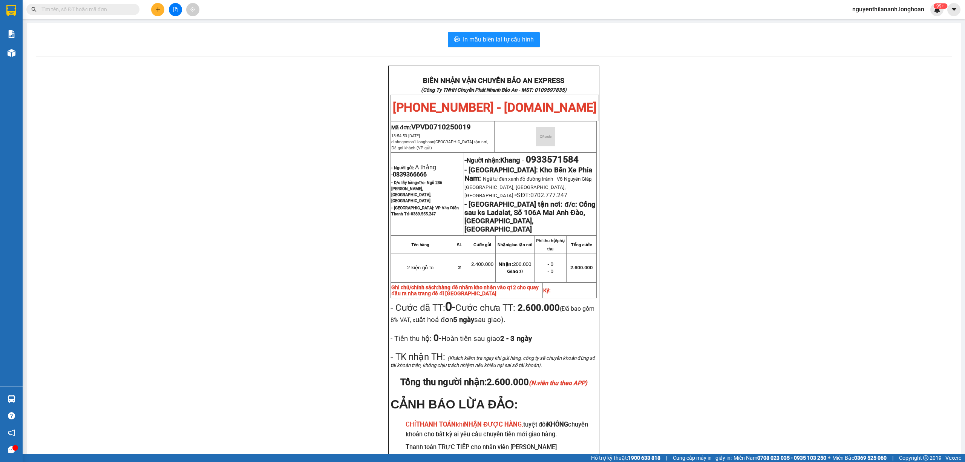
paste input "0945118591"
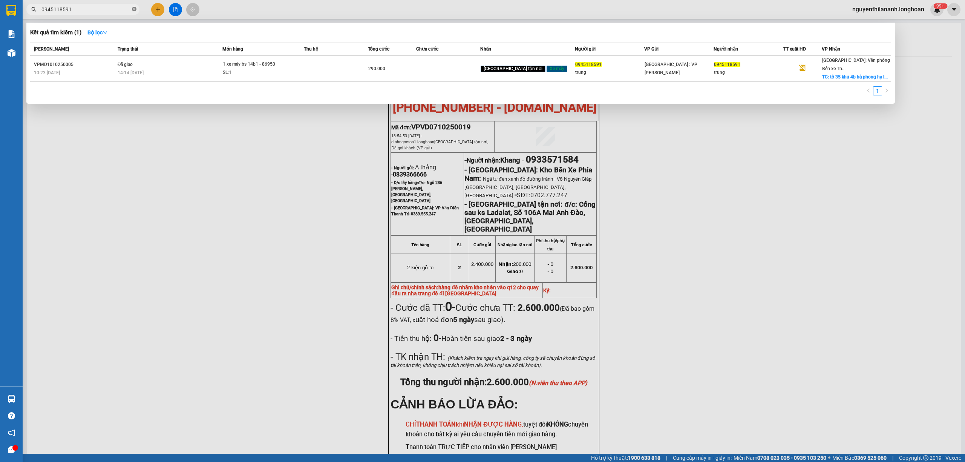
click at [136, 9] on icon "close-circle" at bounding box center [134, 9] width 5 height 5
paste input "0974406305"
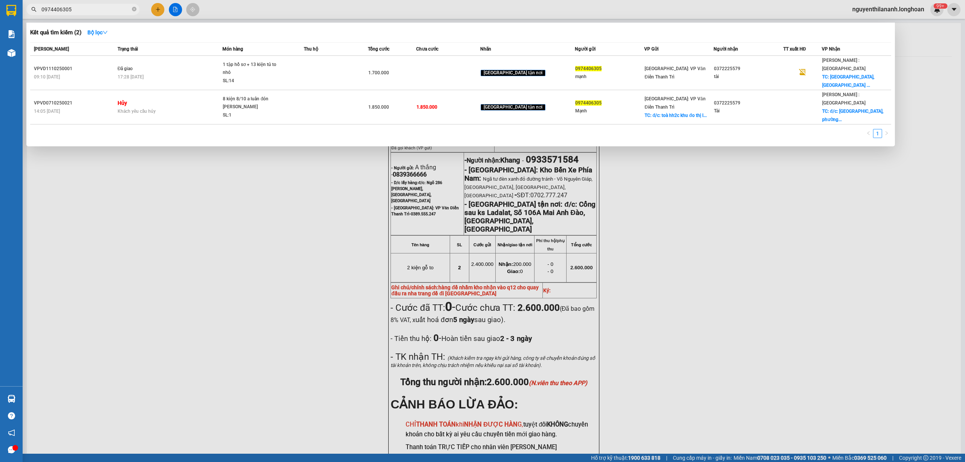
drag, startPoint x: 207, startPoint y: 382, endPoint x: 109, endPoint y: 145, distance: 256.2
click at [204, 377] on div at bounding box center [482, 231] width 965 height 462
click at [133, 6] on span at bounding box center [134, 9] width 5 height 7
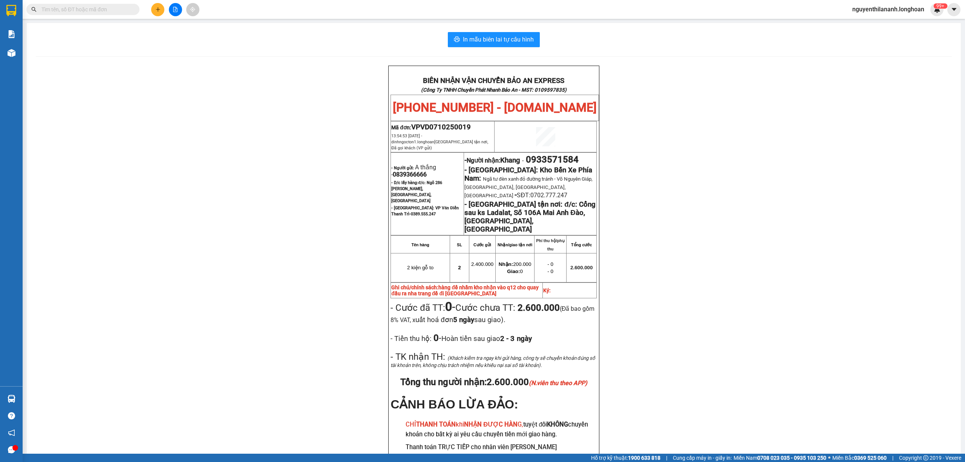
paste input "0969152134"
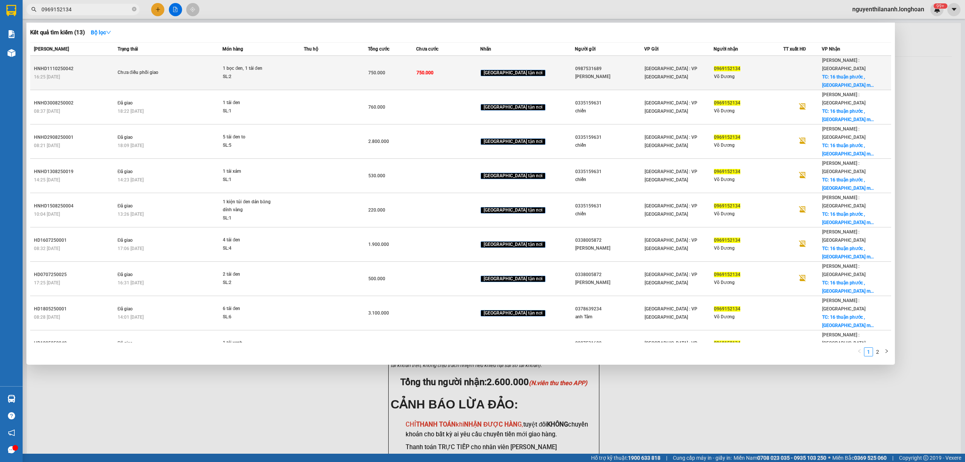
click at [102, 73] on div "16:25 [DATE]" at bounding box center [74, 77] width 81 height 8
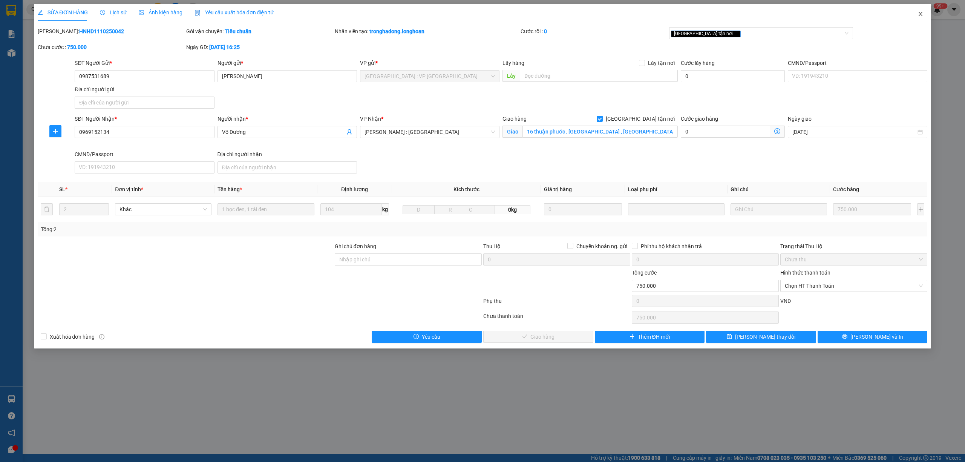
click at [923, 14] on span "Close" at bounding box center [920, 14] width 21 height 21
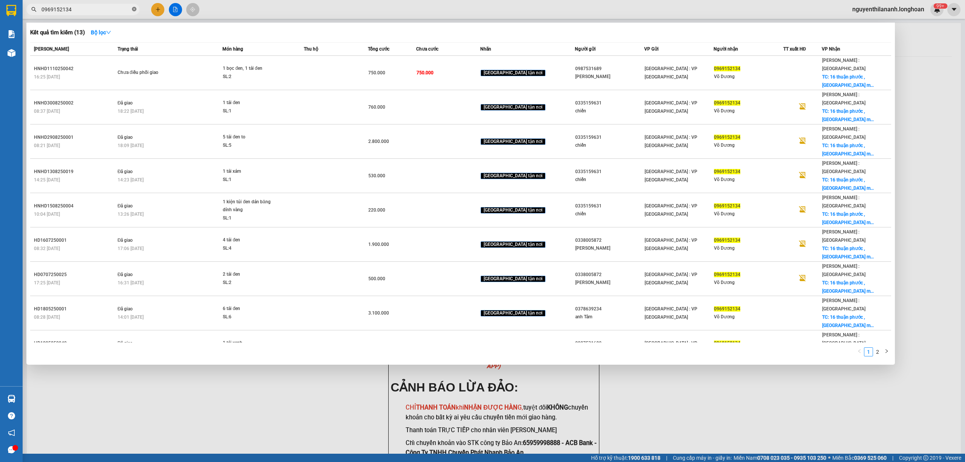
click at [133, 8] on icon "close-circle" at bounding box center [134, 9] width 5 height 5
paste input "0565955555"
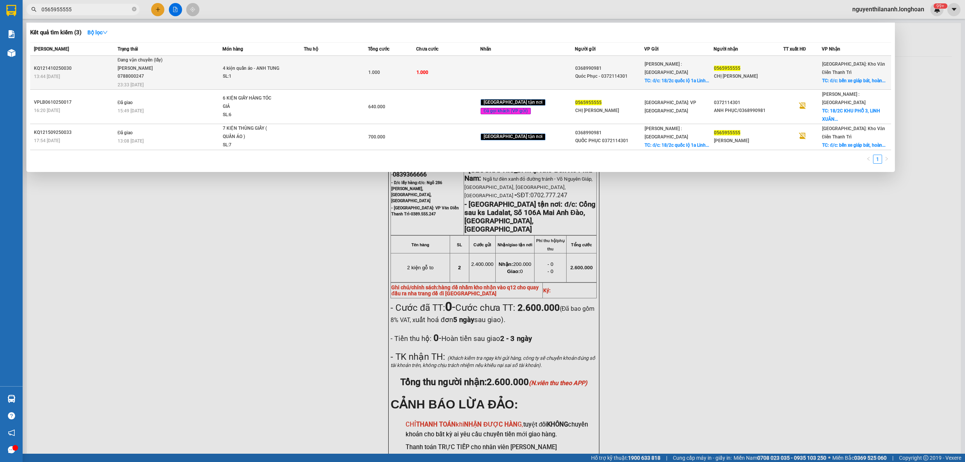
click at [107, 76] on div "13:44 [DATE]" at bounding box center [74, 76] width 81 height 8
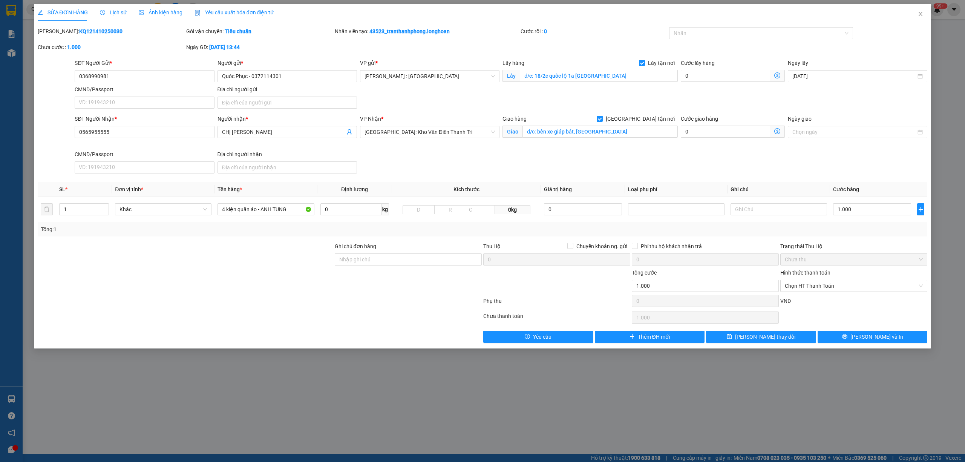
click at [108, 16] on div "Lịch sử" at bounding box center [113, 12] width 27 height 8
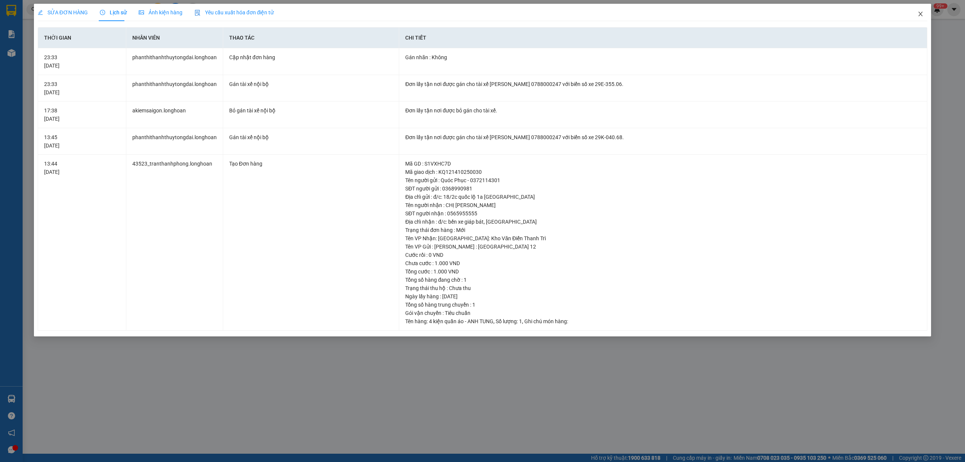
click at [921, 11] on span "Close" at bounding box center [920, 14] width 21 height 21
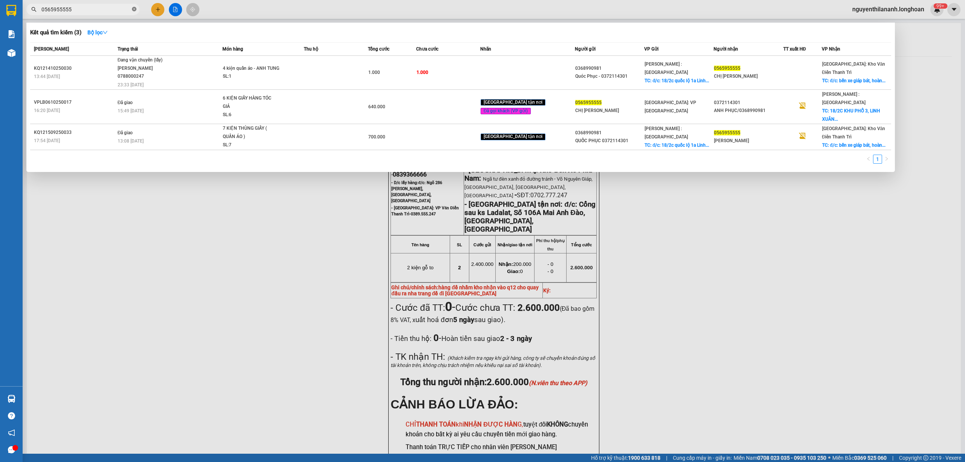
click at [136, 11] on icon "close-circle" at bounding box center [134, 9] width 5 height 5
paste input "0869978358"
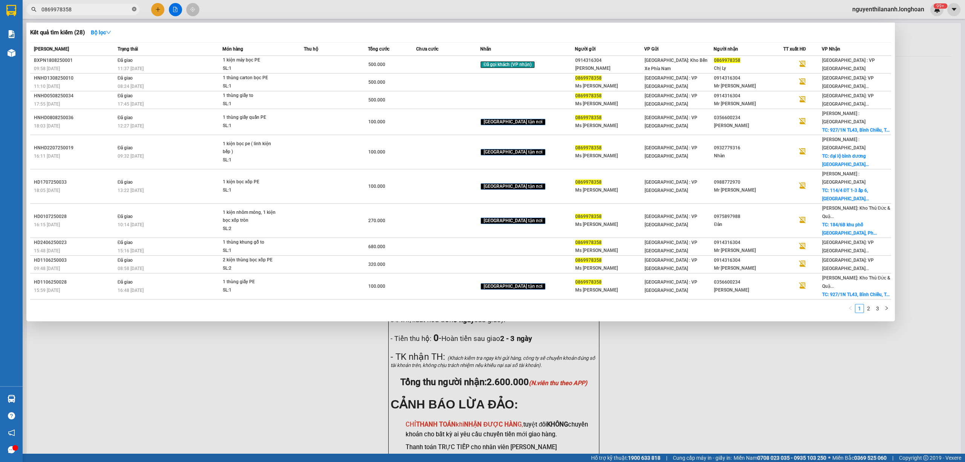
click at [136, 11] on icon "close-circle" at bounding box center [134, 9] width 5 height 5
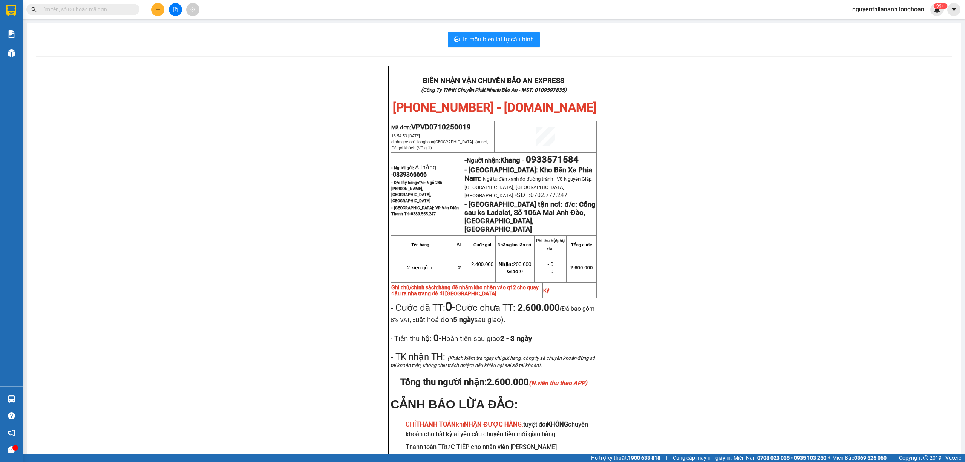
paste input "0932335141"
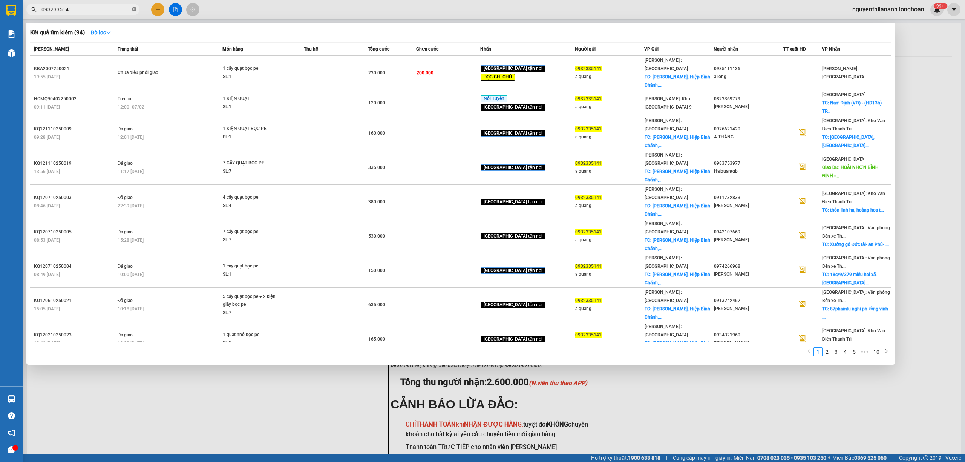
click at [135, 8] on icon "close-circle" at bounding box center [134, 9] width 5 height 5
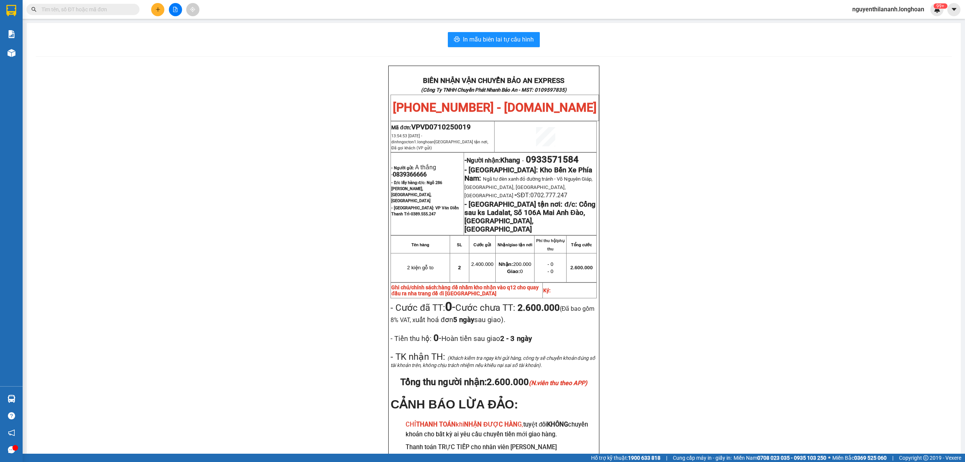
click at [109, 9] on input "text" at bounding box center [85, 9] width 89 height 8
paste input "0932335141"
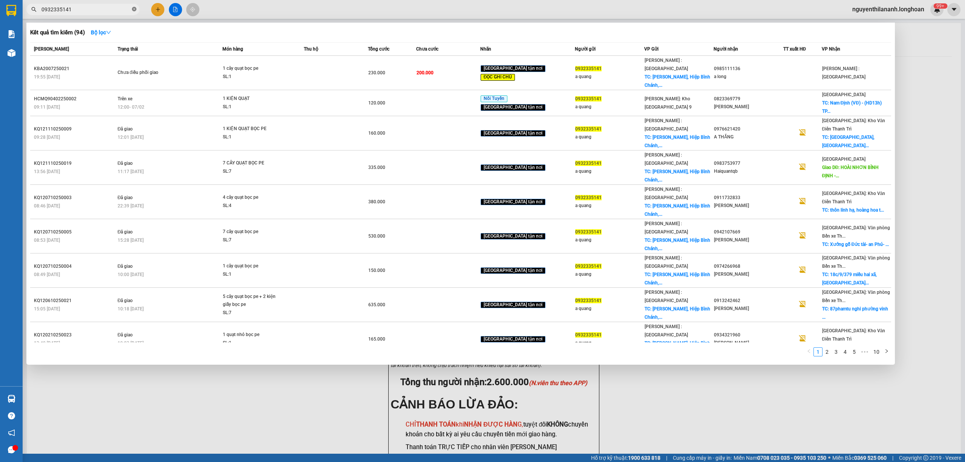
click at [133, 11] on icon "close-circle" at bounding box center [134, 9] width 5 height 5
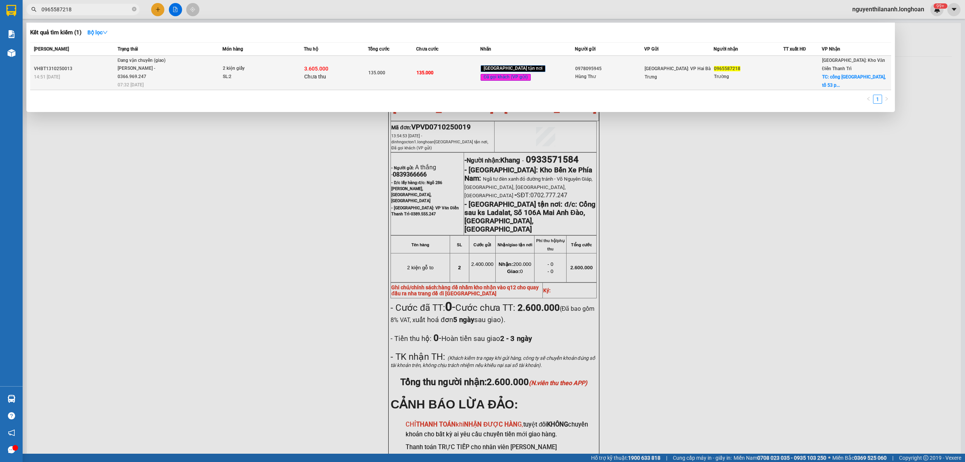
click at [101, 58] on td "VHBT1310250013 14:51 [DATE]" at bounding box center [73, 73] width 86 height 34
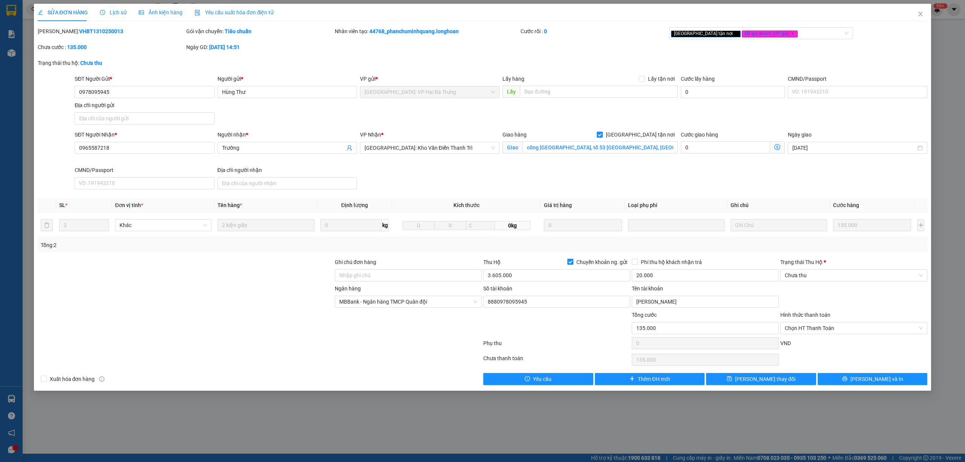
click at [116, 14] on span "Lịch sử" at bounding box center [113, 12] width 27 height 6
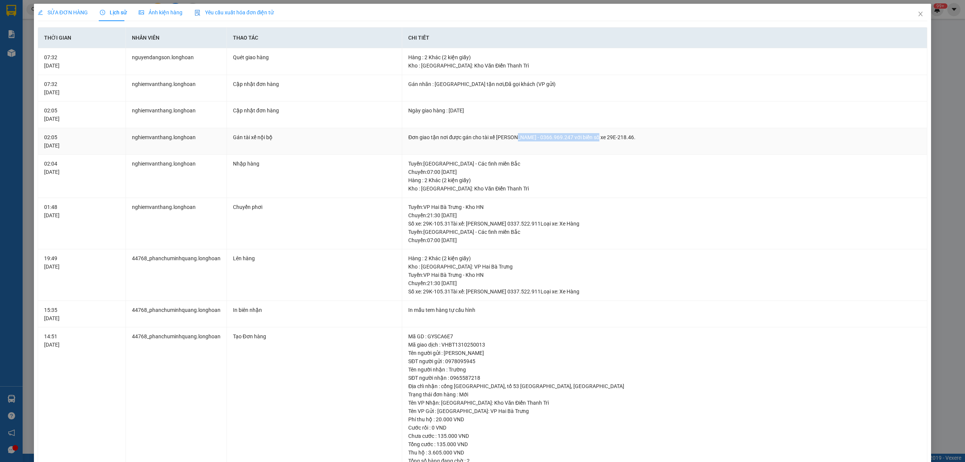
drag, startPoint x: 512, startPoint y: 136, endPoint x: 592, endPoint y: 139, distance: 79.9
click at [592, 139] on div "Đơn giao tận nơi được gán cho tài xế [PERSON_NAME] - 0366.969.247 với biển số x…" at bounding box center [664, 137] width 512 height 8
click at [541, 141] on div "Đơn giao tận nơi được gán cho tài xế [PERSON_NAME] - 0366.969.247 với biển số x…" at bounding box center [664, 137] width 512 height 8
drag, startPoint x: 914, startPoint y: 14, endPoint x: 469, endPoint y: 22, distance: 445.0
click at [917, 13] on icon "close" at bounding box center [920, 14] width 6 height 6
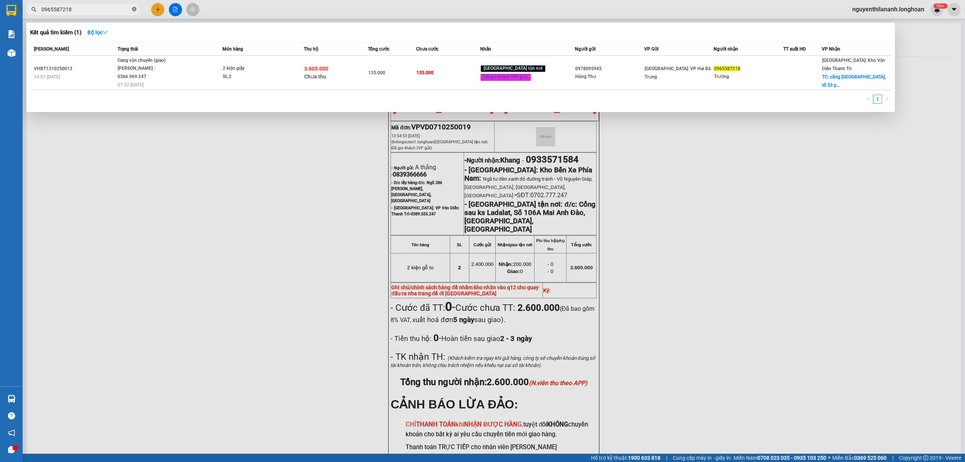
click at [132, 7] on icon "close-circle" at bounding box center [134, 9] width 5 height 5
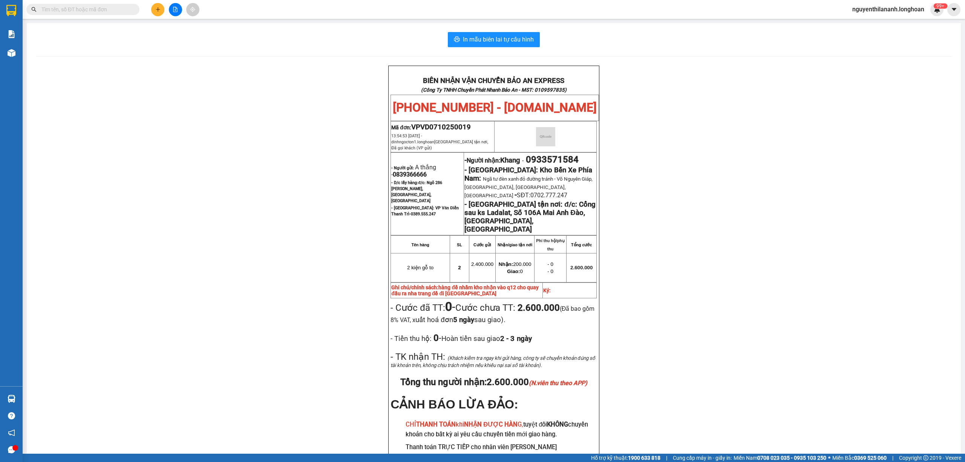
paste input "036 6673398"
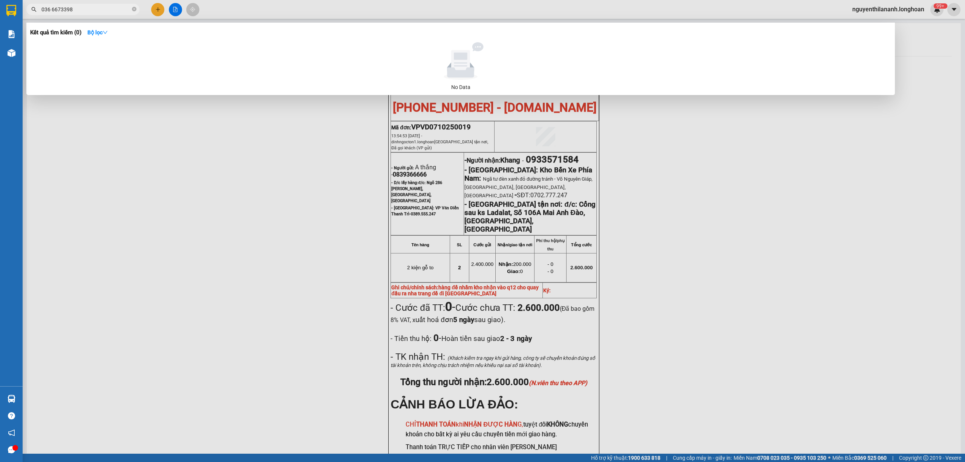
click at [54, 11] on input "036 6673398" at bounding box center [85, 9] width 89 height 8
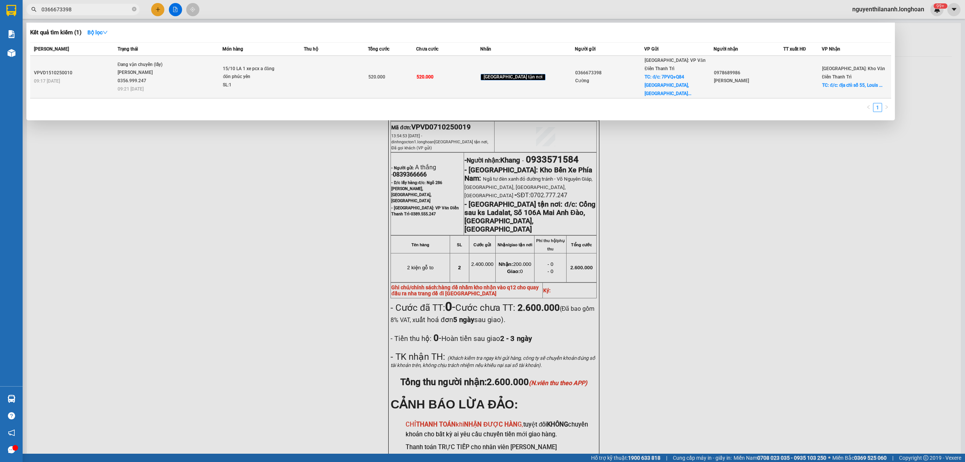
click at [99, 69] on div "VPVD1510250010" at bounding box center [74, 73] width 81 height 8
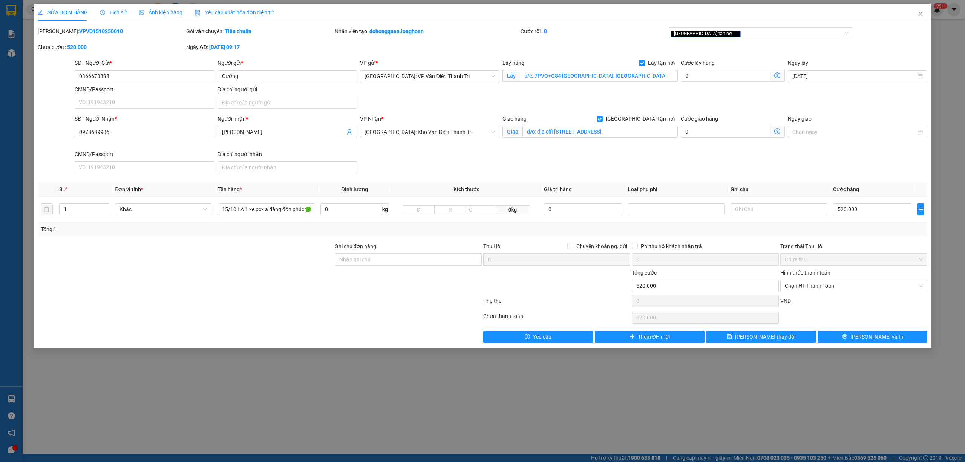
click at [103, 8] on div "Lịch sử" at bounding box center [113, 12] width 27 height 8
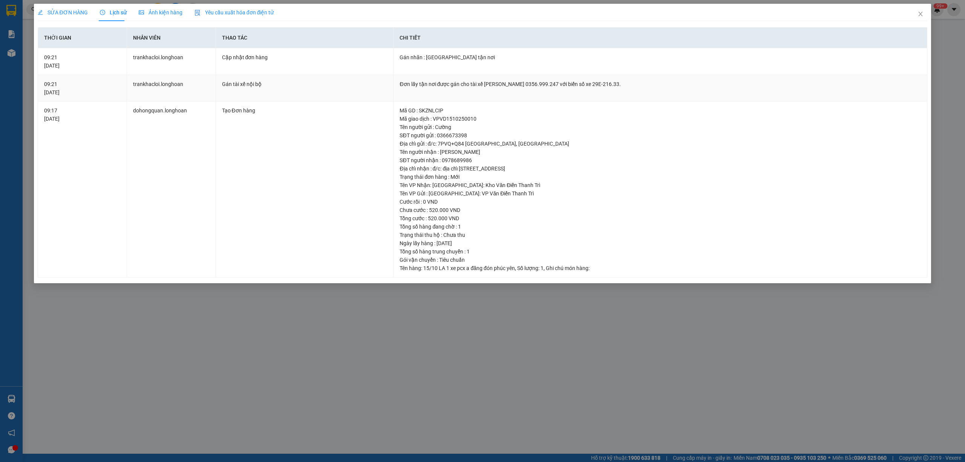
drag, startPoint x: 470, startPoint y: 84, endPoint x: 615, endPoint y: 82, distance: 144.7
click at [615, 82] on div "Đơn lấy tận nơi được gán cho tài xế [PERSON_NAME] 0356.999.247 với biển số xe 2…" at bounding box center [659, 84] width 521 height 8
copy div "tài xế [PERSON_NAME] 0356.999.247 với biển số xe 29E-216.33"
drag, startPoint x: 920, startPoint y: 13, endPoint x: 379, endPoint y: 14, distance: 541.1
click at [919, 12] on icon "close" at bounding box center [920, 14] width 6 height 6
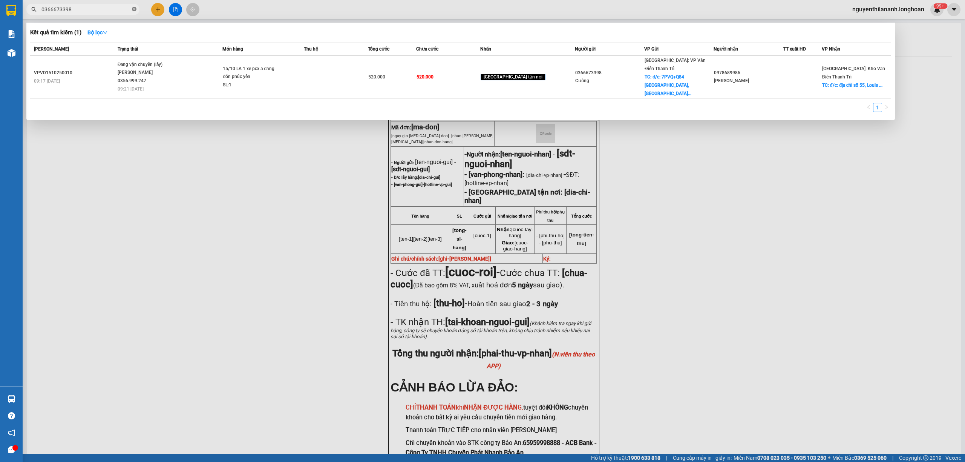
click at [136, 11] on icon "close-circle" at bounding box center [134, 9] width 5 height 5
paste input "VPVD0710250019"
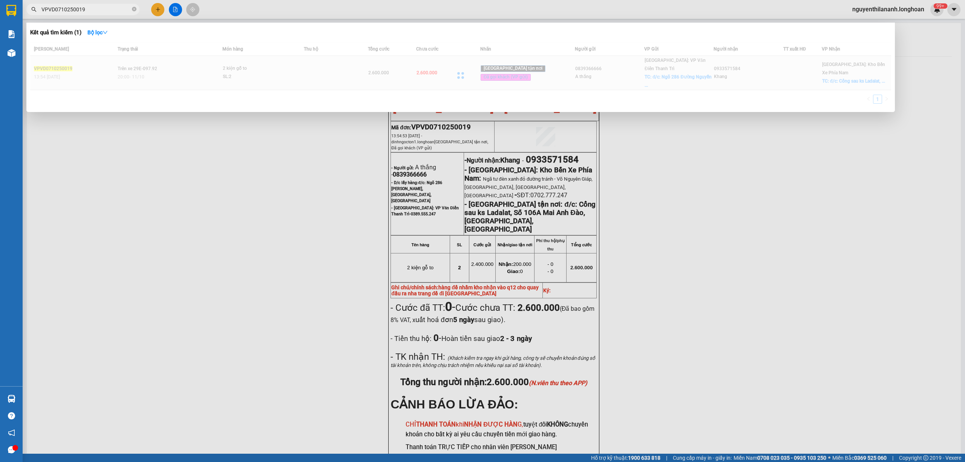
click at [100, 69] on div at bounding box center [460, 75] width 861 height 66
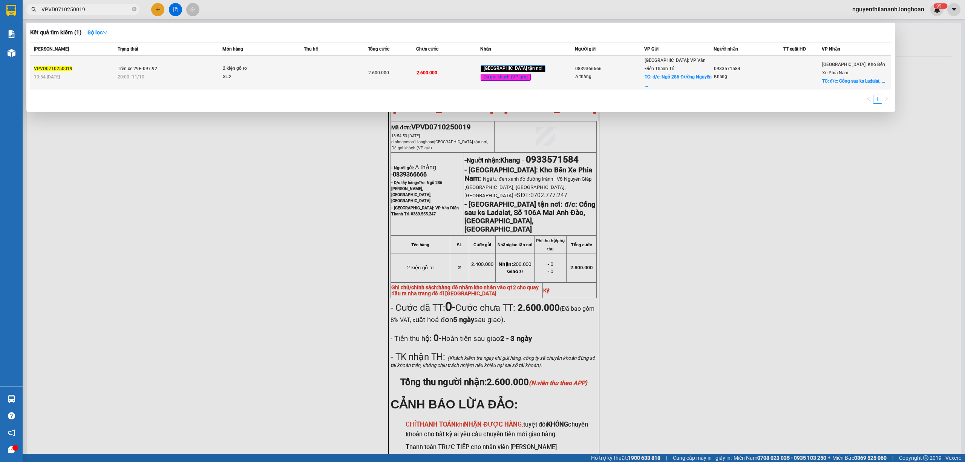
click at [99, 73] on div "13:54 [DATE]" at bounding box center [74, 77] width 81 height 8
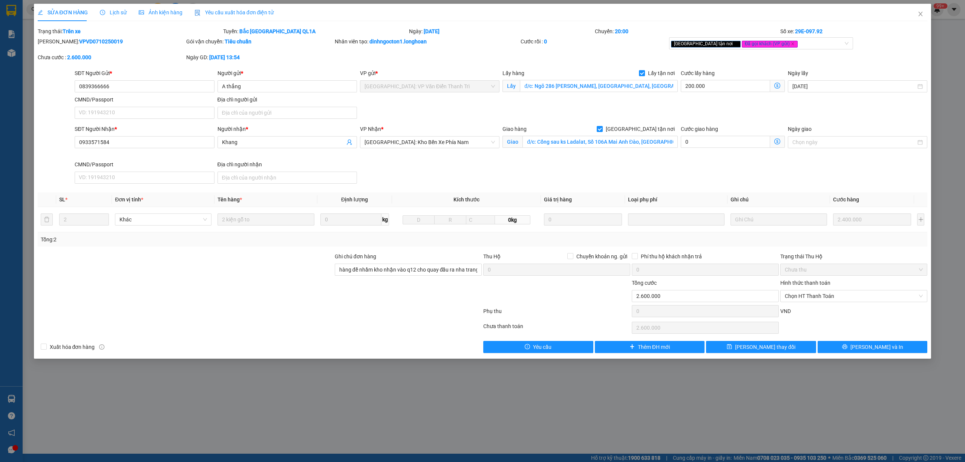
click at [110, 13] on span "Lịch sử" at bounding box center [113, 12] width 27 height 6
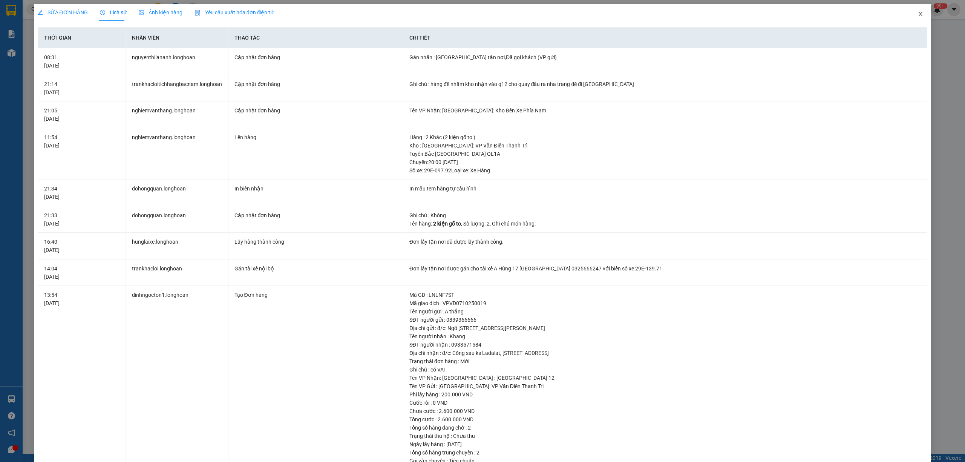
click at [917, 14] on icon "close" at bounding box center [920, 14] width 6 height 6
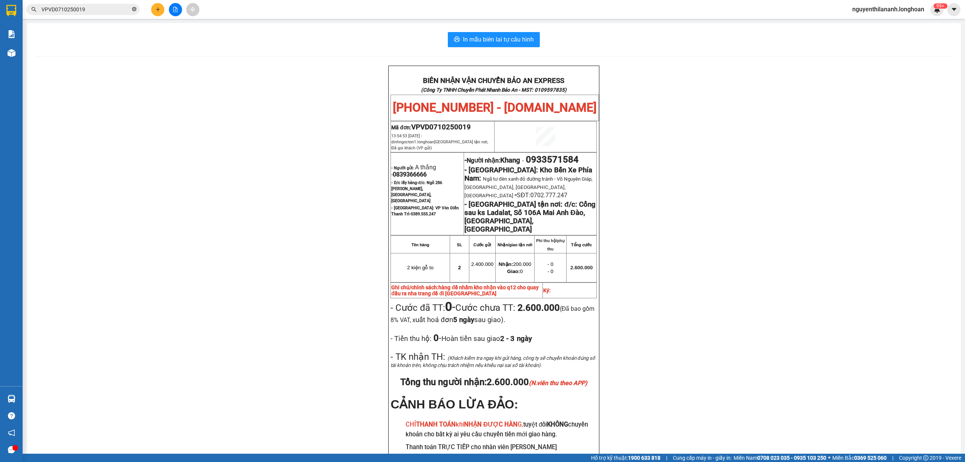
click at [135, 8] on icon "close-circle" at bounding box center [134, 9] width 5 height 5
paste input "0945118591"
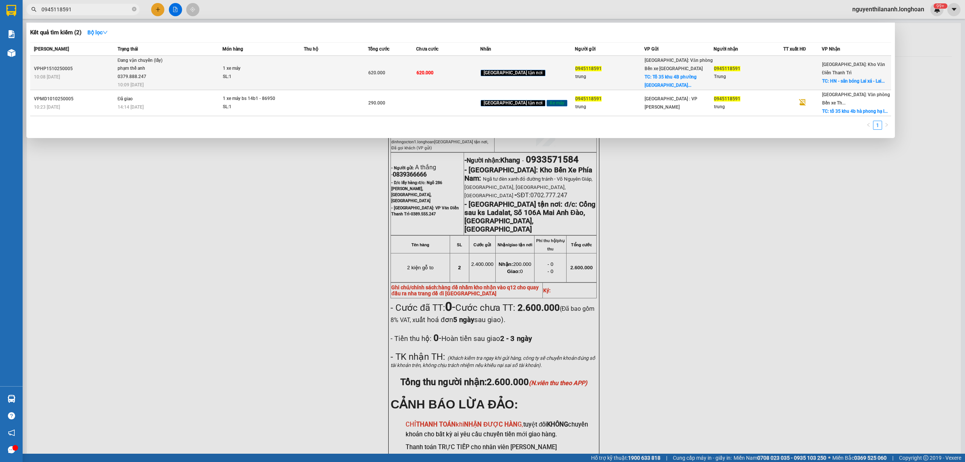
click at [109, 68] on div "VPHP1510250005" at bounding box center [74, 69] width 81 height 8
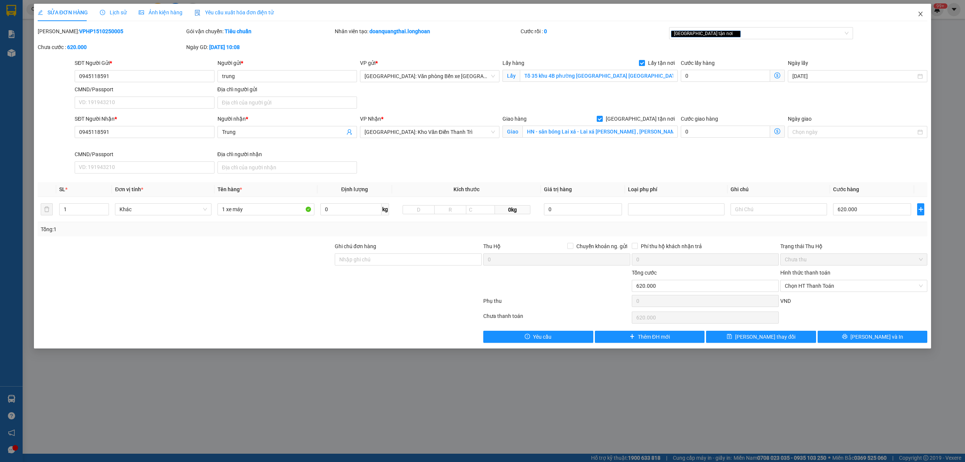
click at [922, 18] on span "Close" at bounding box center [920, 14] width 21 height 21
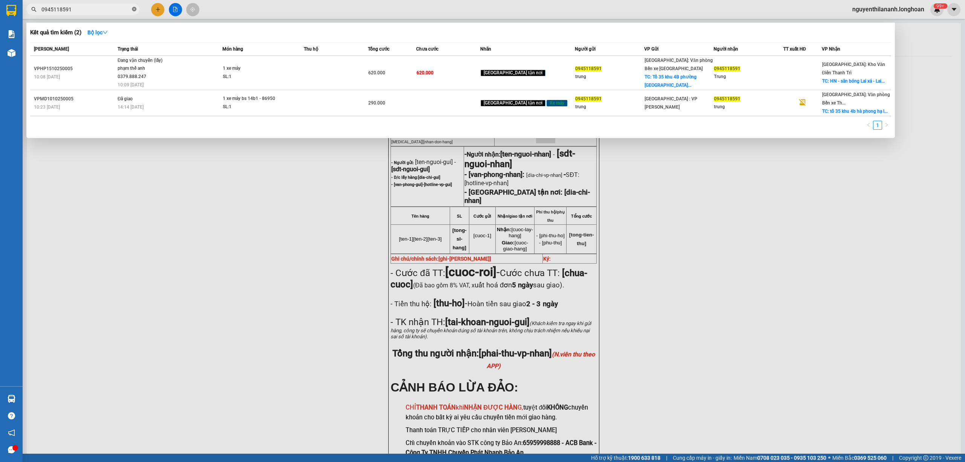
click at [135, 7] on icon "close-circle" at bounding box center [134, 9] width 5 height 5
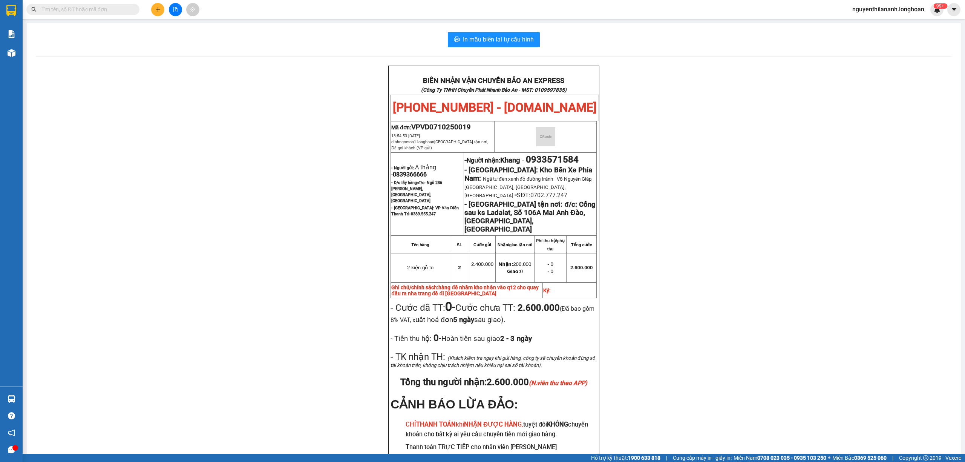
paste input "0982202356"
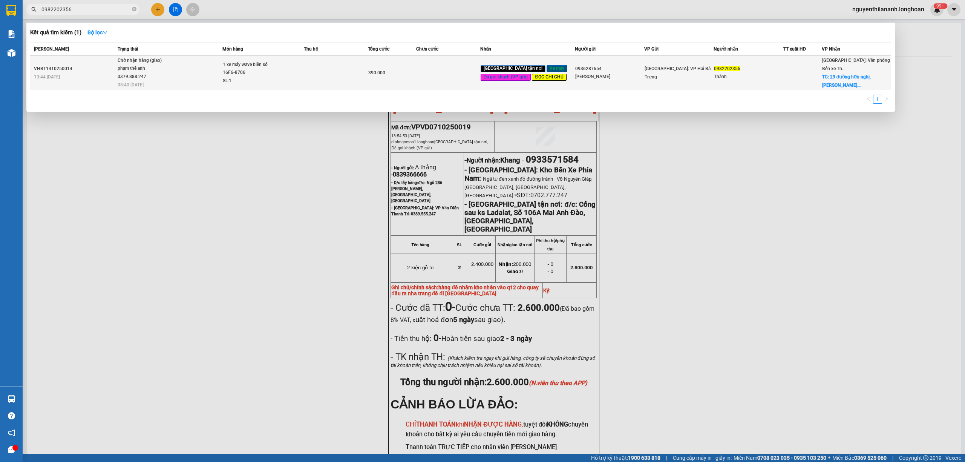
click at [104, 77] on div "13:44 [DATE]" at bounding box center [74, 77] width 81 height 8
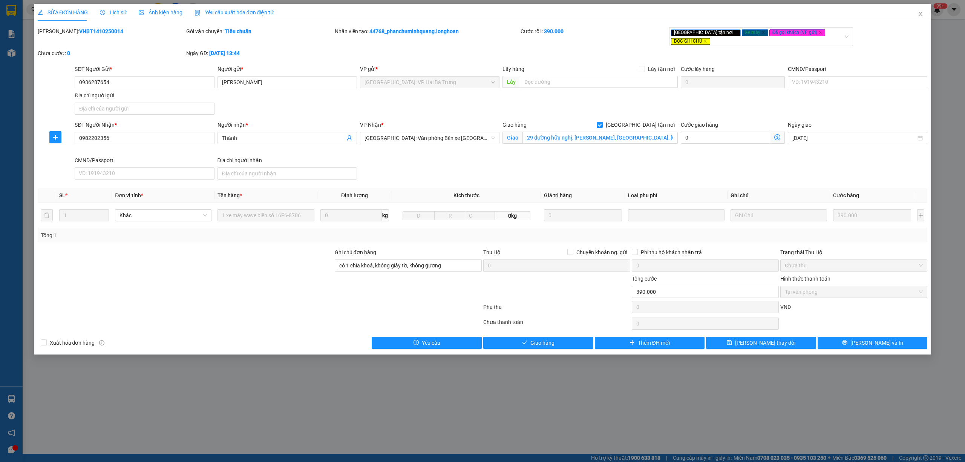
click at [112, 11] on span "Lịch sử" at bounding box center [113, 12] width 27 height 6
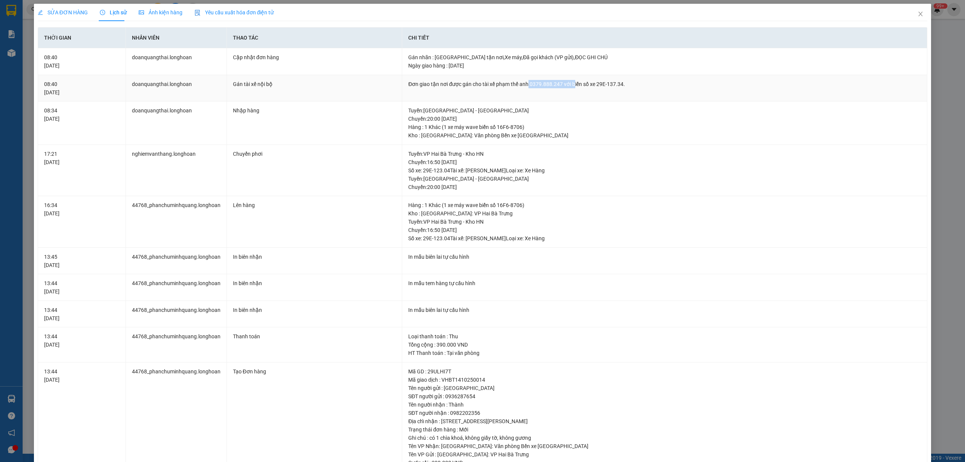
drag, startPoint x: 525, startPoint y: 83, endPoint x: 569, endPoint y: 82, distance: 44.1
click at [569, 82] on div "Đơn giao tận nơi được gán cho tài xế phạm thế anh 0379.888.247 với biển số xe 2…" at bounding box center [664, 84] width 512 height 8
click at [471, 85] on div "Đơn giao tận nơi được gán cho tài xế phạm thế anh 0379.888.247 với biển số xe 2…" at bounding box center [664, 84] width 512 height 8
drag, startPoint x: 478, startPoint y: 83, endPoint x: 616, endPoint y: 82, distance: 138.7
click at [616, 82] on div "Đơn giao tận nơi được gán cho tài xế phạm thế anh 0379.888.247 với biển số xe 2…" at bounding box center [664, 84] width 512 height 8
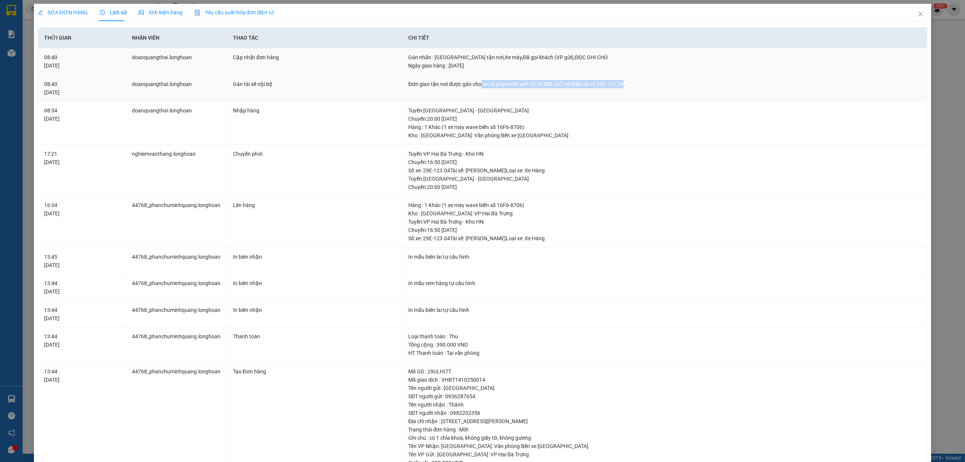
copy div "tài xế phạm thế anh 0379.888.247 với biển số xe 29E-137.34"
click at [90, 12] on div "SỬA ĐƠN HÀNG Lịch sử Ảnh kiện hàng Yêu cầu xuất hóa đơn điện tử" at bounding box center [156, 12] width 236 height 17
click at [81, 13] on span "SỬA ĐƠN HÀNG" at bounding box center [63, 12] width 50 height 6
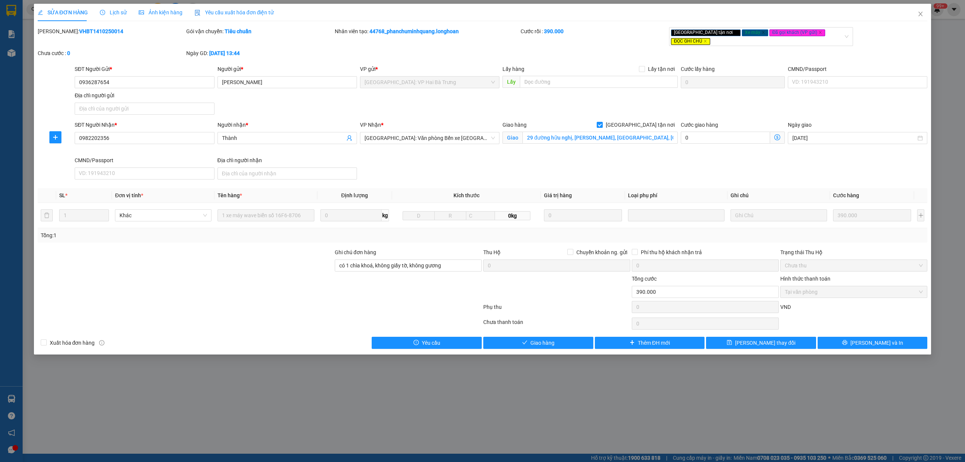
drag, startPoint x: 110, startPoint y: 35, endPoint x: 62, endPoint y: 2, distance: 58.1
click at [55, 34] on div "[PERSON_NAME]: VHBT1410250014" at bounding box center [111, 31] width 147 height 8
copy b "VHBT1410250014"
click at [918, 13] on icon "close" at bounding box center [920, 14] width 6 height 6
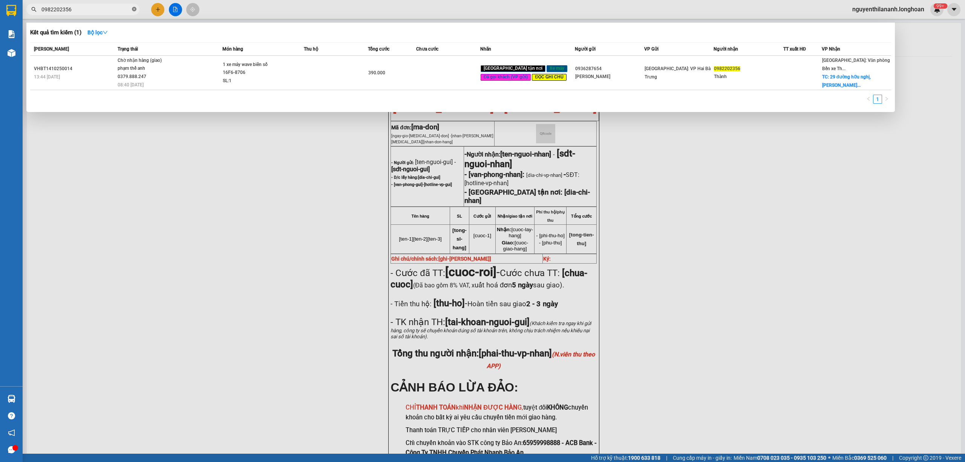
click at [135, 10] on icon "close-circle" at bounding box center [134, 9] width 5 height 5
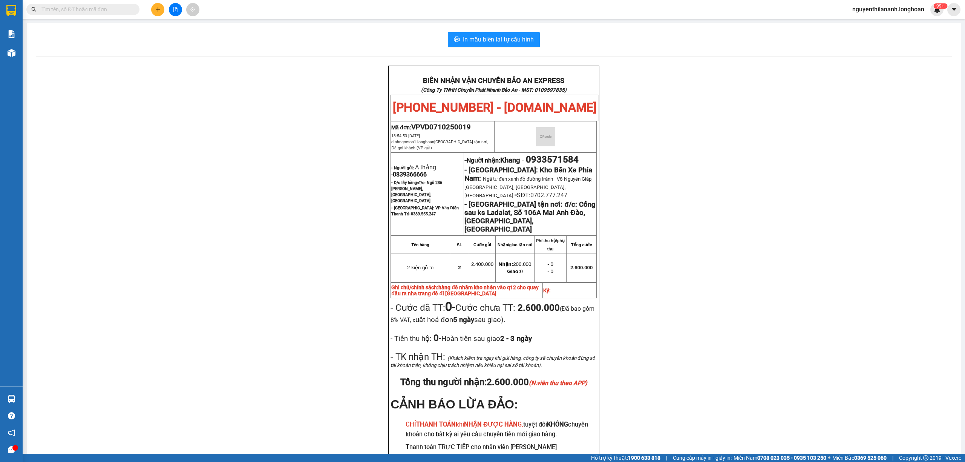
paste input "0398888043"
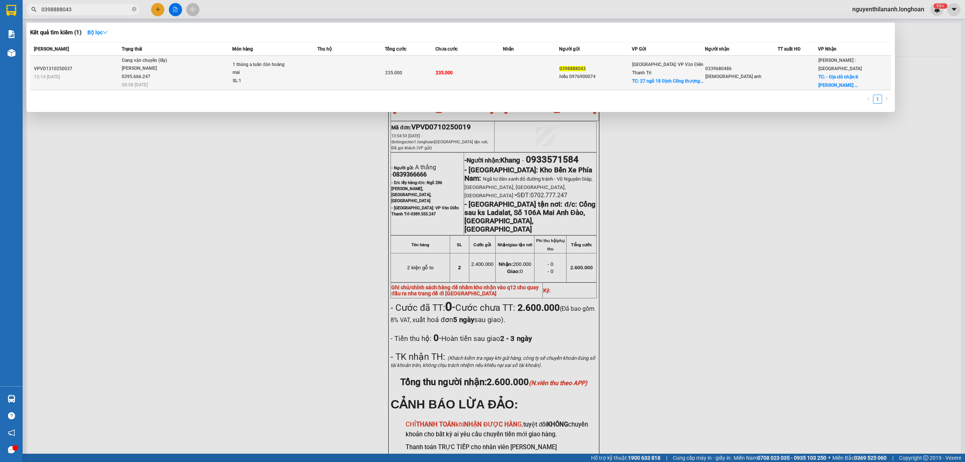
click at [104, 68] on div "VPVD1310250037" at bounding box center [77, 69] width 86 height 8
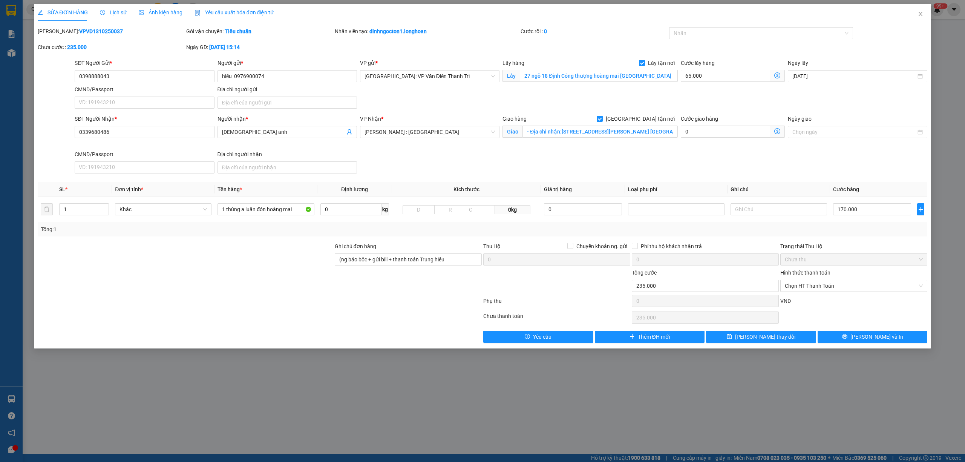
click at [110, 14] on span "Lịch sử" at bounding box center [113, 12] width 27 height 6
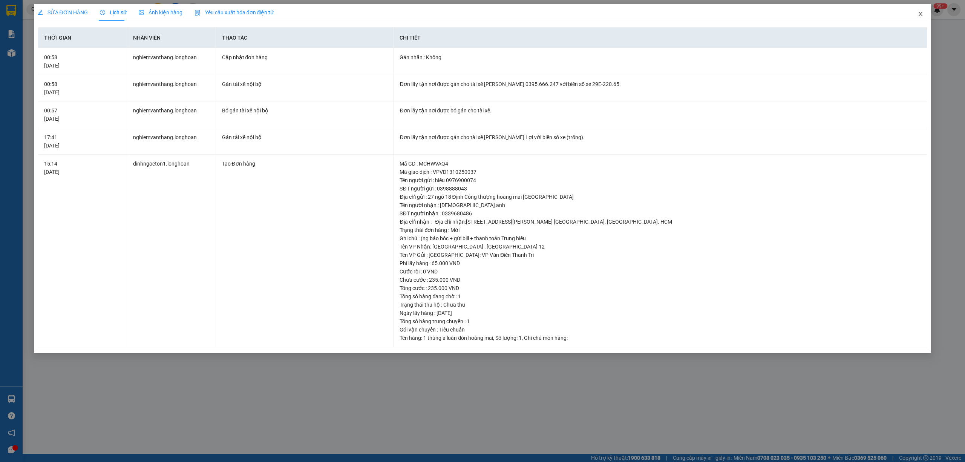
click at [921, 11] on span "Close" at bounding box center [920, 14] width 21 height 21
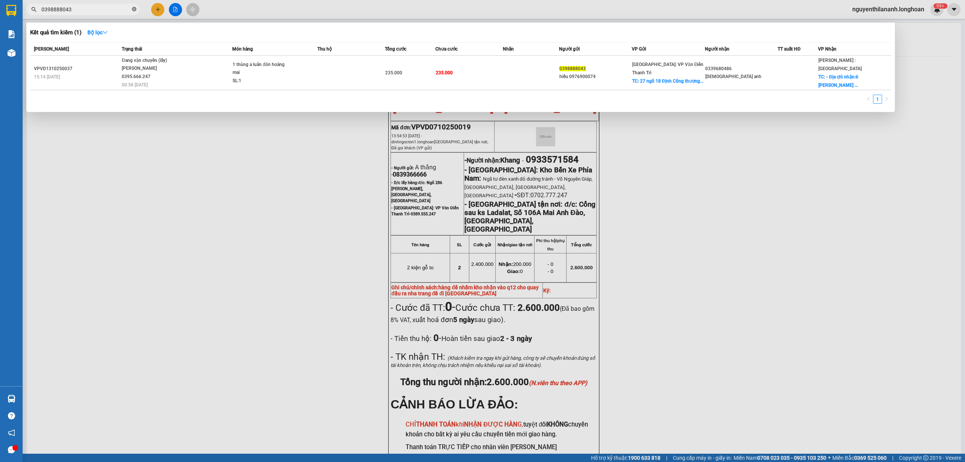
click at [132, 8] on icon "close-circle" at bounding box center [134, 9] width 5 height 5
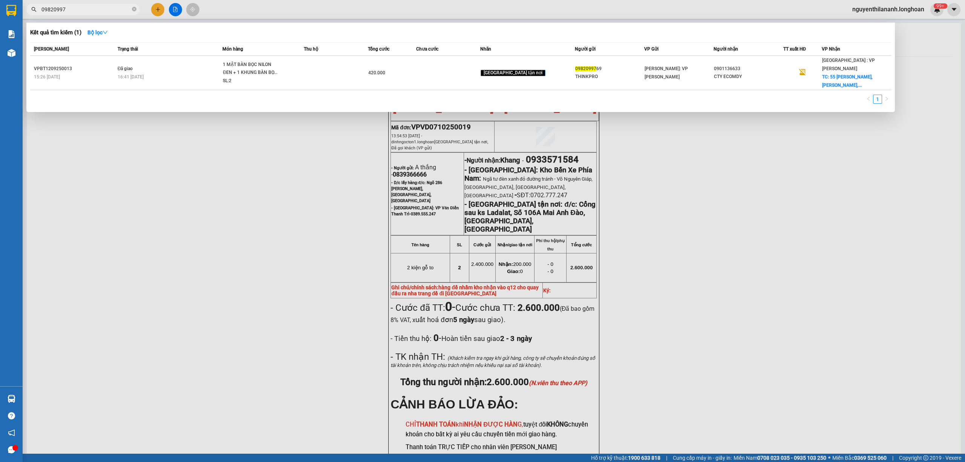
click at [70, 10] on input "09820997" at bounding box center [85, 9] width 89 height 8
click at [50, 10] on input "09820997" at bounding box center [85, 9] width 89 height 8
click at [55, 9] on input "09820997" at bounding box center [85, 9] width 89 height 8
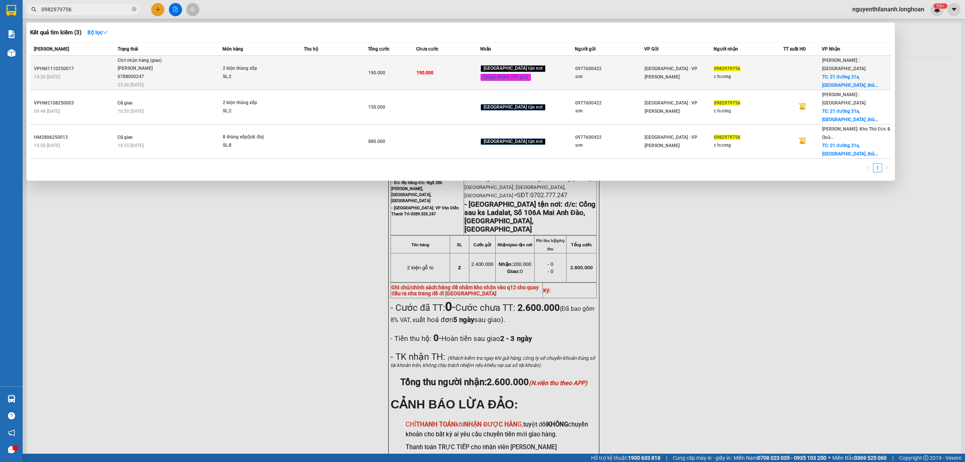
click at [114, 66] on div "VPHM1110250017" at bounding box center [74, 69] width 81 height 8
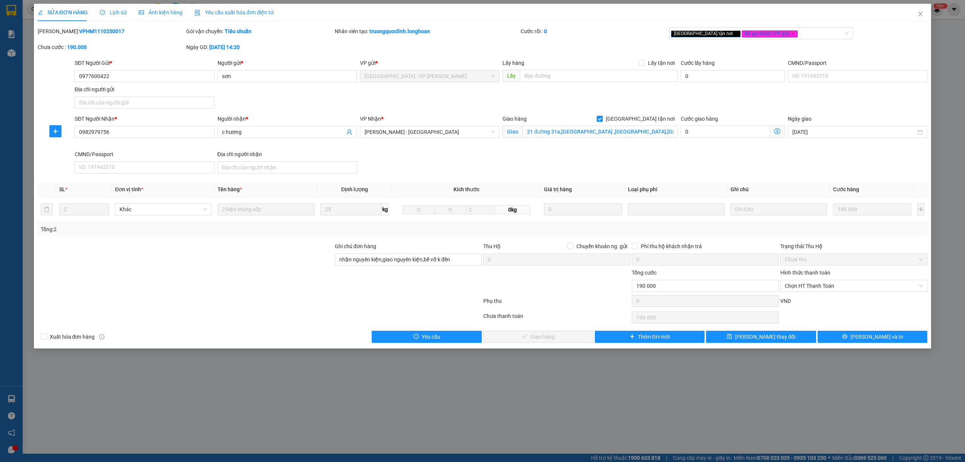
click at [112, 12] on span "Lịch sử" at bounding box center [113, 12] width 27 height 6
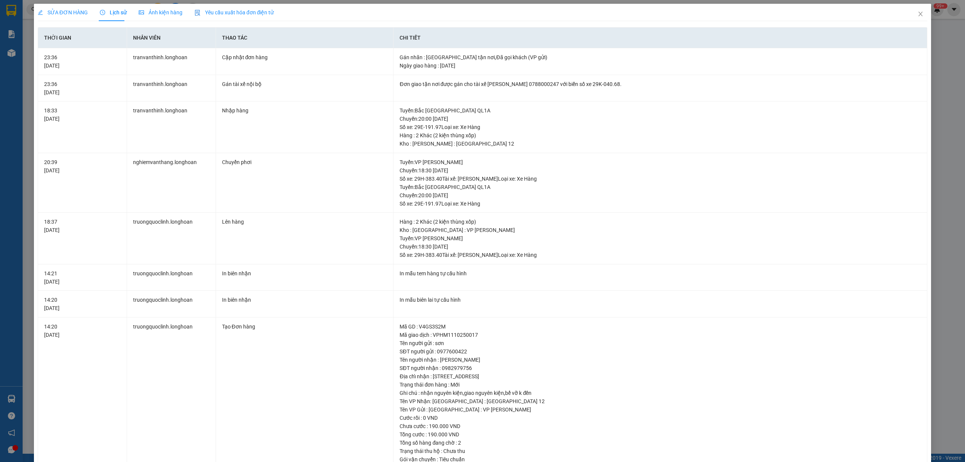
click at [75, 14] on span "SỬA ĐƠN HÀNG" at bounding box center [63, 12] width 50 height 6
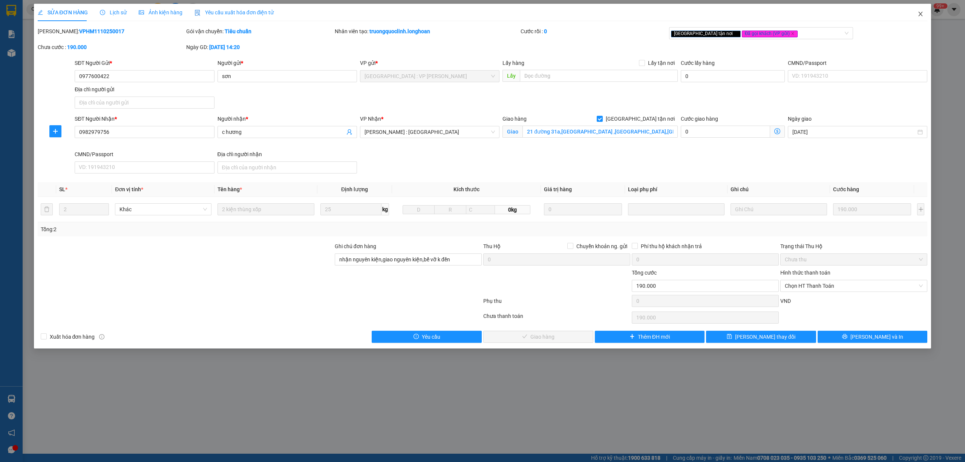
click at [925, 11] on span "Close" at bounding box center [920, 14] width 21 height 21
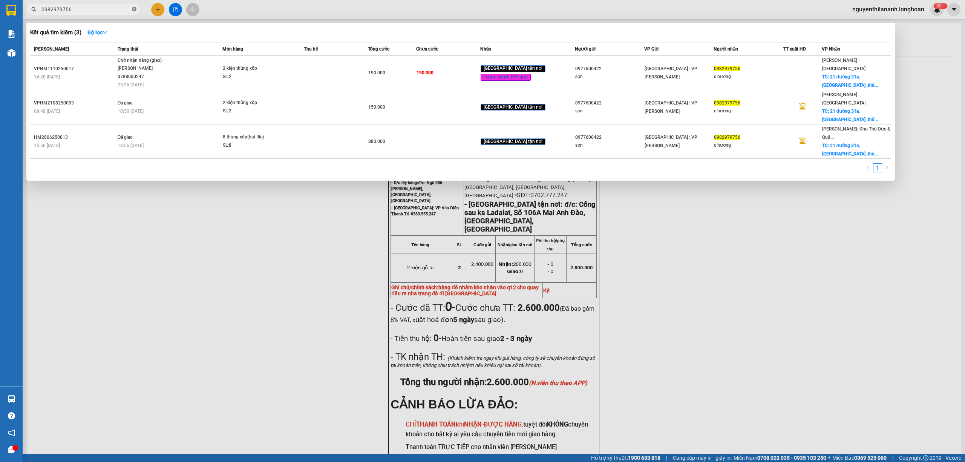
click at [133, 9] on icon "close-circle" at bounding box center [134, 9] width 5 height 5
paste input "0398888043"
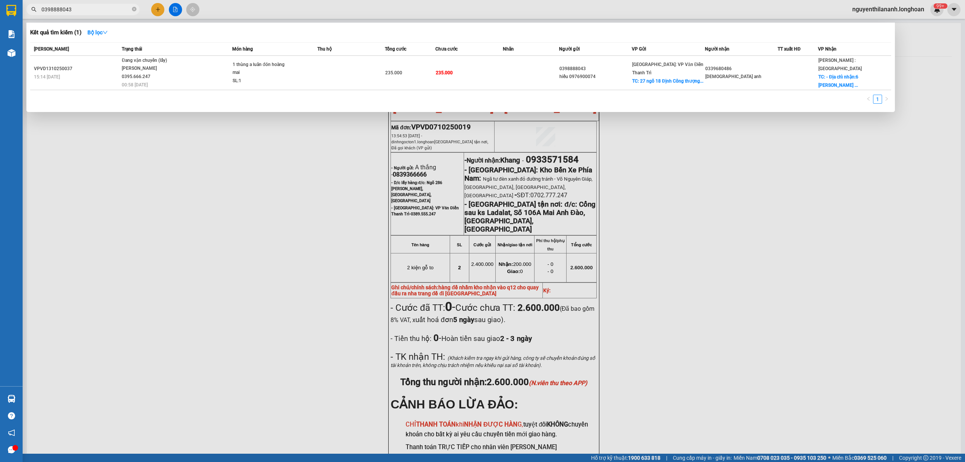
click at [100, 60] on td "VPVD1310250037 15:14 [DATE]" at bounding box center [75, 73] width 90 height 34
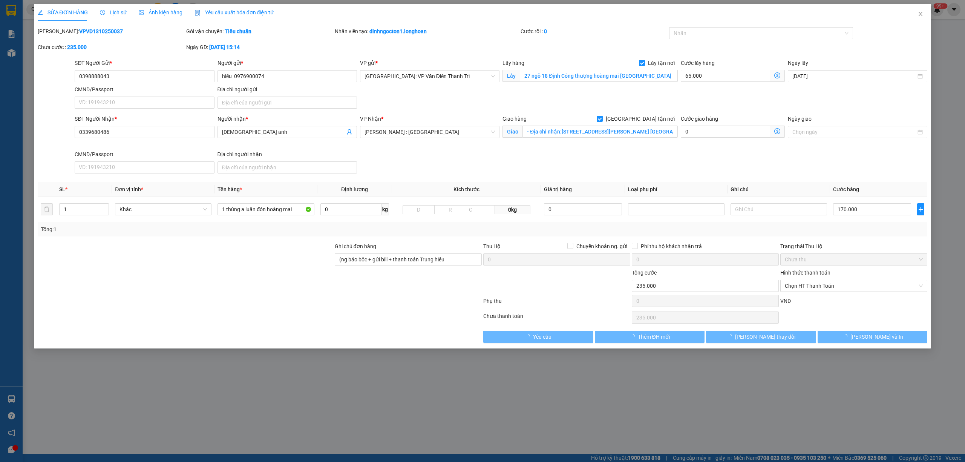
click at [107, 11] on span "Lịch sử" at bounding box center [113, 12] width 27 height 6
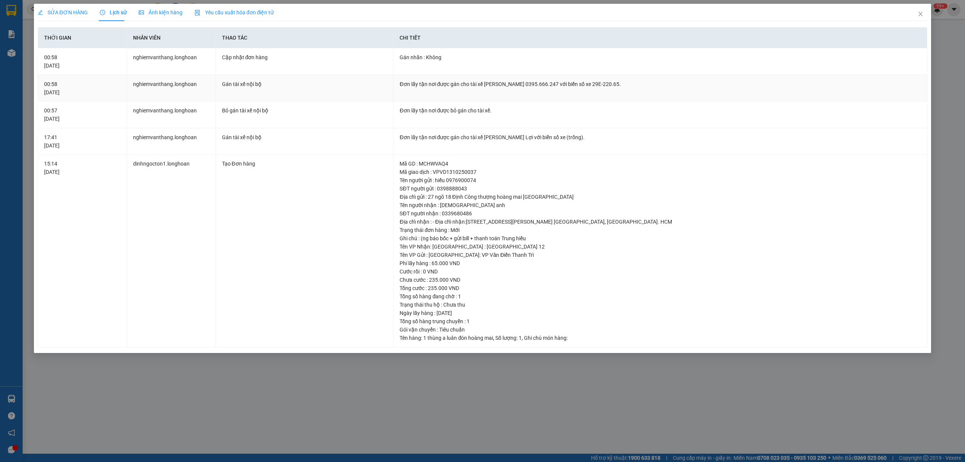
click at [610, 84] on div "Đơn lấy tận nơi được gán cho tài xế [PERSON_NAME] 0395.666.247 với biển số xe 2…" at bounding box center [659, 84] width 521 height 8
drag, startPoint x: 610, startPoint y: 84, endPoint x: 427, endPoint y: 81, distance: 183.2
click at [469, 87] on div "Đơn lấy tận nơi được gán cho tài xế [PERSON_NAME] 0395.666.247 với biển số xe 2…" at bounding box center [659, 84] width 521 height 8
copy div "tài xế [PERSON_NAME] 0395.666.247 với biển số xe 29E-220.6"
click at [921, 15] on icon "close" at bounding box center [920, 14] width 4 height 5
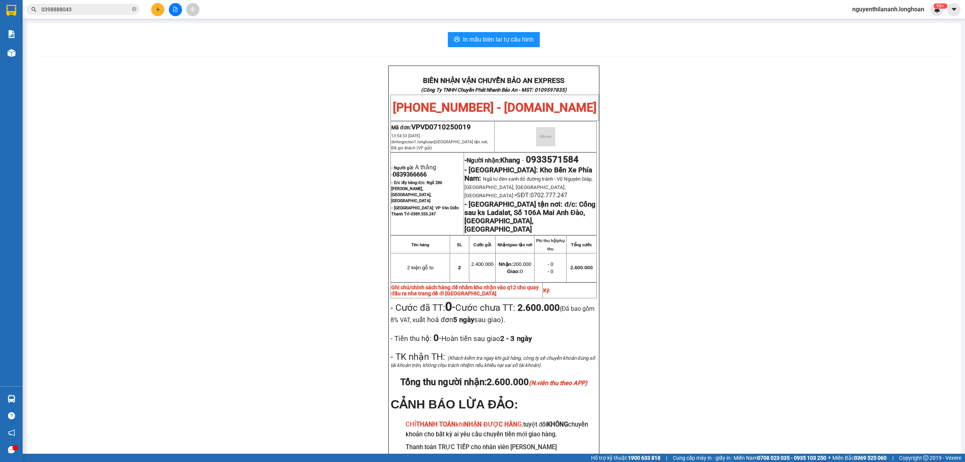
click at [138, 9] on span "0398888043" at bounding box center [82, 9] width 113 height 11
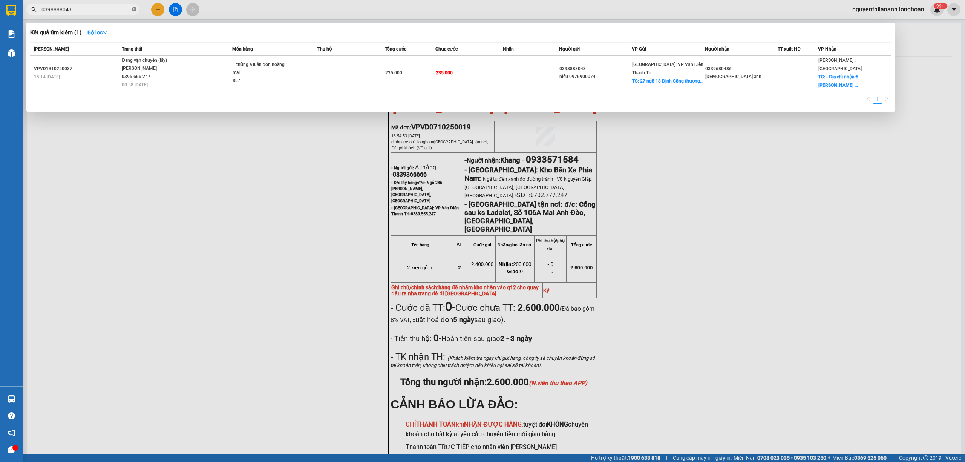
click at [135, 9] on icon "close-circle" at bounding box center [134, 9] width 5 height 5
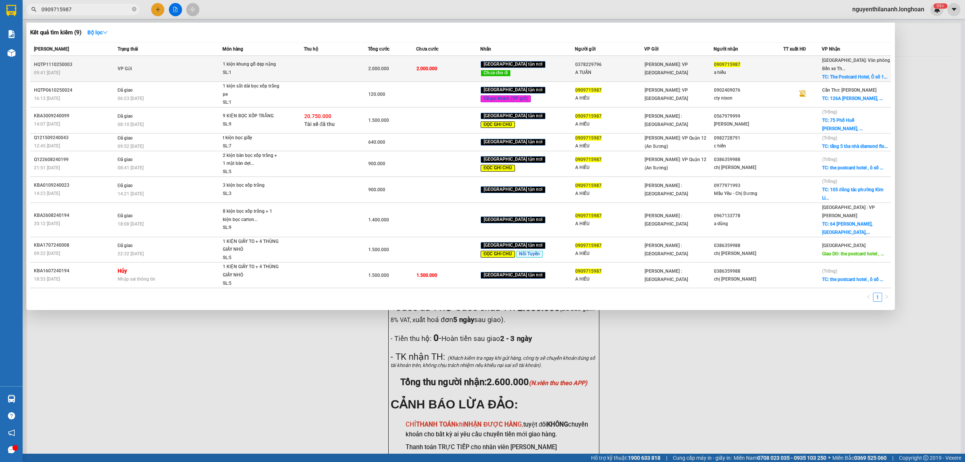
click at [79, 61] on div "HQTP1110250003" at bounding box center [74, 65] width 81 height 8
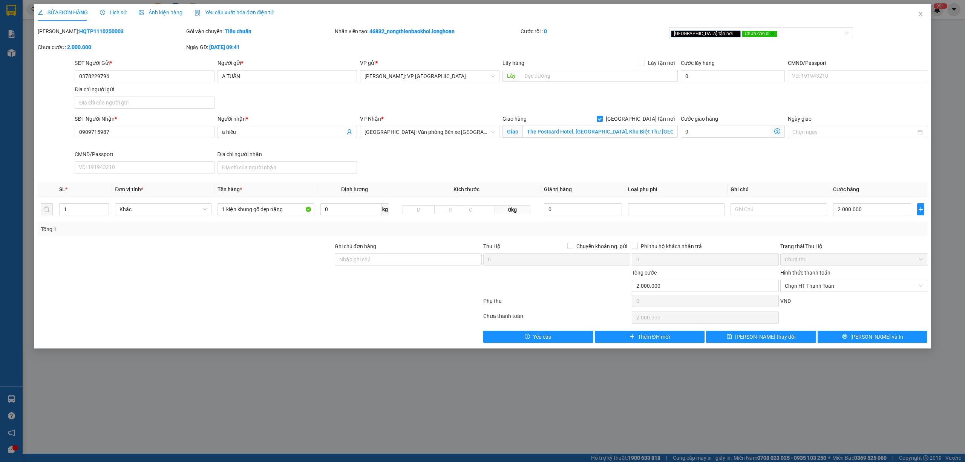
click at [112, 11] on span "Lịch sử" at bounding box center [113, 12] width 27 height 6
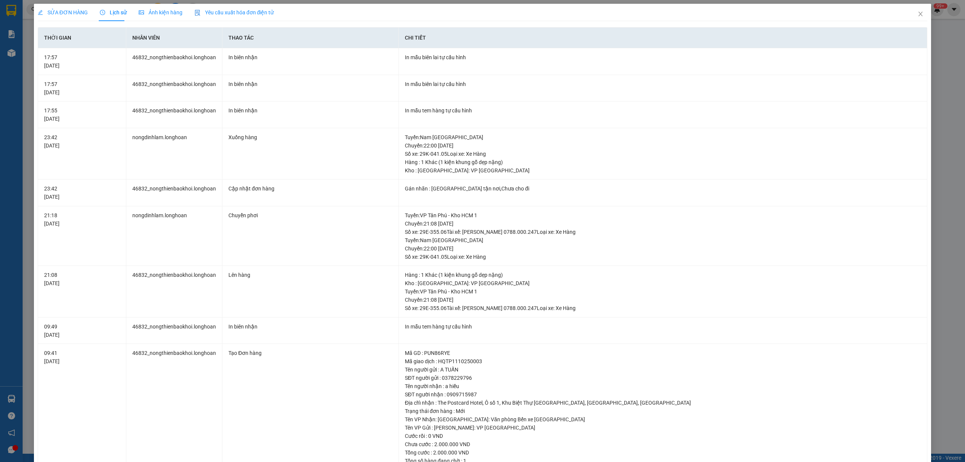
click at [53, 11] on span "SỬA ĐƠN HÀNG" at bounding box center [63, 12] width 50 height 6
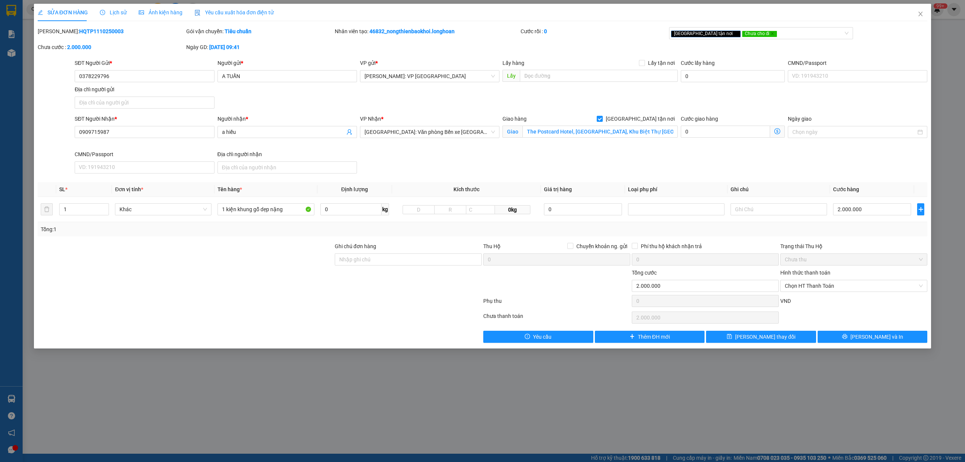
drag, startPoint x: 107, startPoint y: 32, endPoint x: 57, endPoint y: 34, distance: 50.9
click at [57, 34] on div "[PERSON_NAME]: HQTP1110250003" at bounding box center [111, 31] width 147 height 8
drag, startPoint x: 112, startPoint y: 12, endPoint x: 117, endPoint y: 14, distance: 5.1
click at [112, 12] on span "Lịch sử" at bounding box center [113, 12] width 27 height 6
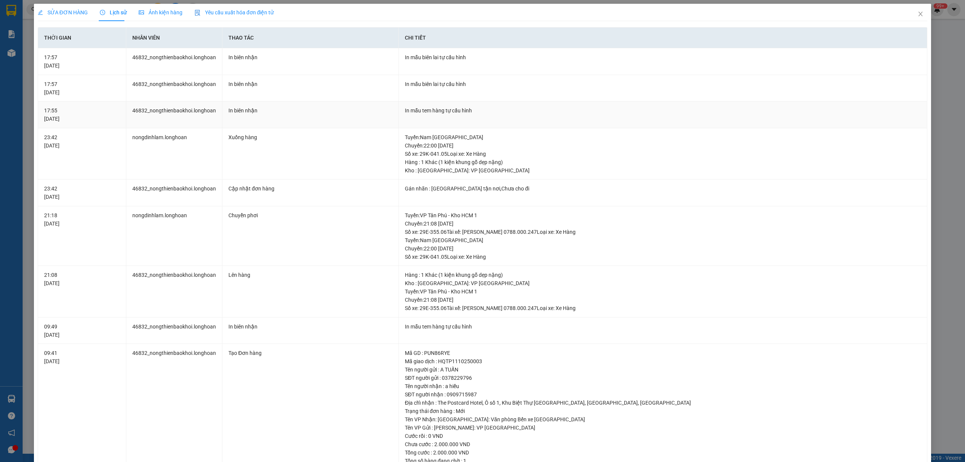
click at [286, 116] on td "In biên nhận" at bounding box center [310, 114] width 176 height 27
click at [49, 8] on div "SỬA ĐƠN HÀNG" at bounding box center [63, 12] width 50 height 8
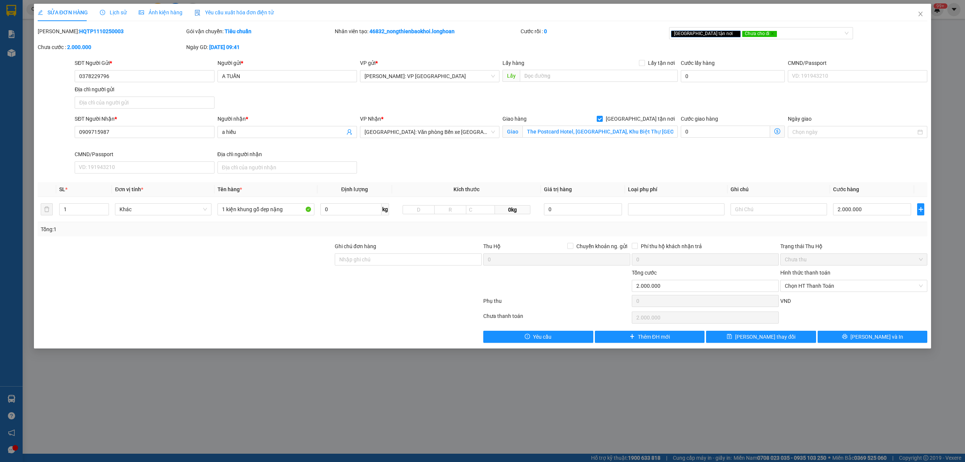
drag, startPoint x: 110, startPoint y: 34, endPoint x: 57, endPoint y: 33, distance: 53.9
click at [57, 33] on div "[PERSON_NAME]: HQTP1110250003" at bounding box center [111, 31] width 147 height 8
click at [920, 13] on icon "close" at bounding box center [920, 14] width 6 height 6
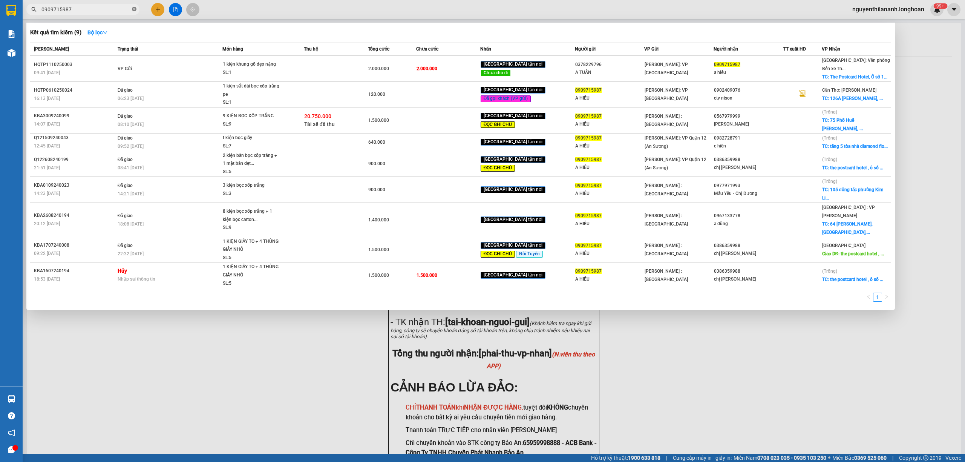
click at [133, 9] on icon "close-circle" at bounding box center [134, 9] width 5 height 5
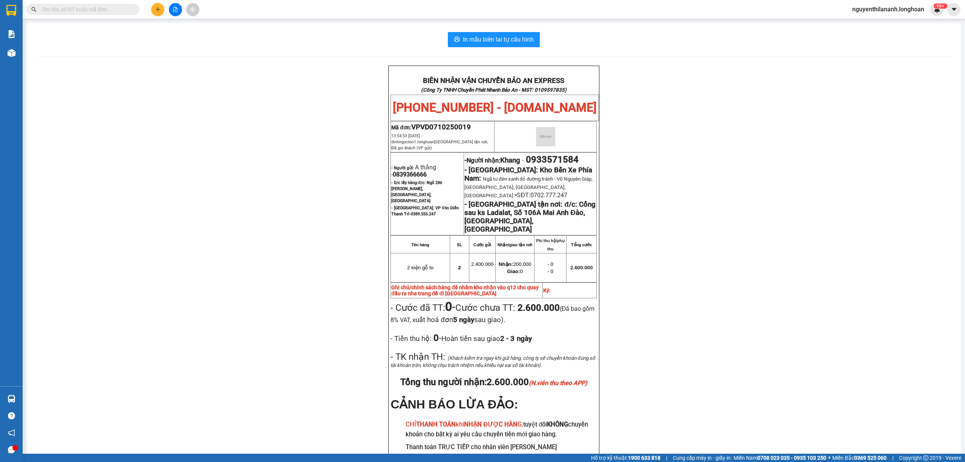
paste input "705855558"
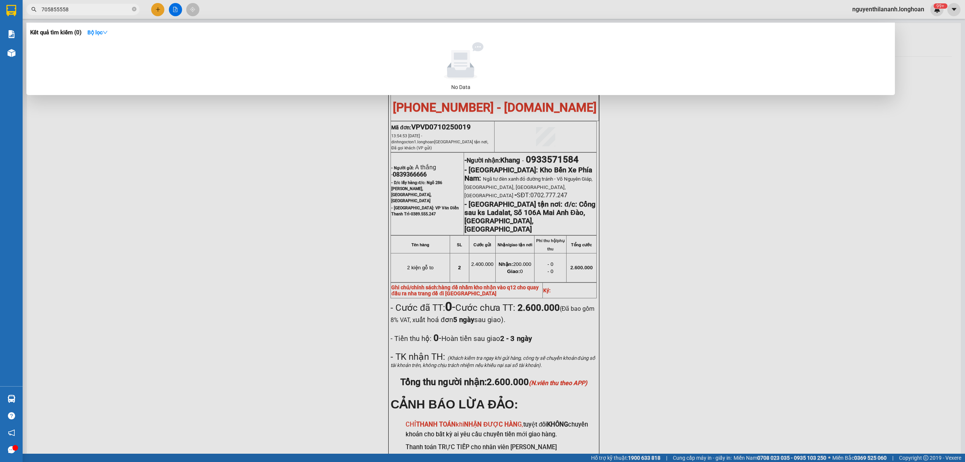
click at [44, 12] on input "705855558" at bounding box center [85, 9] width 89 height 8
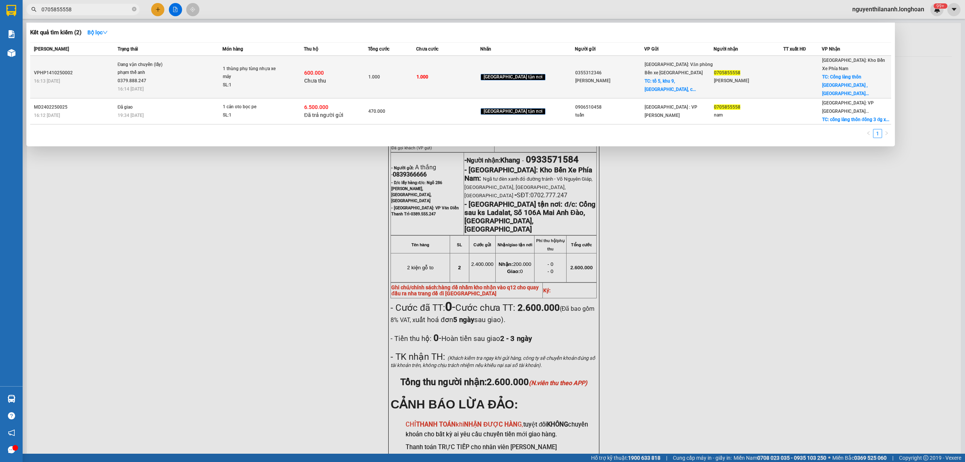
click at [93, 79] on div "16:13 [DATE]" at bounding box center [74, 81] width 81 height 8
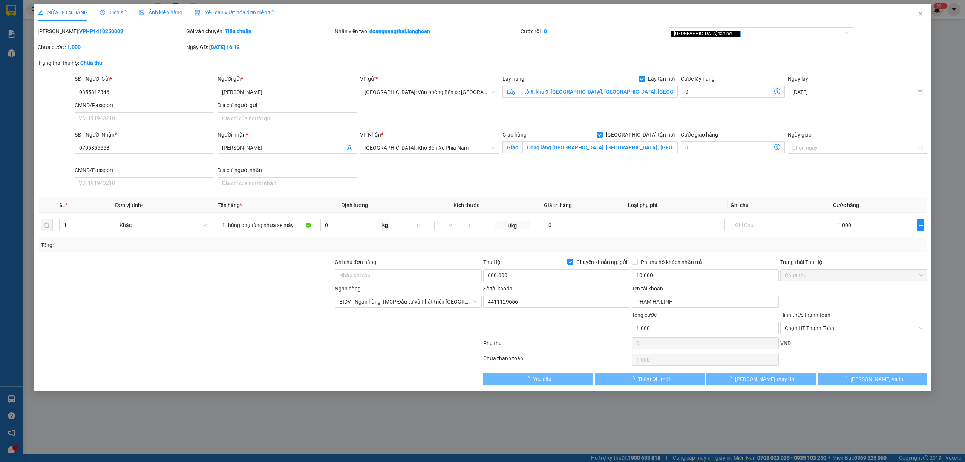
click at [105, 14] on span "Lịch sử" at bounding box center [113, 12] width 27 height 6
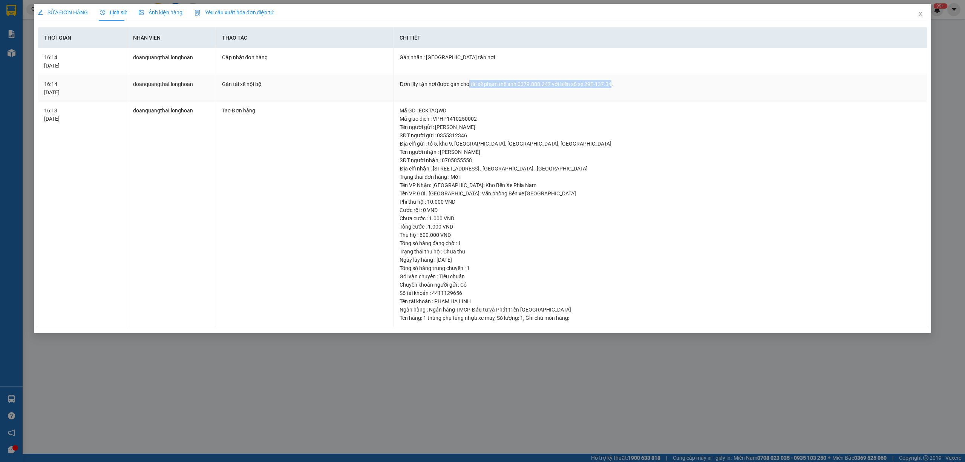
drag, startPoint x: 609, startPoint y: 81, endPoint x: 469, endPoint y: 82, distance: 140.2
click at [469, 82] on div "Đơn lấy tận nơi được gán cho tài xế phạm thế anh 0379.888.247 với biển số xe 29…" at bounding box center [659, 84] width 521 height 8
drag, startPoint x: 921, startPoint y: 14, endPoint x: 913, endPoint y: 15, distance: 8.1
click at [913, 15] on span "Close" at bounding box center [920, 14] width 21 height 21
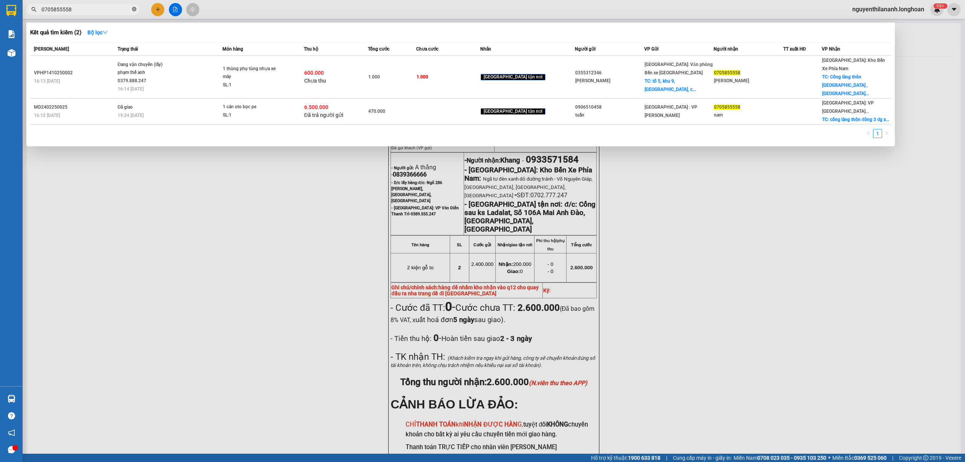
click at [135, 11] on icon "close-circle" at bounding box center [134, 9] width 5 height 5
paste input "0949461481"
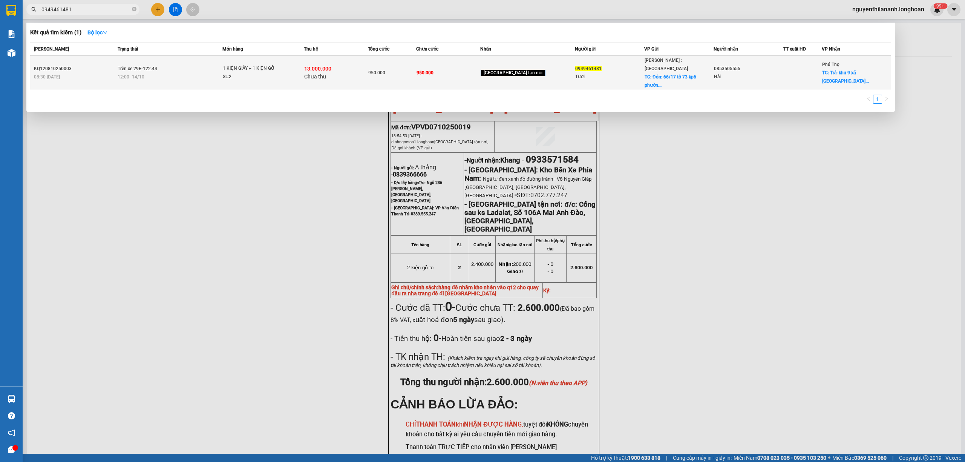
click at [101, 65] on div "KQ120810250003" at bounding box center [74, 69] width 81 height 8
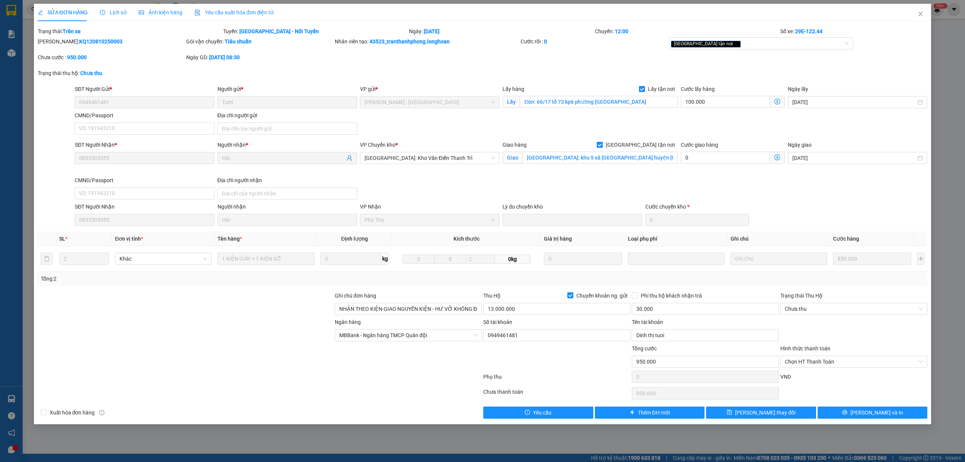
click at [104, 11] on span "Lịch sử" at bounding box center [113, 12] width 27 height 6
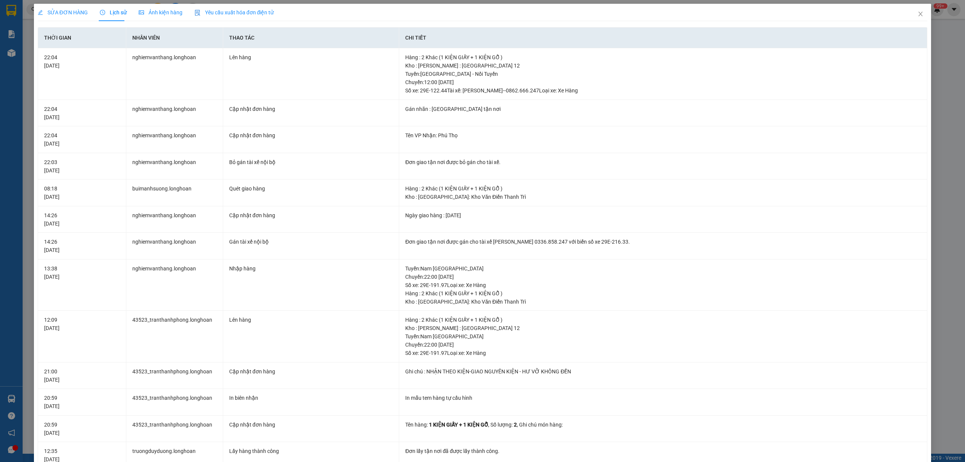
click at [59, 11] on span "SỬA ĐƠN HÀNG" at bounding box center [63, 12] width 50 height 6
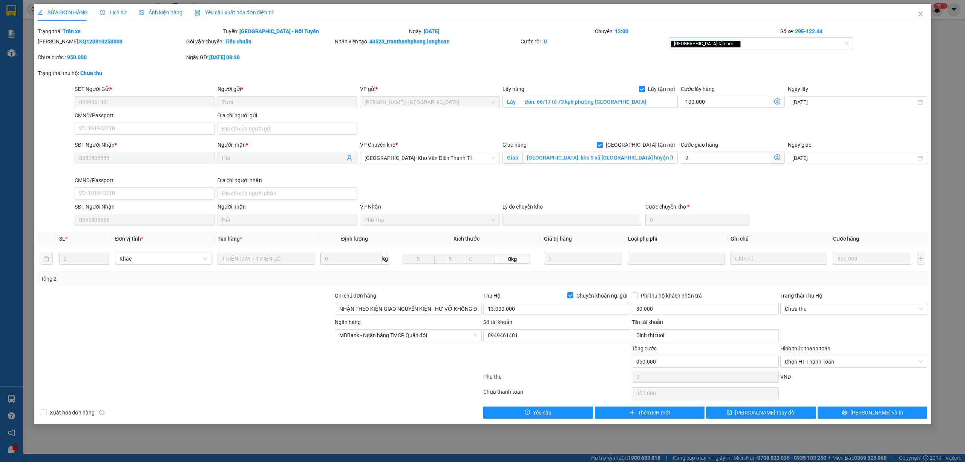
drag, startPoint x: 99, startPoint y: 42, endPoint x: 57, endPoint y: 40, distance: 41.5
click at [57, 40] on div "[PERSON_NAME]: KQ120810250003" at bounding box center [111, 41] width 147 height 8
click at [110, 14] on span "Lịch sử" at bounding box center [113, 12] width 27 height 6
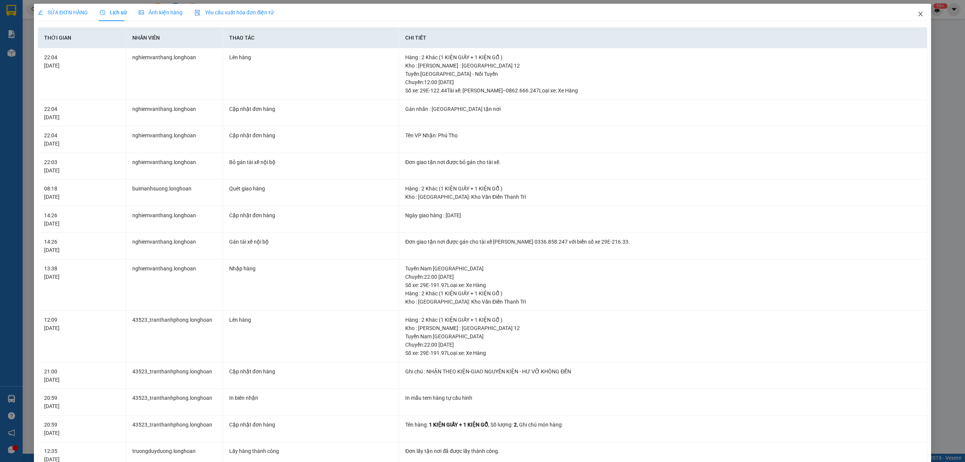
click at [917, 14] on icon "close" at bounding box center [920, 14] width 6 height 6
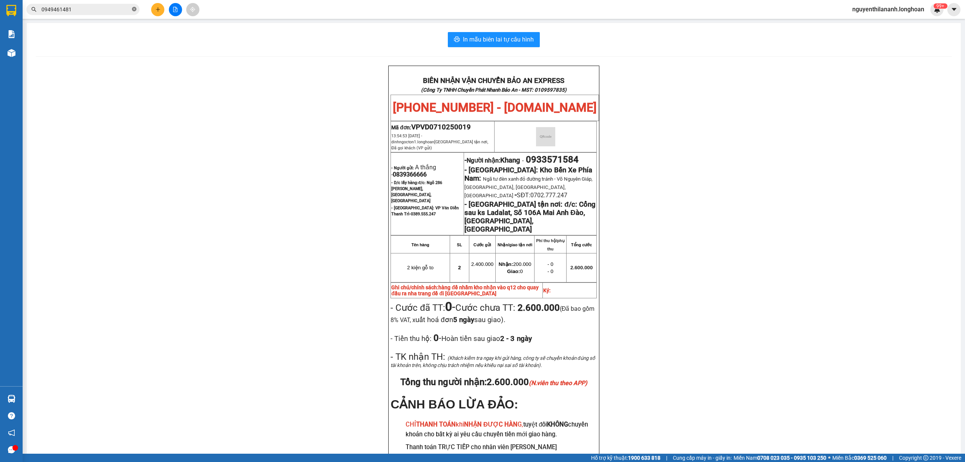
click at [136, 11] on icon "close-circle" at bounding box center [134, 9] width 5 height 5
paste input "0862200585"
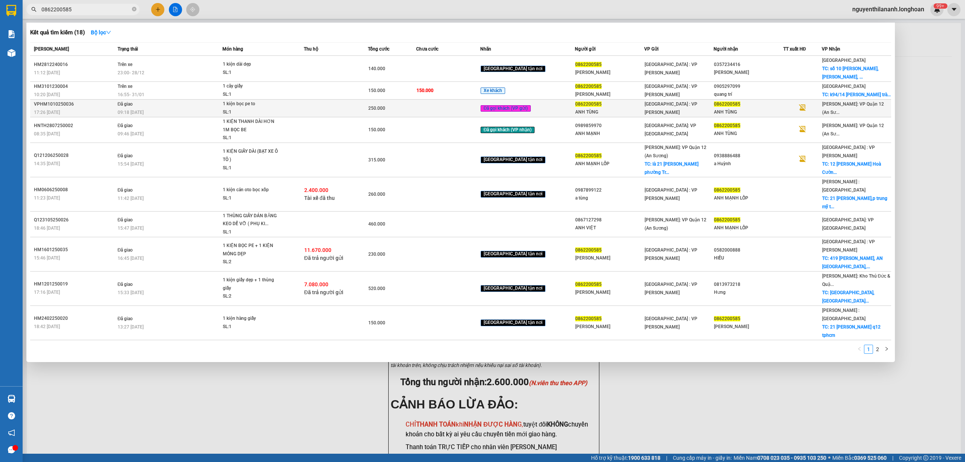
click at [104, 108] on div "17:26 [DATE]" at bounding box center [74, 112] width 81 height 8
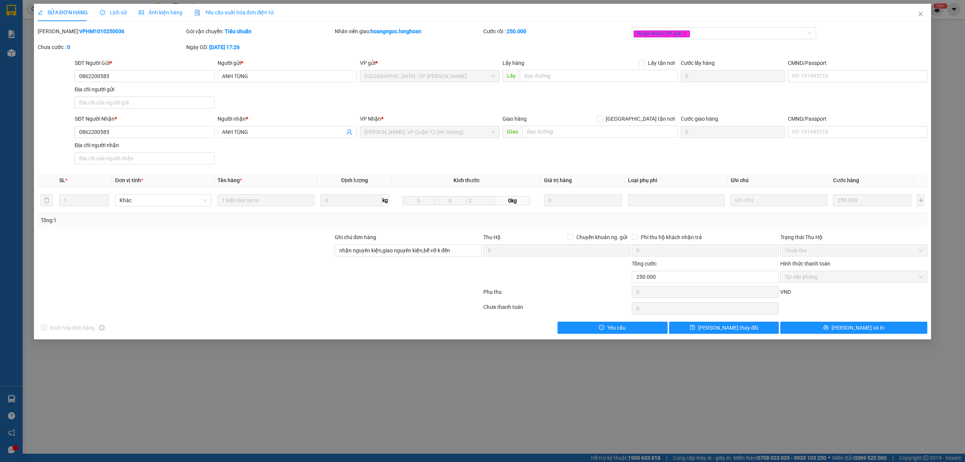
click at [118, 13] on span "Lịch sử" at bounding box center [113, 12] width 27 height 6
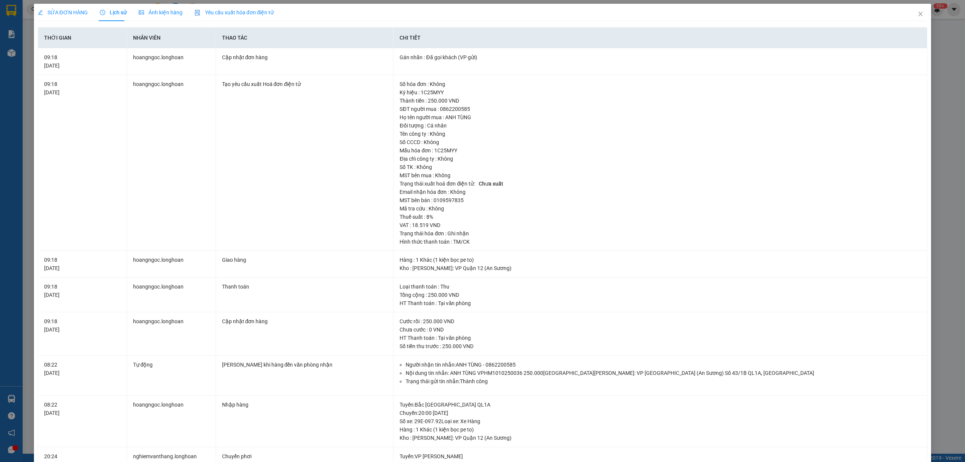
click at [64, 12] on span "SỬA ĐƠN HÀNG" at bounding box center [63, 12] width 50 height 6
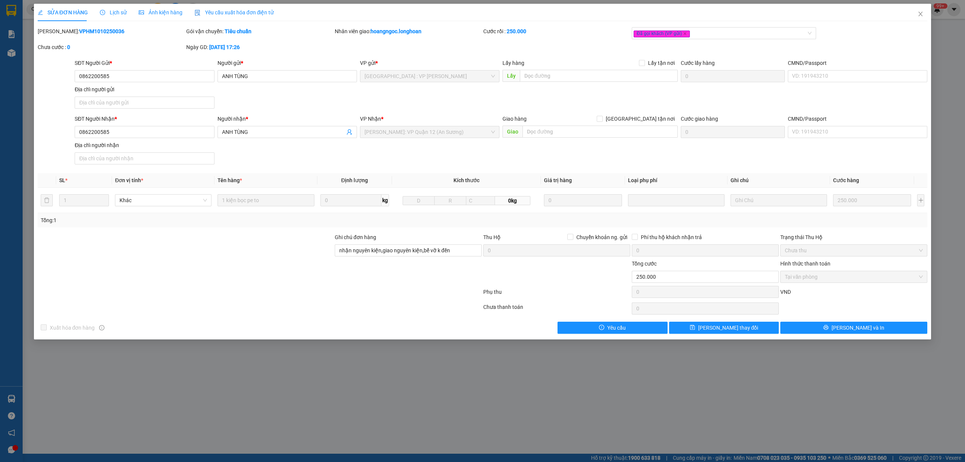
click at [115, 14] on span "Lịch sử" at bounding box center [113, 12] width 27 height 6
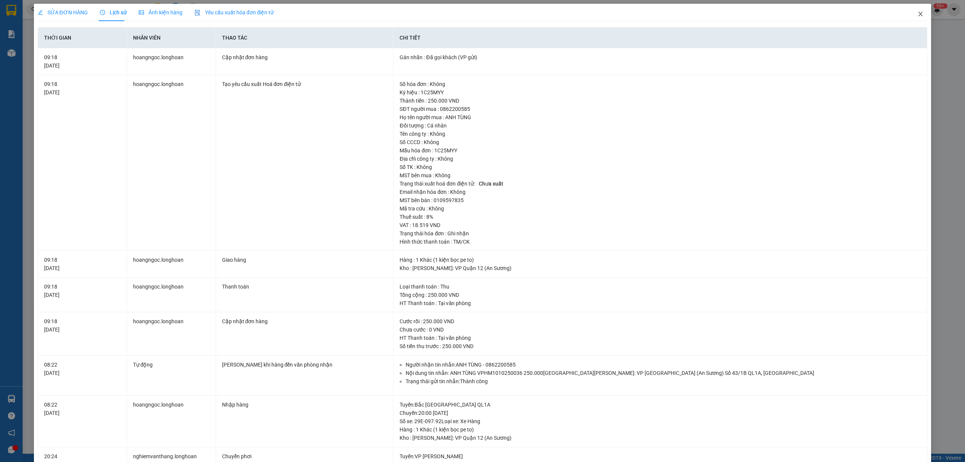
click at [911, 7] on span "Close" at bounding box center [920, 14] width 21 height 21
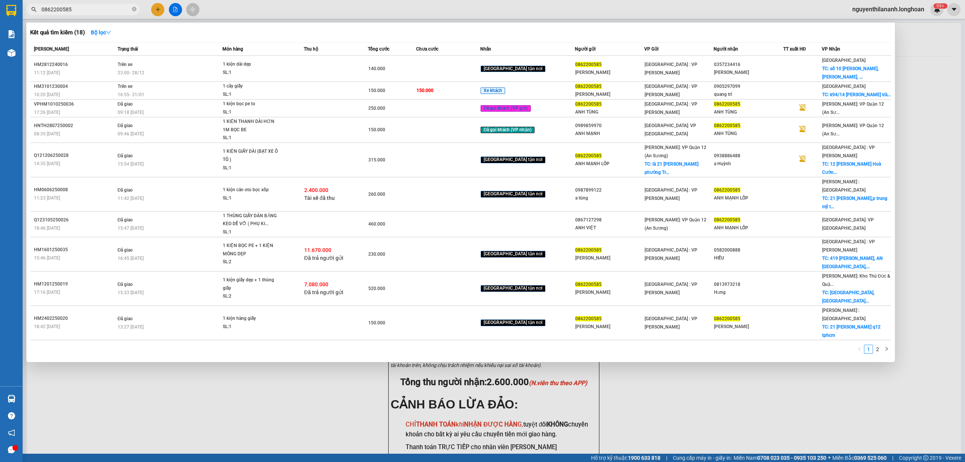
click at [97, 8] on input "0862200585" at bounding box center [85, 9] width 89 height 8
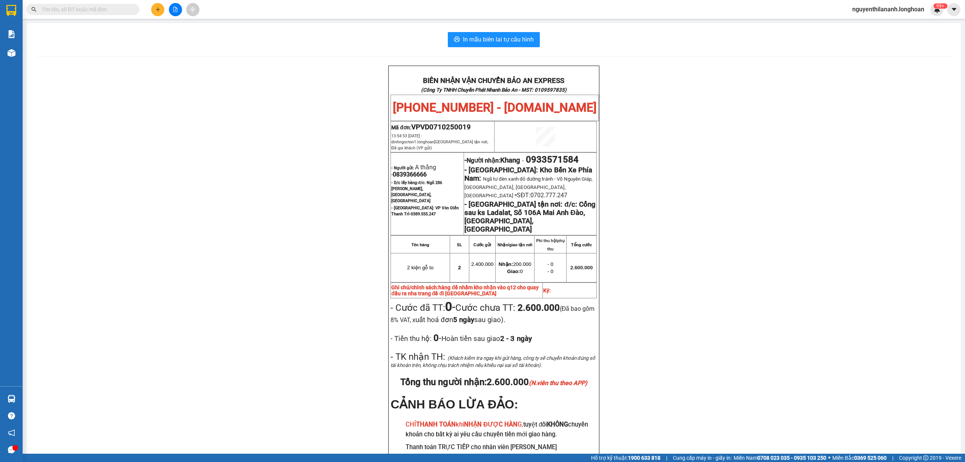
paste input "0386359988"
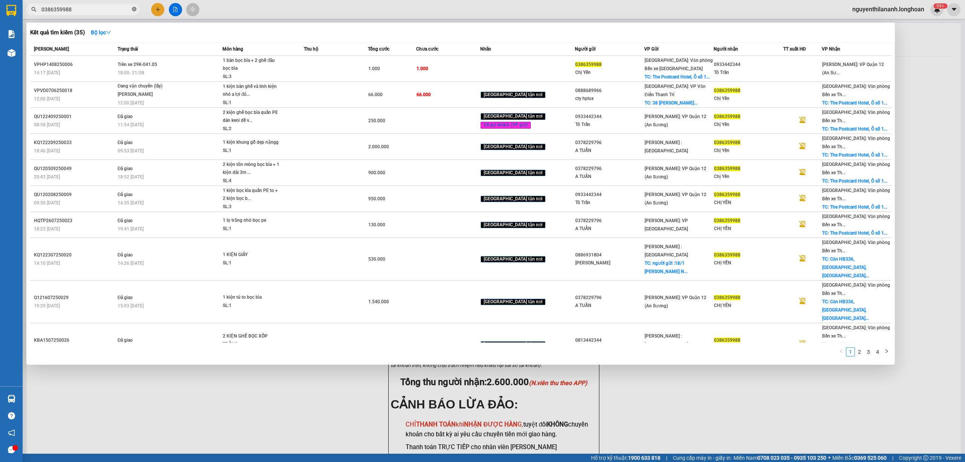
click at [133, 11] on icon "close-circle" at bounding box center [134, 9] width 5 height 5
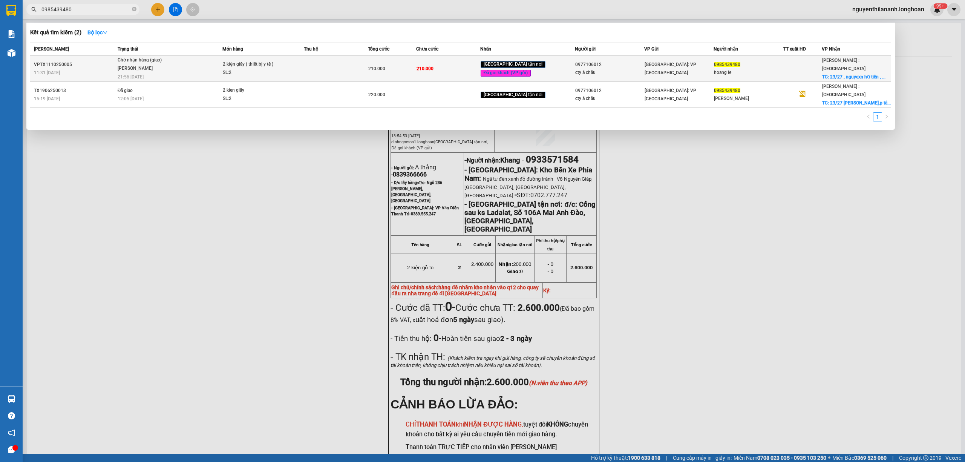
click at [95, 68] on div "VPTX1110250005" at bounding box center [74, 65] width 81 height 8
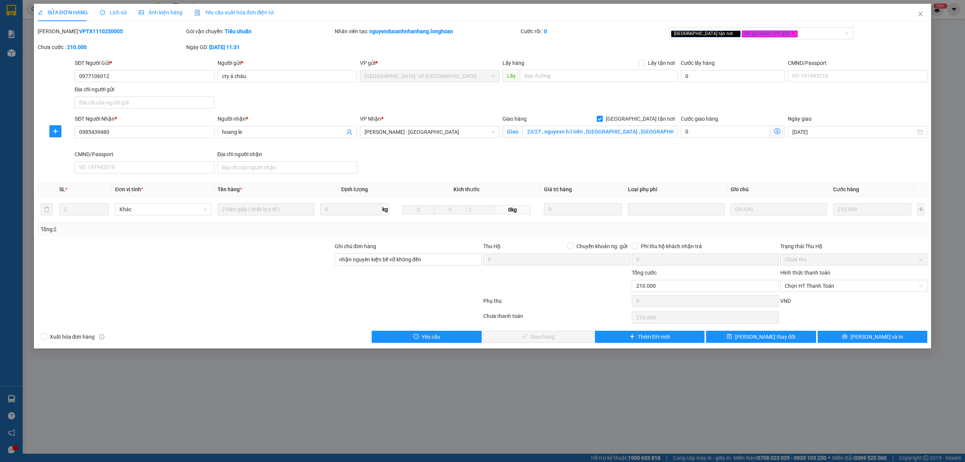
click at [112, 12] on span "Lịch sử" at bounding box center [113, 12] width 27 height 6
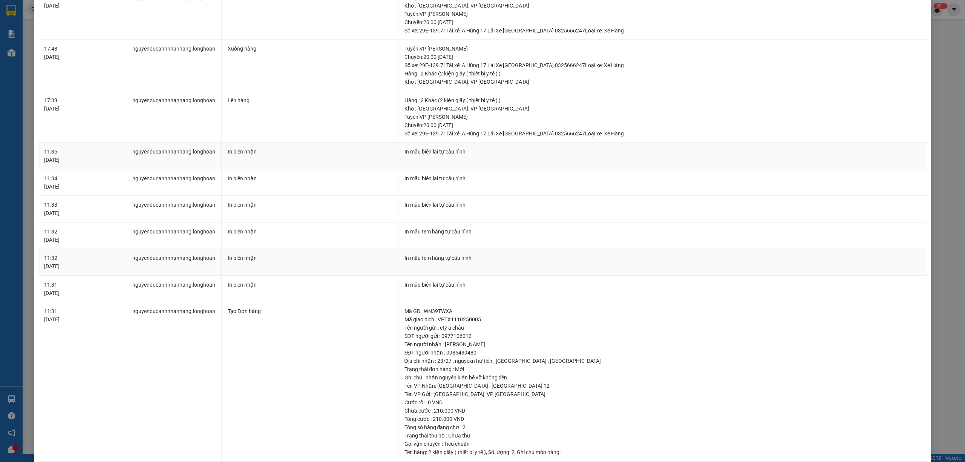
scroll to position [267, 0]
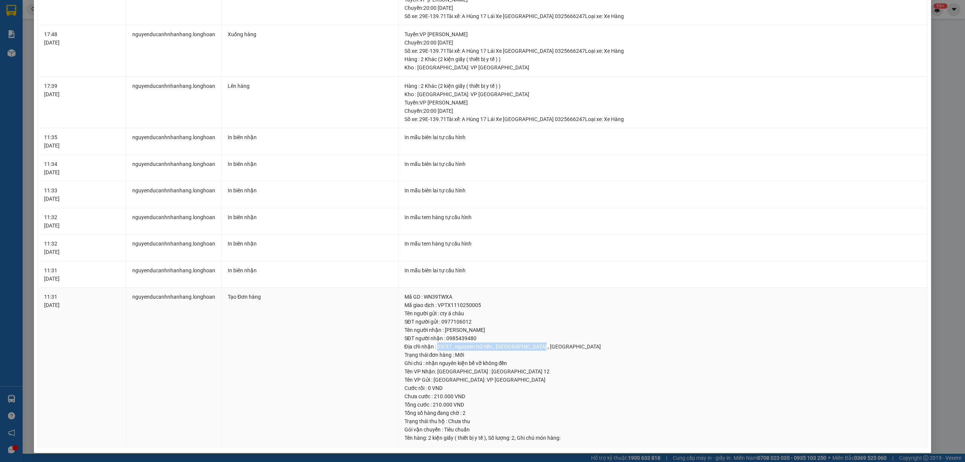
drag, startPoint x: 537, startPoint y: 347, endPoint x: 433, endPoint y: 349, distance: 104.4
click at [433, 349] on div "Địa chỉ nhận : 23/27 , nguyexn hữ tiến , [GEOGRAPHIC_DATA] , [GEOGRAPHIC_DATA]" at bounding box center [662, 346] width 517 height 8
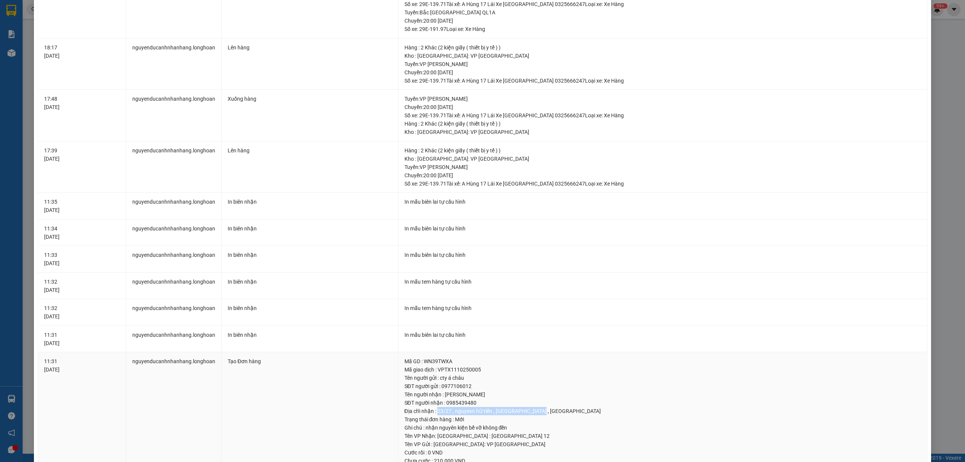
scroll to position [0, 0]
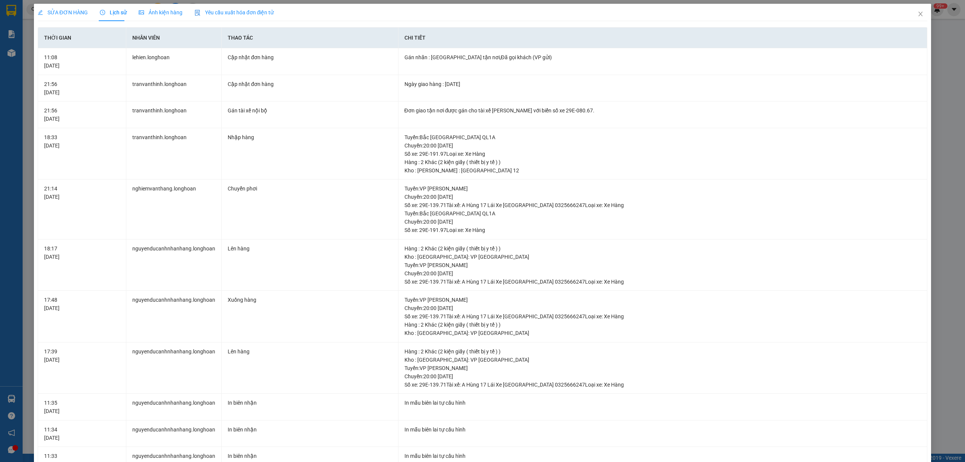
click at [79, 8] on div "SỬA ĐƠN HÀNG" at bounding box center [63, 12] width 50 height 8
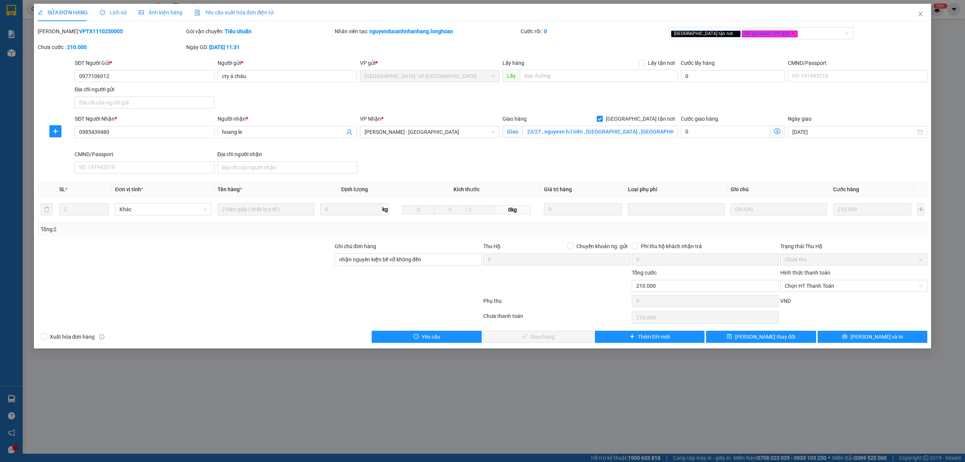
drag, startPoint x: 103, startPoint y: 29, endPoint x: 56, endPoint y: 35, distance: 47.5
click at [56, 35] on div "[PERSON_NAME]: VPTX1110250005" at bounding box center [111, 35] width 148 height 16
click at [920, 17] on span "Close" at bounding box center [920, 14] width 21 height 21
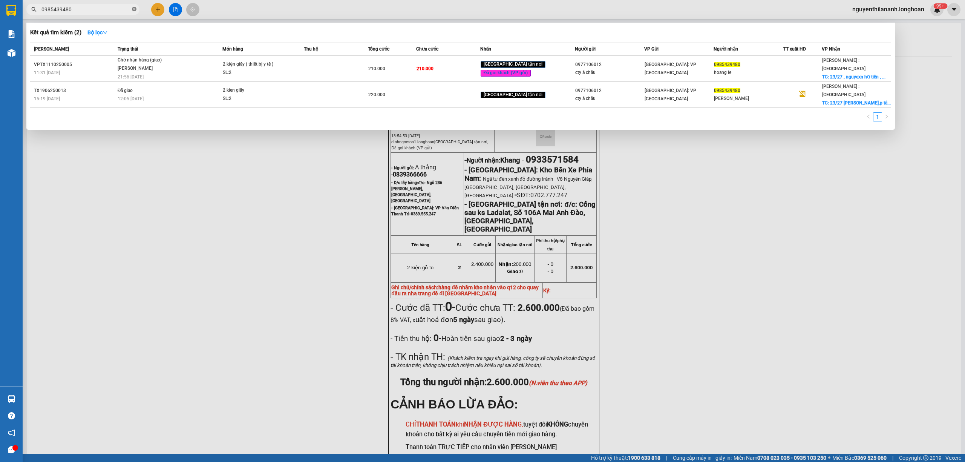
click at [133, 8] on icon "close-circle" at bounding box center [134, 9] width 5 height 5
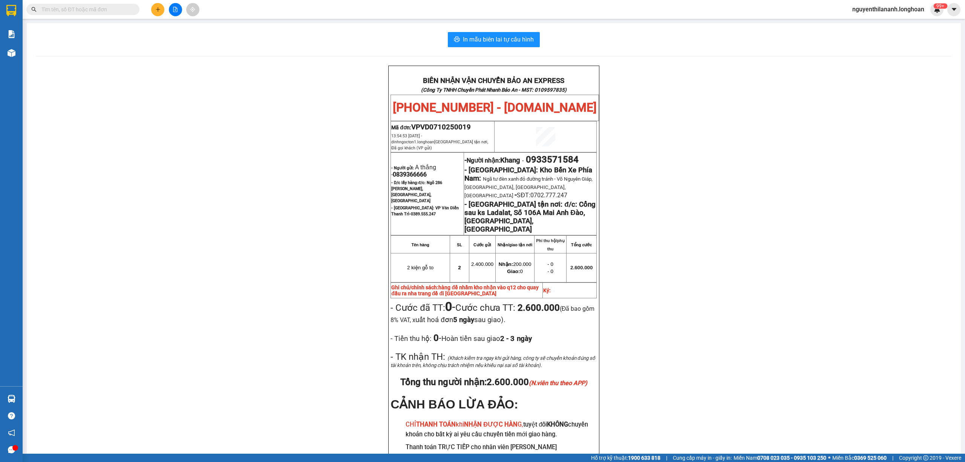
paste input "0938055852"
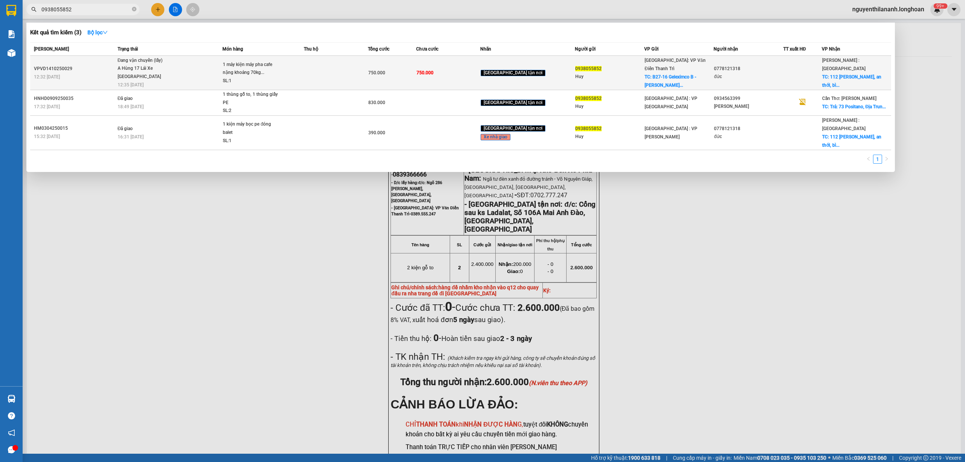
click at [110, 65] on div "VPVD1410250029" at bounding box center [74, 69] width 81 height 8
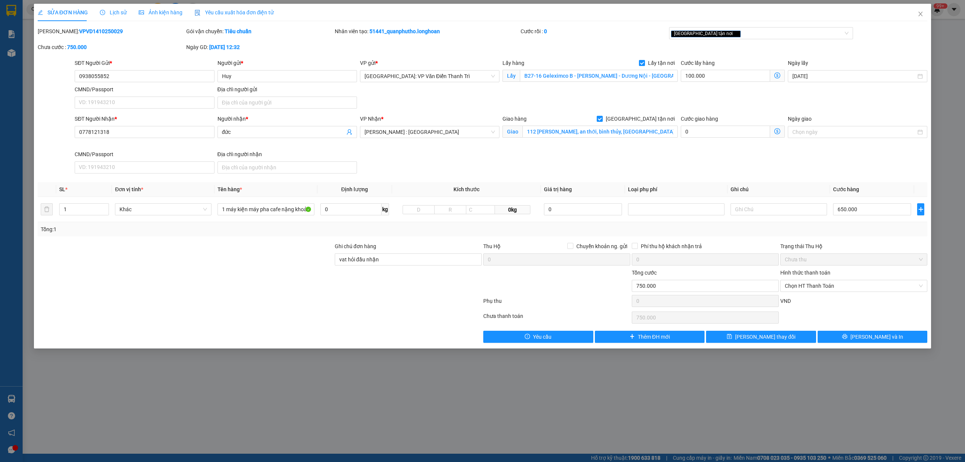
click at [106, 9] on span "Lịch sử" at bounding box center [113, 12] width 27 height 6
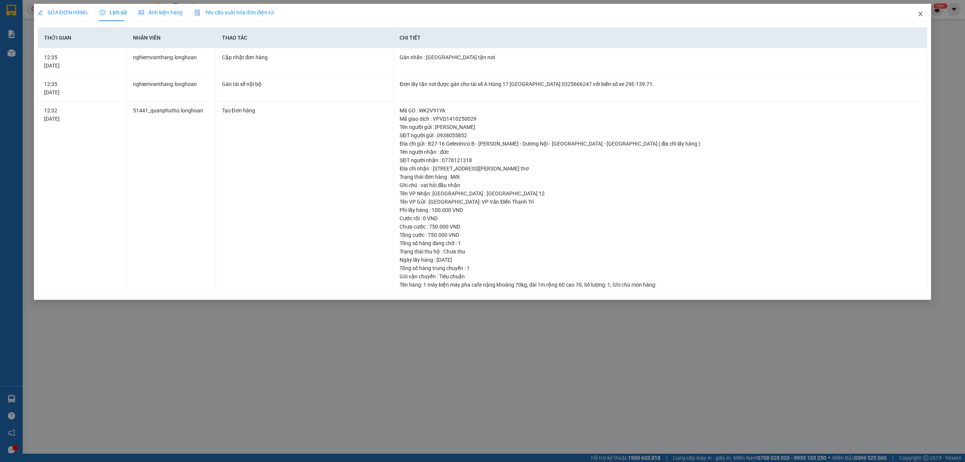
click at [925, 11] on span "Close" at bounding box center [920, 14] width 21 height 21
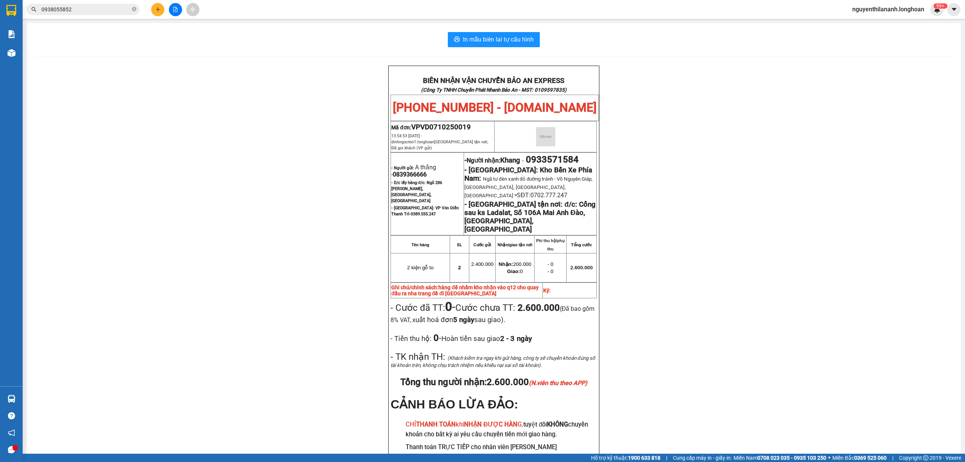
click at [136, 10] on span "0938055852" at bounding box center [82, 9] width 113 height 11
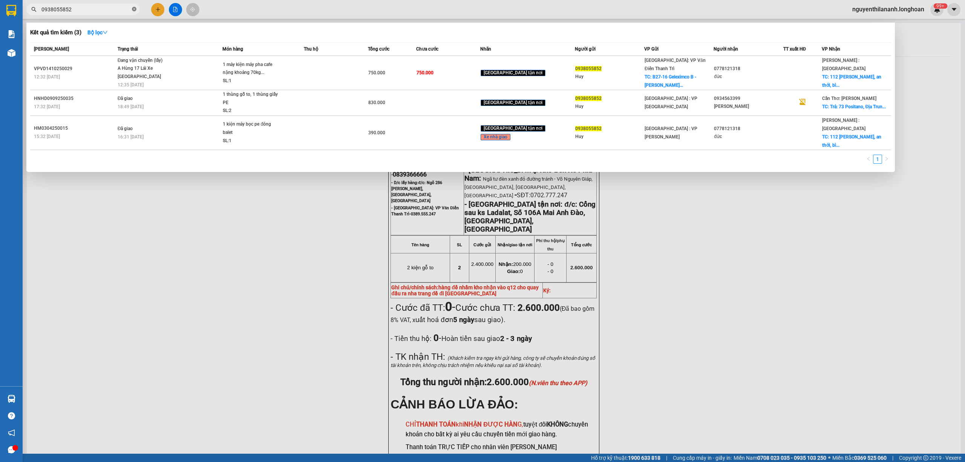
click at [133, 10] on icon "close-circle" at bounding box center [134, 9] width 5 height 5
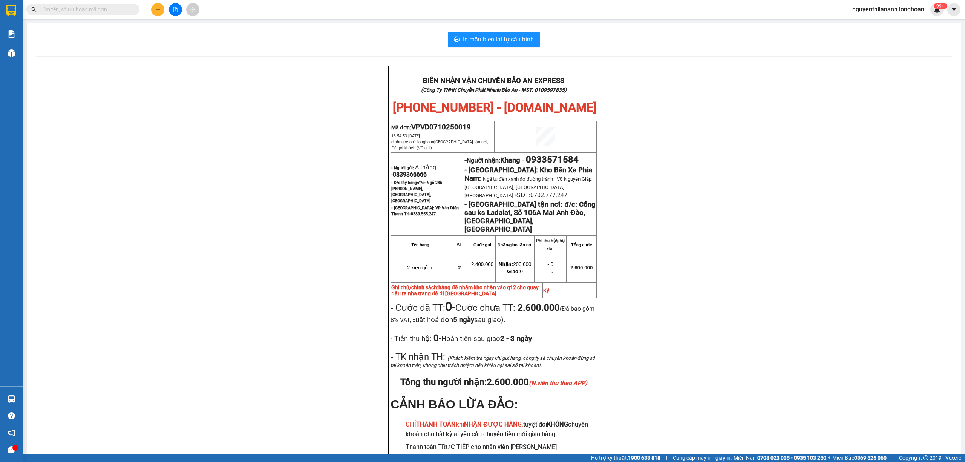
paste input "0985439480"
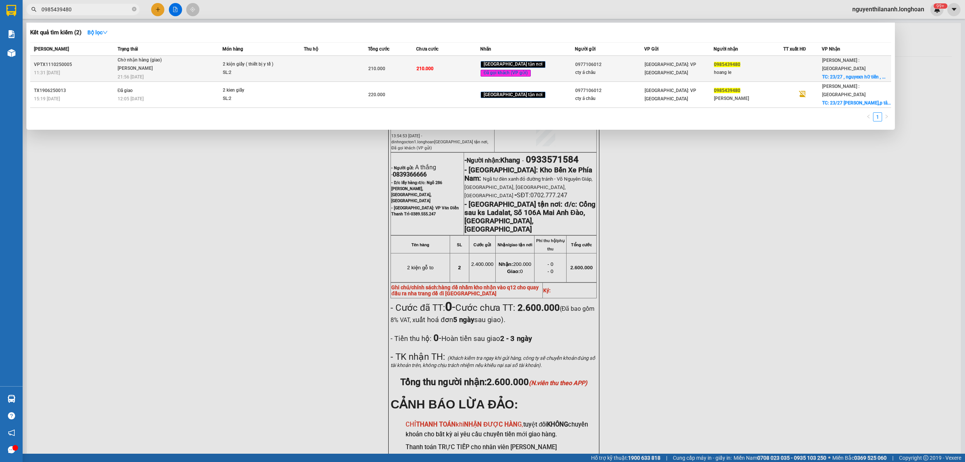
click at [103, 64] on div "VPTX1110250005" at bounding box center [74, 65] width 81 height 8
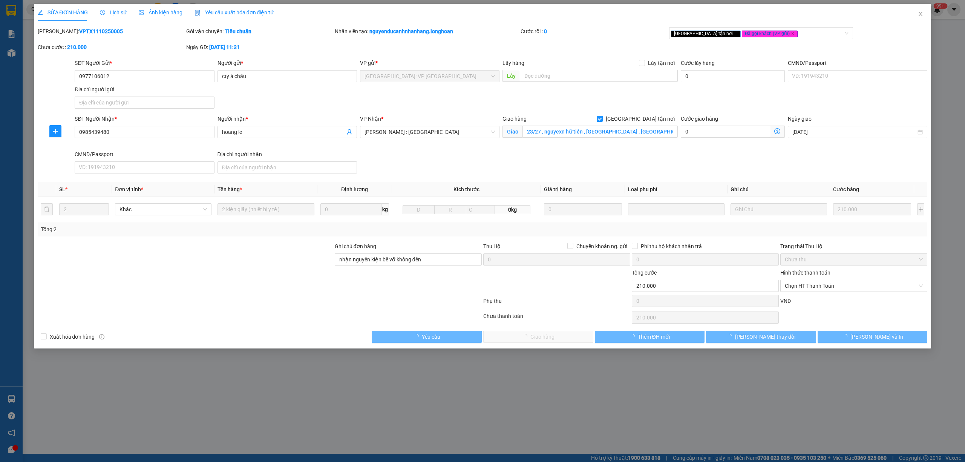
click at [102, 14] on icon "clock-circle" at bounding box center [102, 12] width 5 height 5
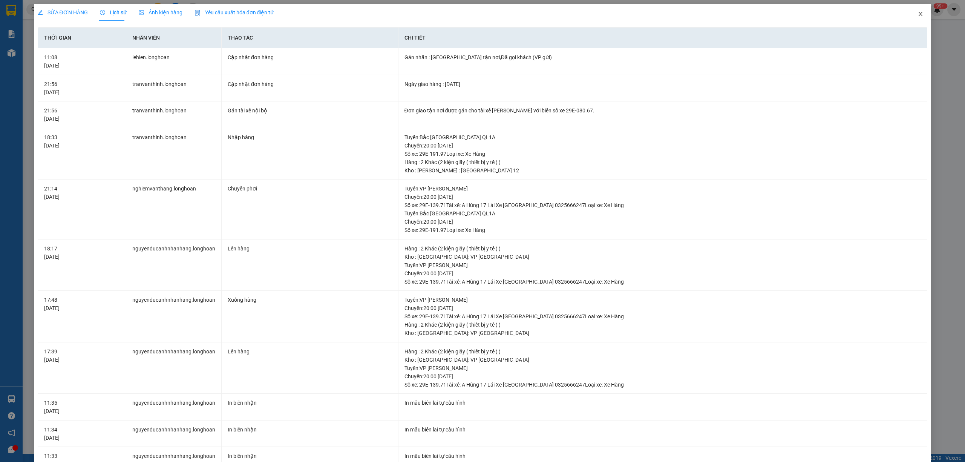
click at [917, 14] on icon "close" at bounding box center [920, 14] width 6 height 6
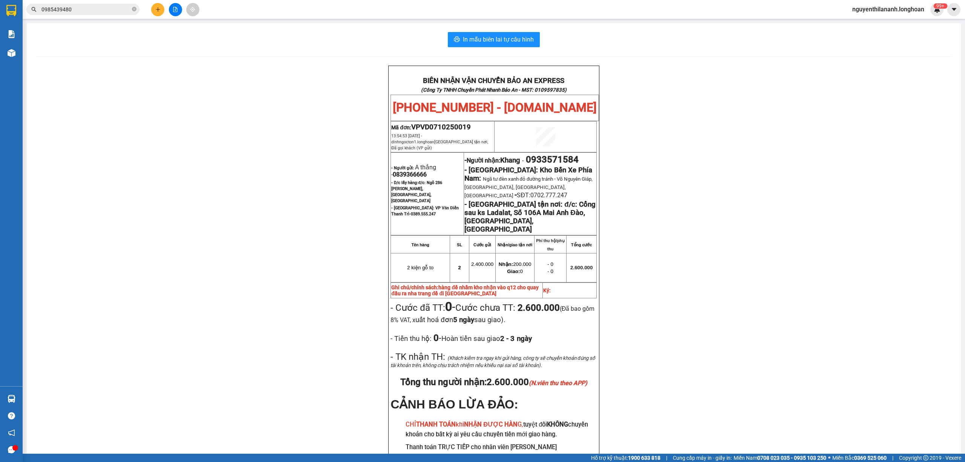
click at [78, 11] on input "0985439480" at bounding box center [85, 9] width 89 height 8
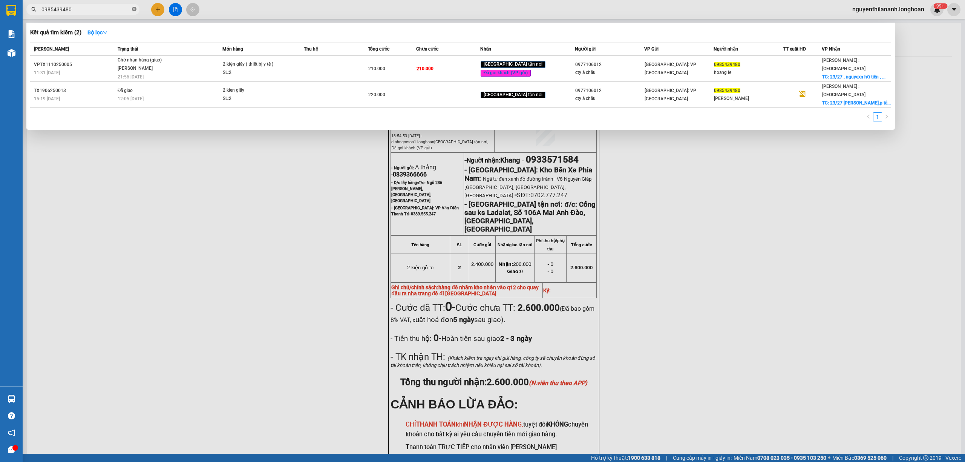
click at [136, 8] on icon "close-circle" at bounding box center [134, 9] width 5 height 5
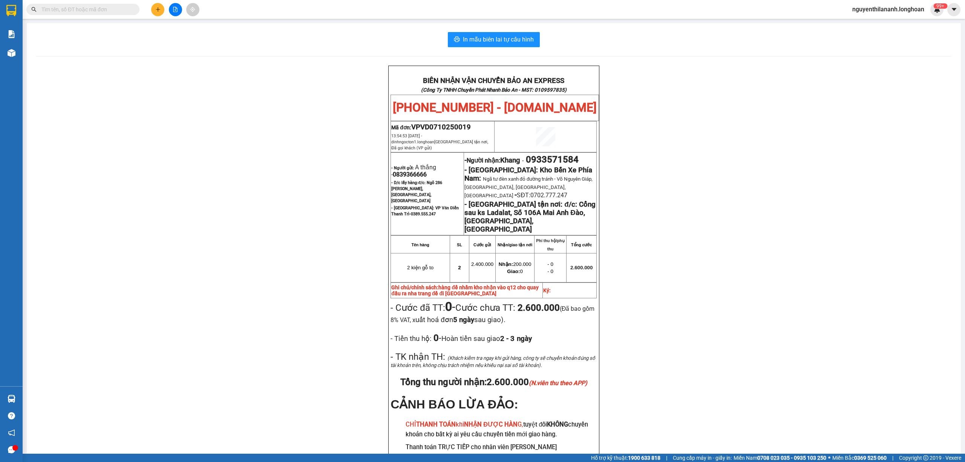
paste input "0866825625"
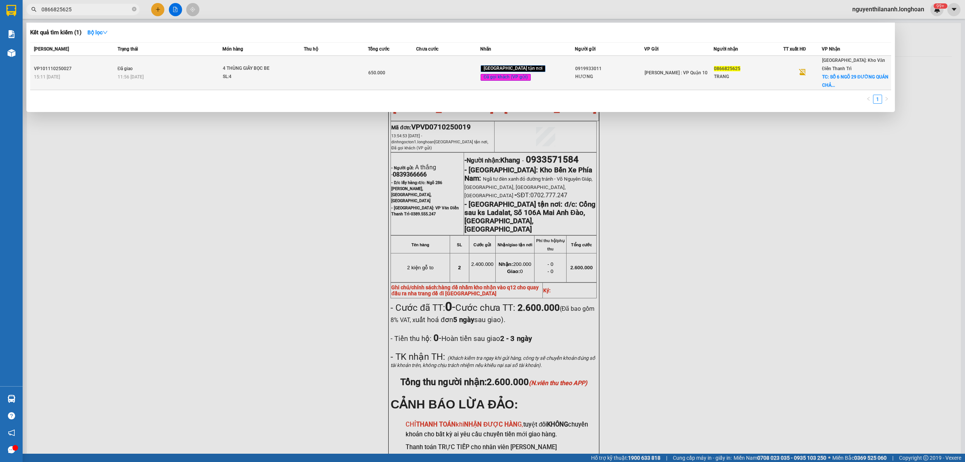
click at [93, 67] on div "VP101110250027" at bounding box center [74, 69] width 81 height 8
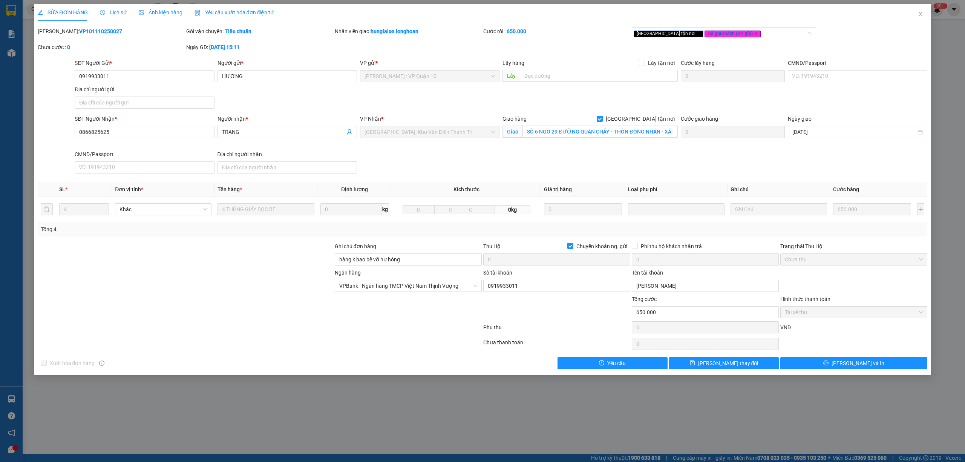
drag, startPoint x: 112, startPoint y: 33, endPoint x: 56, endPoint y: 32, distance: 56.2
click at [56, 32] on div "[PERSON_NAME]: VP101110250027" at bounding box center [111, 31] width 147 height 8
click at [921, 14] on icon "close" at bounding box center [920, 14] width 4 height 5
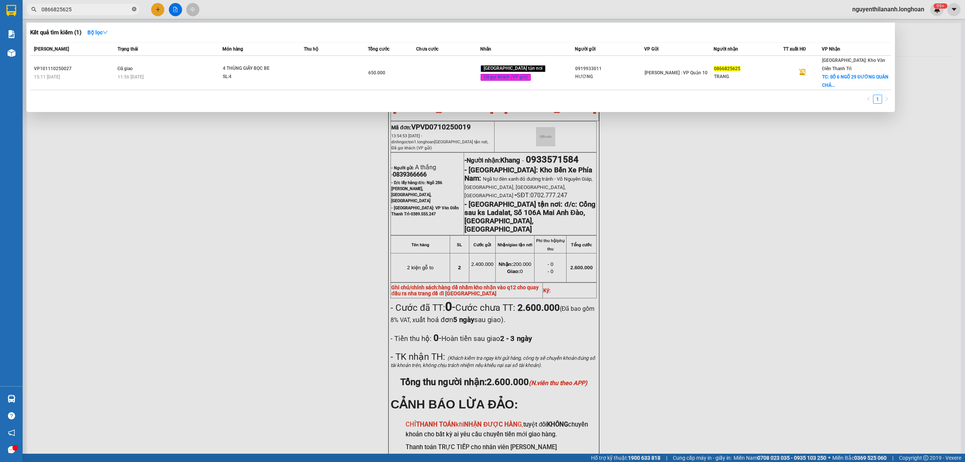
click at [134, 8] on icon "close-circle" at bounding box center [134, 9] width 5 height 5
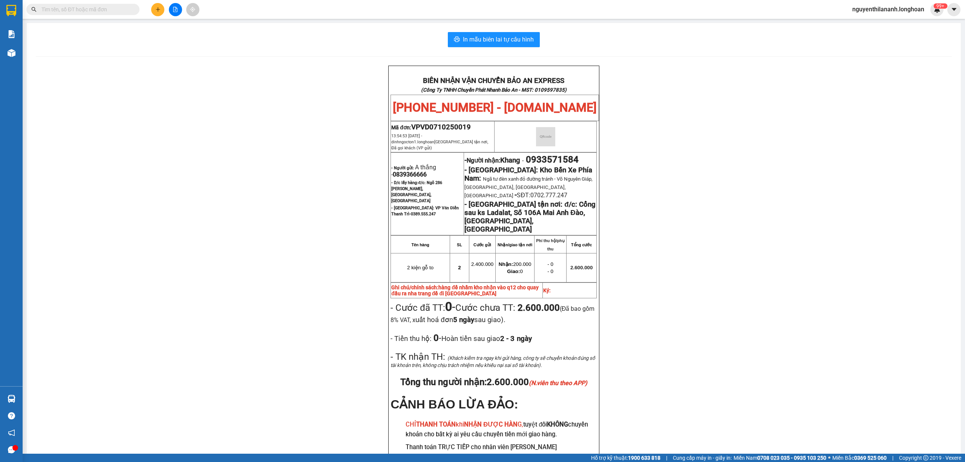
paste input "0986968497"
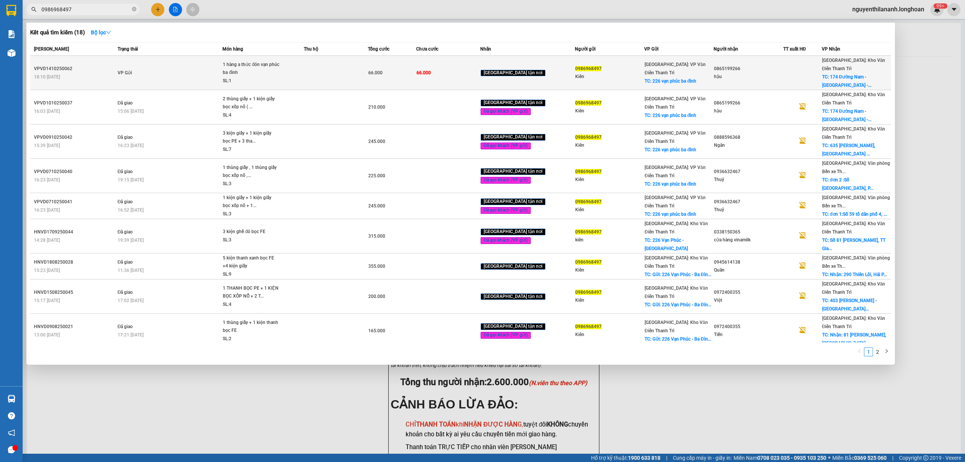
click at [124, 62] on td "VP Gửi" at bounding box center [169, 73] width 107 height 34
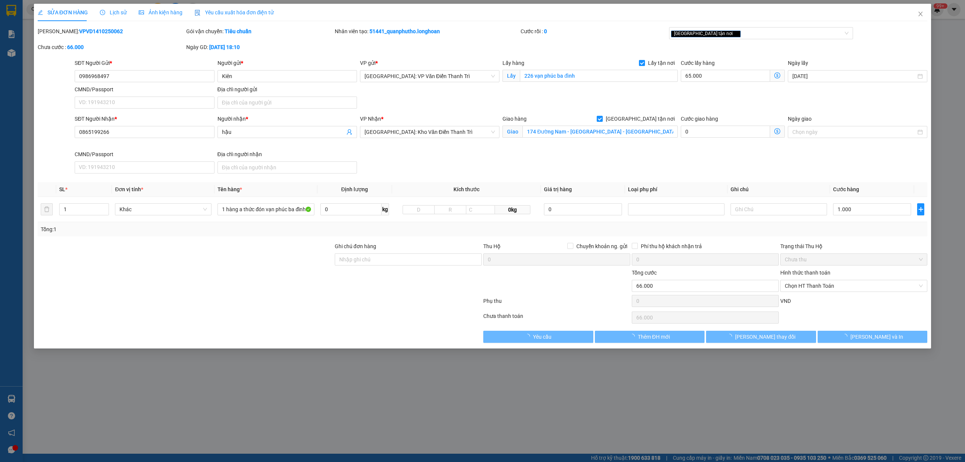
click at [122, 14] on span "Lịch sử" at bounding box center [113, 12] width 27 height 6
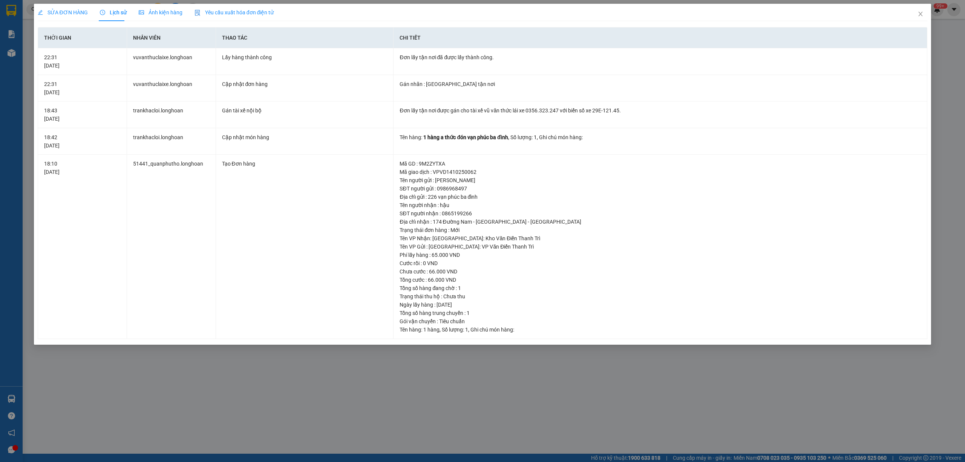
click at [47, 8] on div "SỬA ĐƠN HÀNG" at bounding box center [63, 12] width 50 height 8
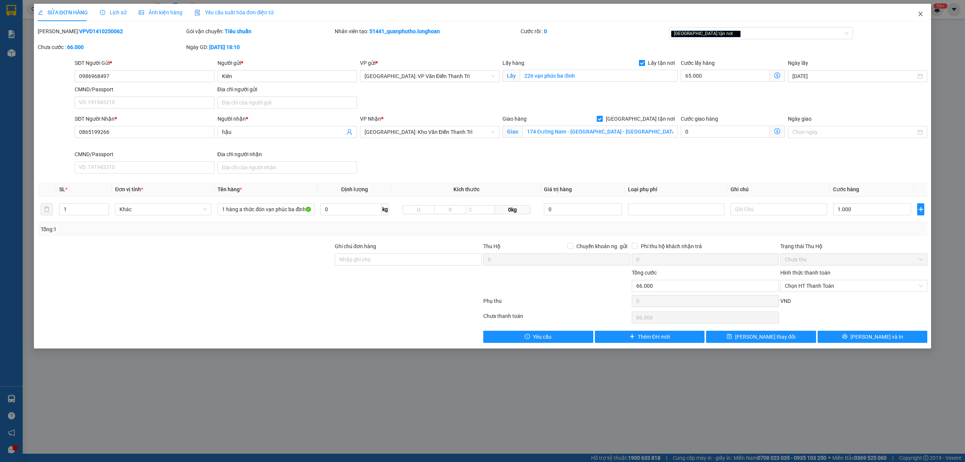
click at [916, 20] on span "Close" at bounding box center [920, 14] width 21 height 21
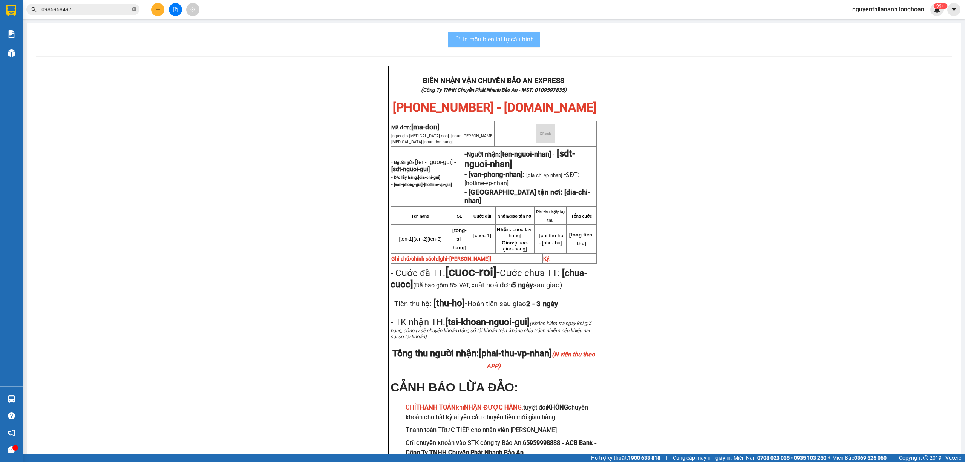
click at [133, 8] on icon "close-circle" at bounding box center [134, 9] width 5 height 5
paste input "0971421102"
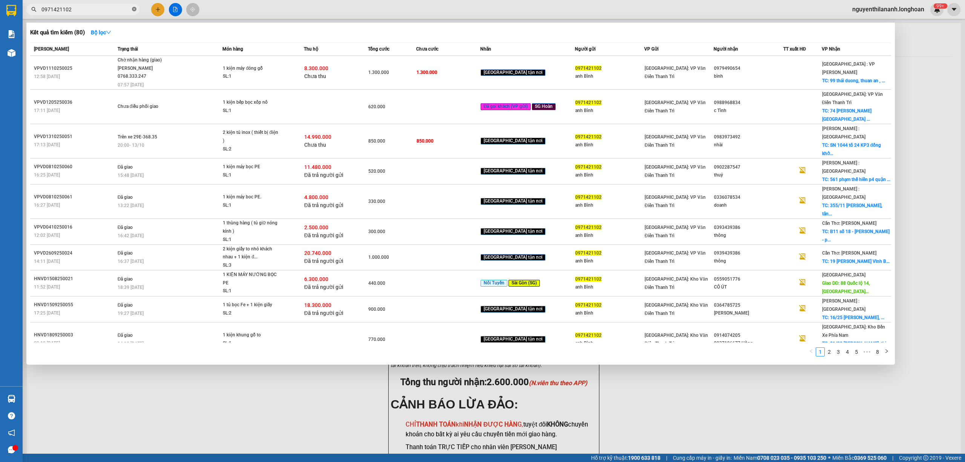
click at [135, 8] on icon "close-circle" at bounding box center [134, 9] width 5 height 5
paste input "0935983638"
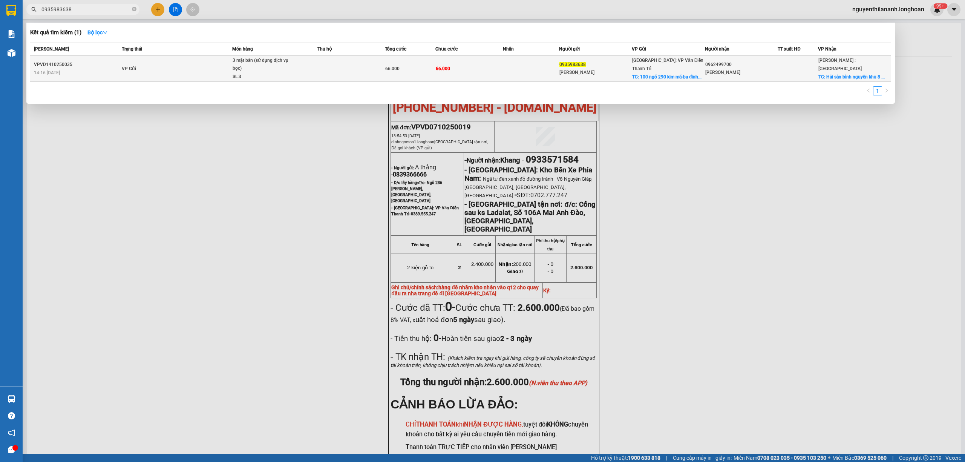
click at [109, 63] on div "VPVD1410250035" at bounding box center [77, 65] width 86 height 8
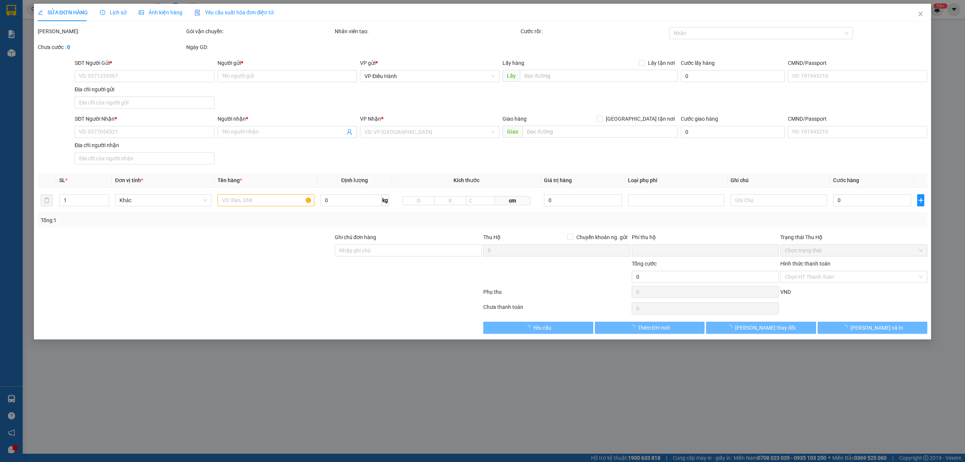
click at [115, 6] on div "Lịch sử" at bounding box center [113, 12] width 27 height 17
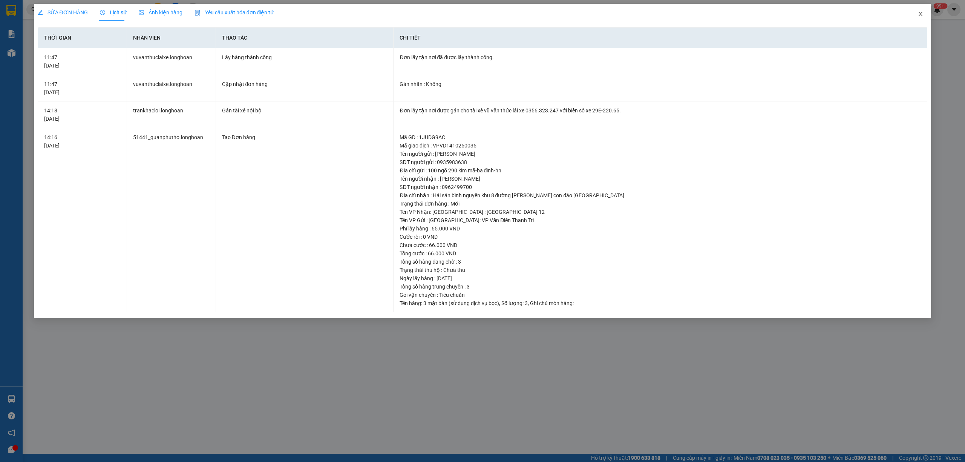
click at [923, 14] on icon "close" at bounding box center [920, 14] width 6 height 6
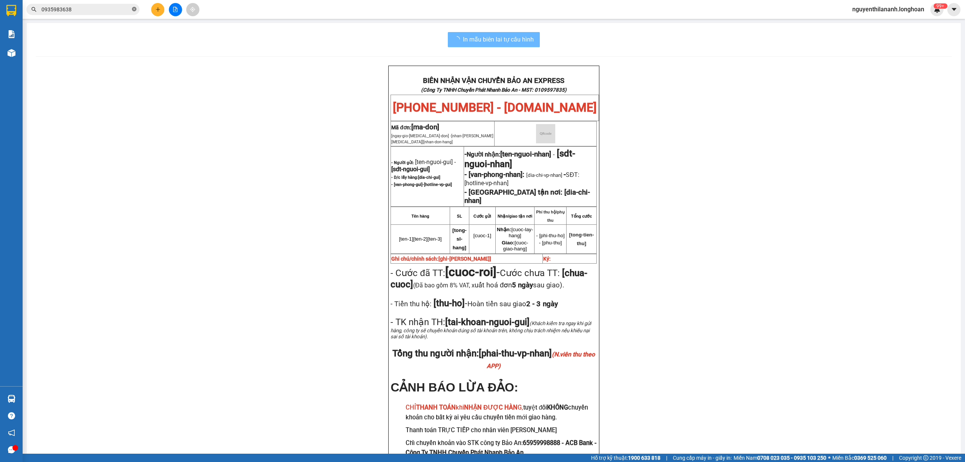
click at [135, 8] on icon "close-circle" at bounding box center [134, 9] width 5 height 5
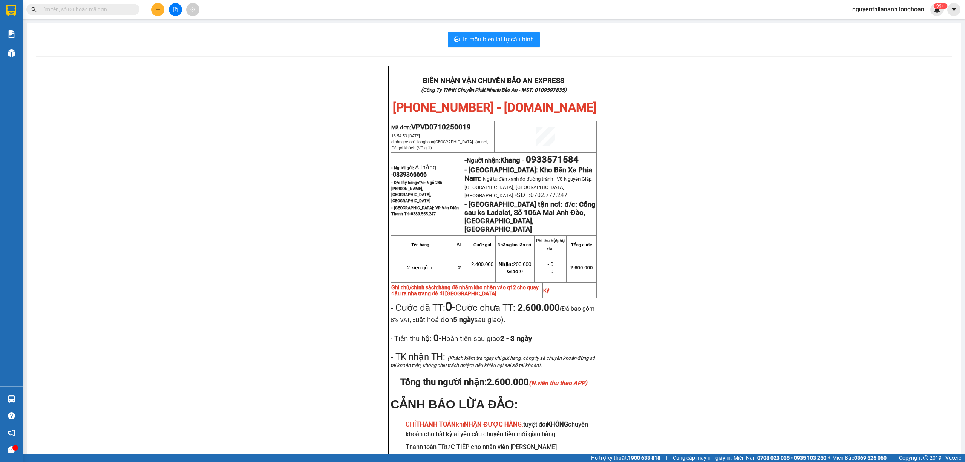
paste input "0342831832"
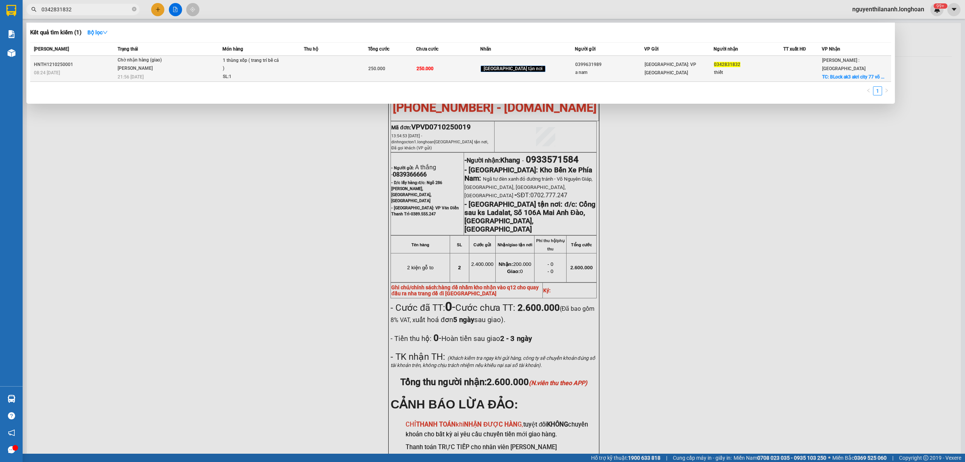
click at [107, 75] on div "08:24 [DATE]" at bounding box center [74, 73] width 81 height 8
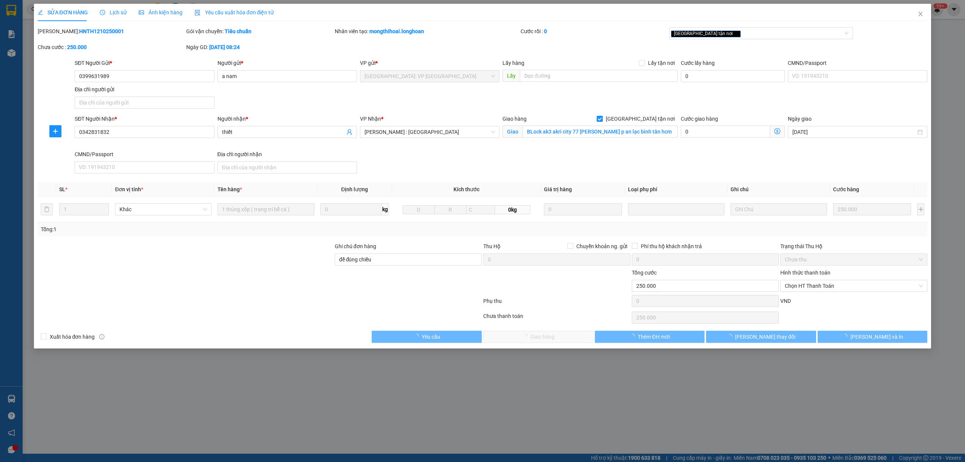
click at [111, 9] on span "Lịch sử" at bounding box center [113, 12] width 27 height 6
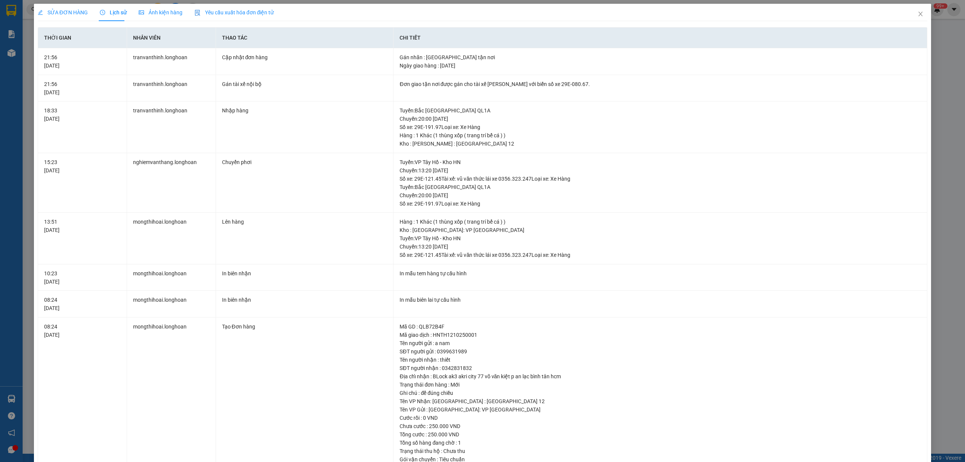
click at [53, 14] on span "SỬA ĐƠN HÀNG" at bounding box center [63, 12] width 50 height 6
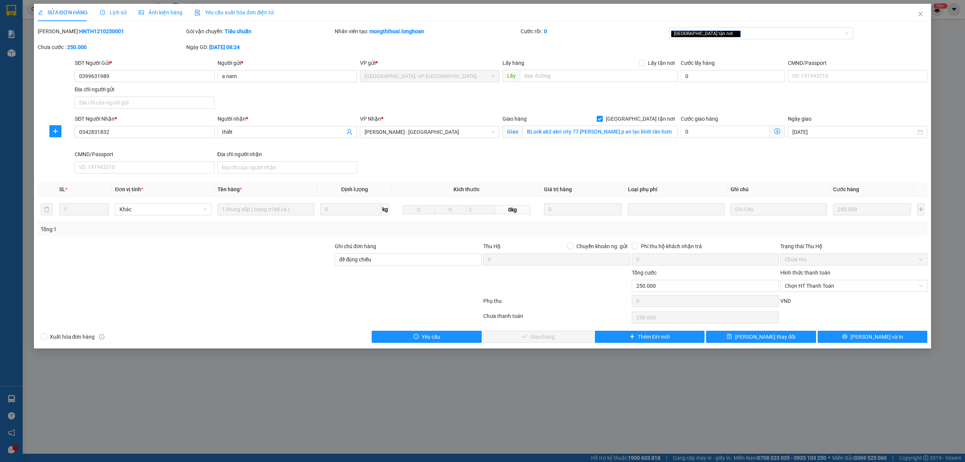
drag, startPoint x: 121, startPoint y: 32, endPoint x: 58, endPoint y: 38, distance: 62.8
click at [58, 38] on div "Mã ĐH: HNTH1210250001" at bounding box center [111, 35] width 148 height 16
